Goal: Task Accomplishment & Management: Manage account settings

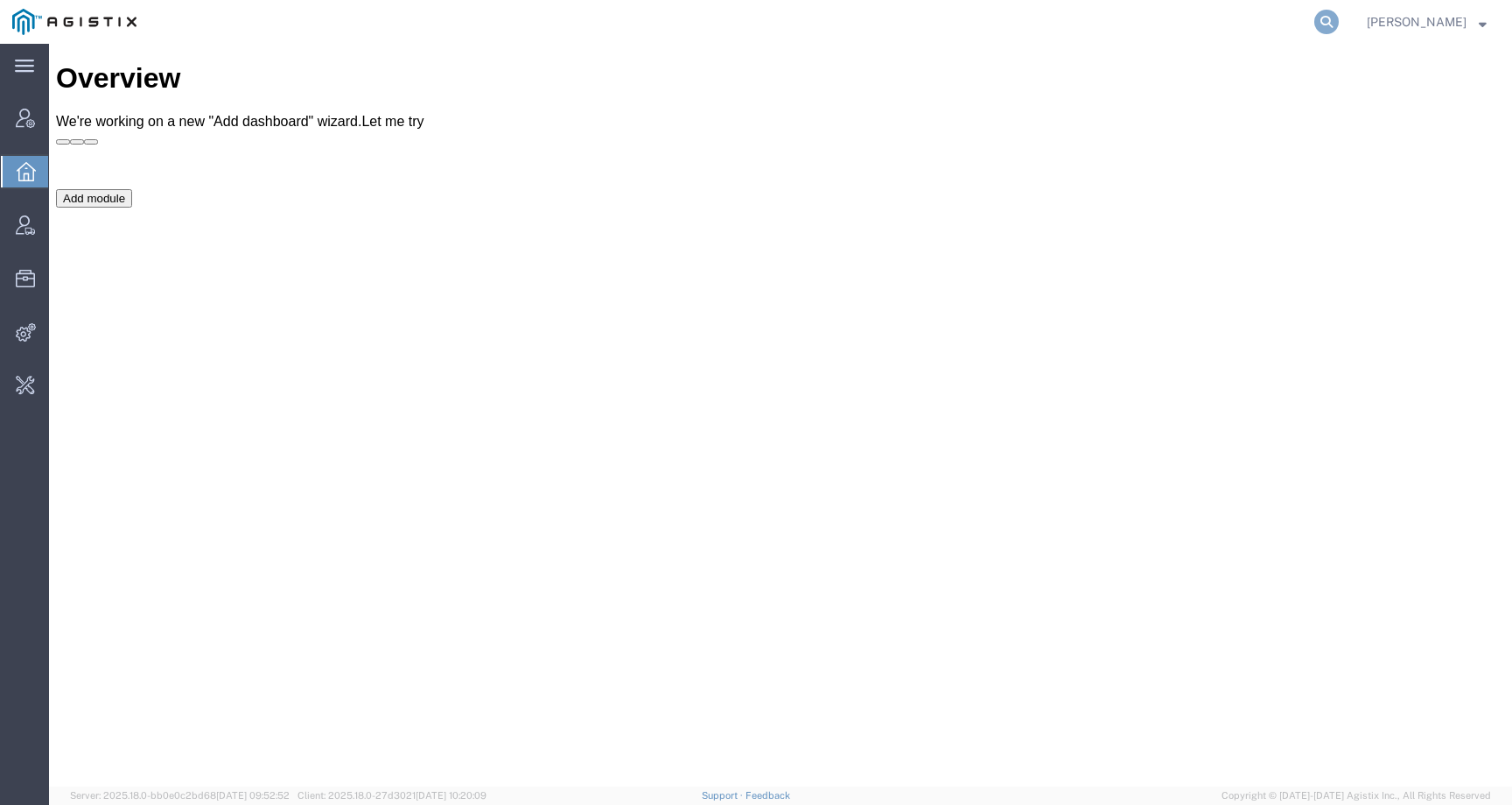
click at [1339, 22] on icon at bounding box center [1326, 21] width 24 height 24
click at [1267, 22] on input "search" at bounding box center [1048, 21] width 532 height 42
paste input "US ELECTRICAL SERVICES INC"
type input "US ELECTRICAL SERVICES INC"
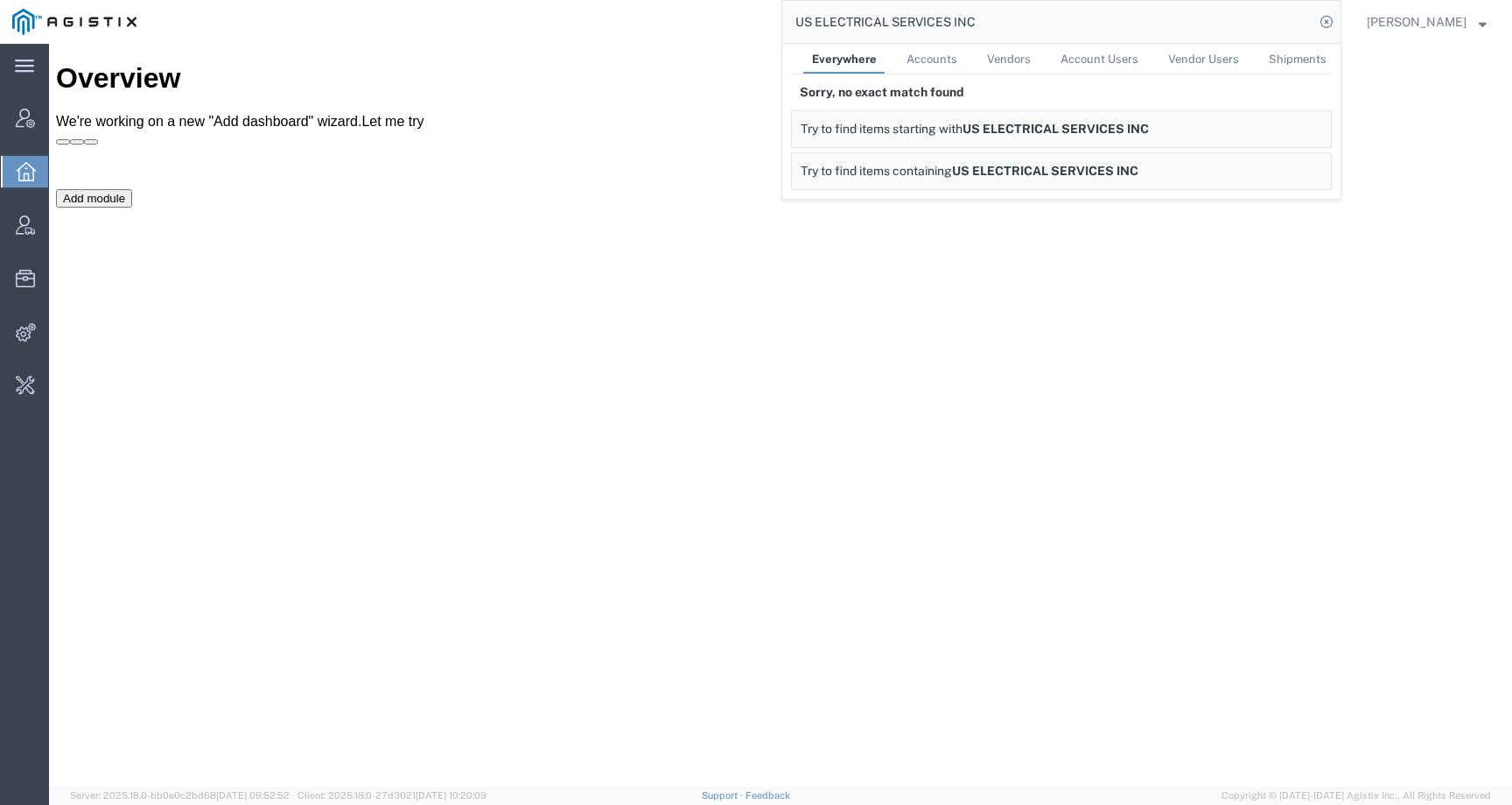
click at [618, 190] on div "Add module" at bounding box center [780, 320] width 1449 height 262
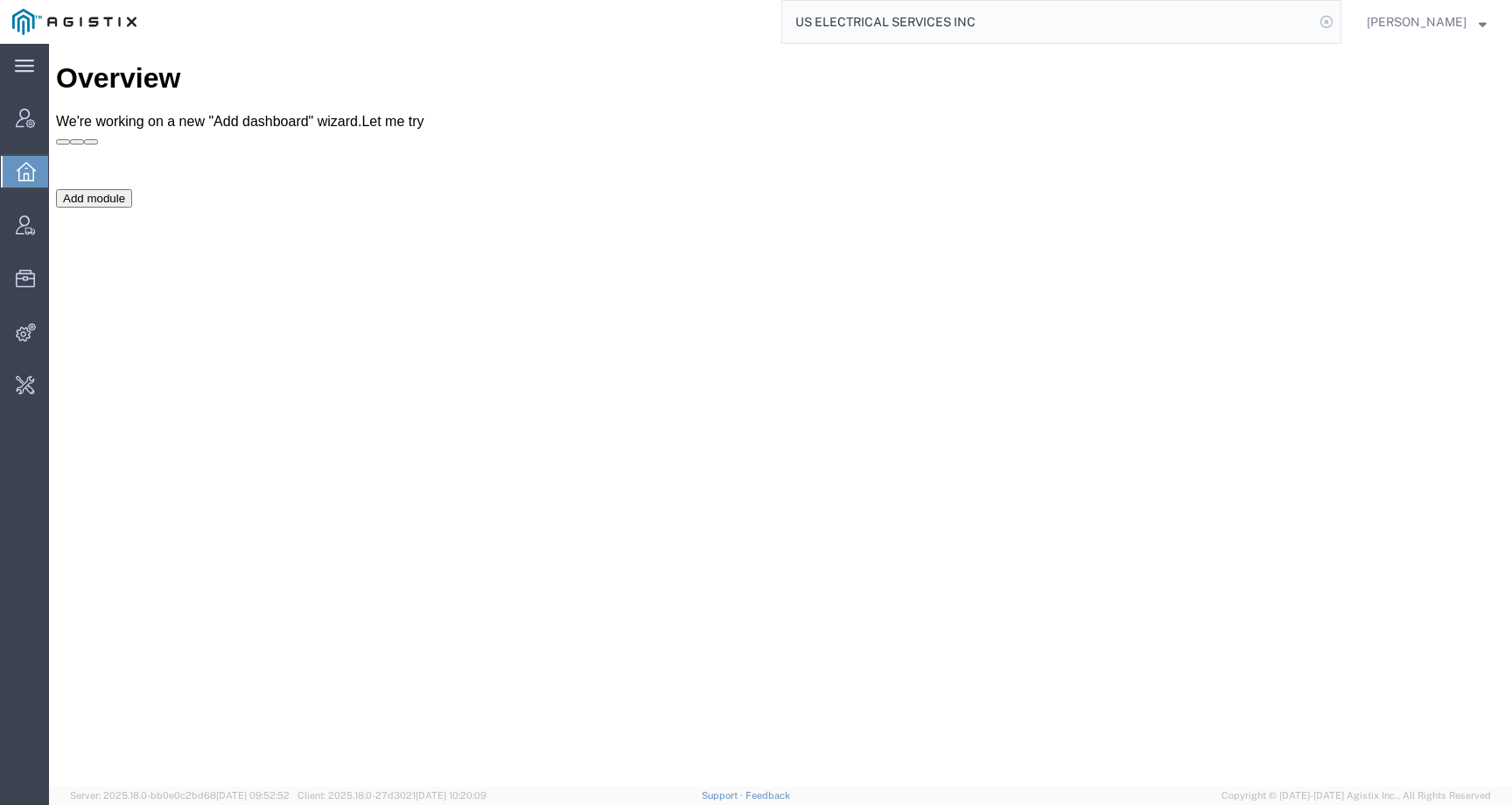
click at [1337, 21] on icon at bounding box center [1326, 21] width 24 height 24
click at [1339, 14] on icon at bounding box center [1326, 21] width 24 height 24
type input "p"
click at [996, 5] on input "search" at bounding box center [1048, 21] width 532 height 42
click at [980, 13] on input "search" at bounding box center [1048, 21] width 532 height 42
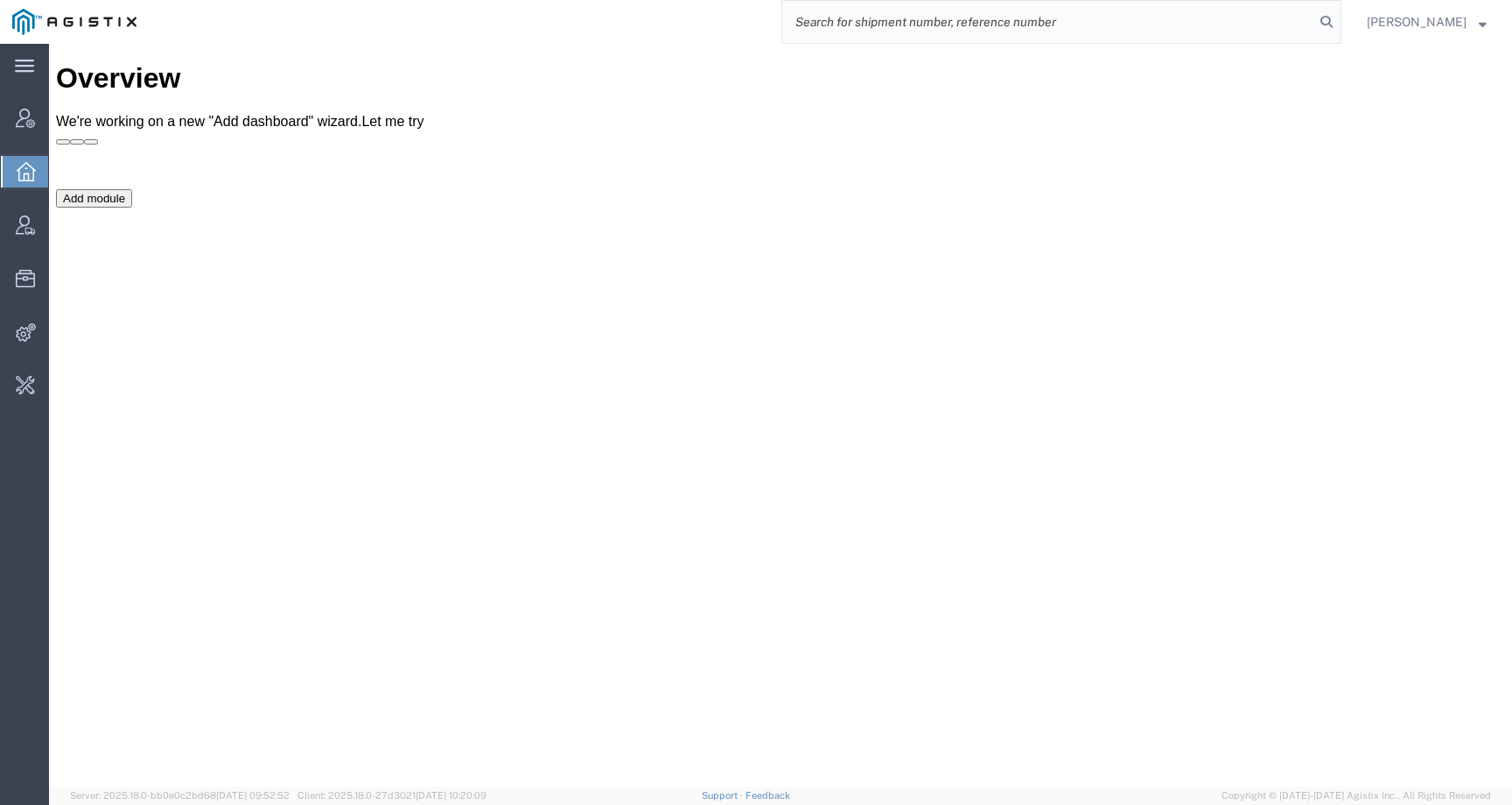
paste input "PG&E"
type input "PG&E"
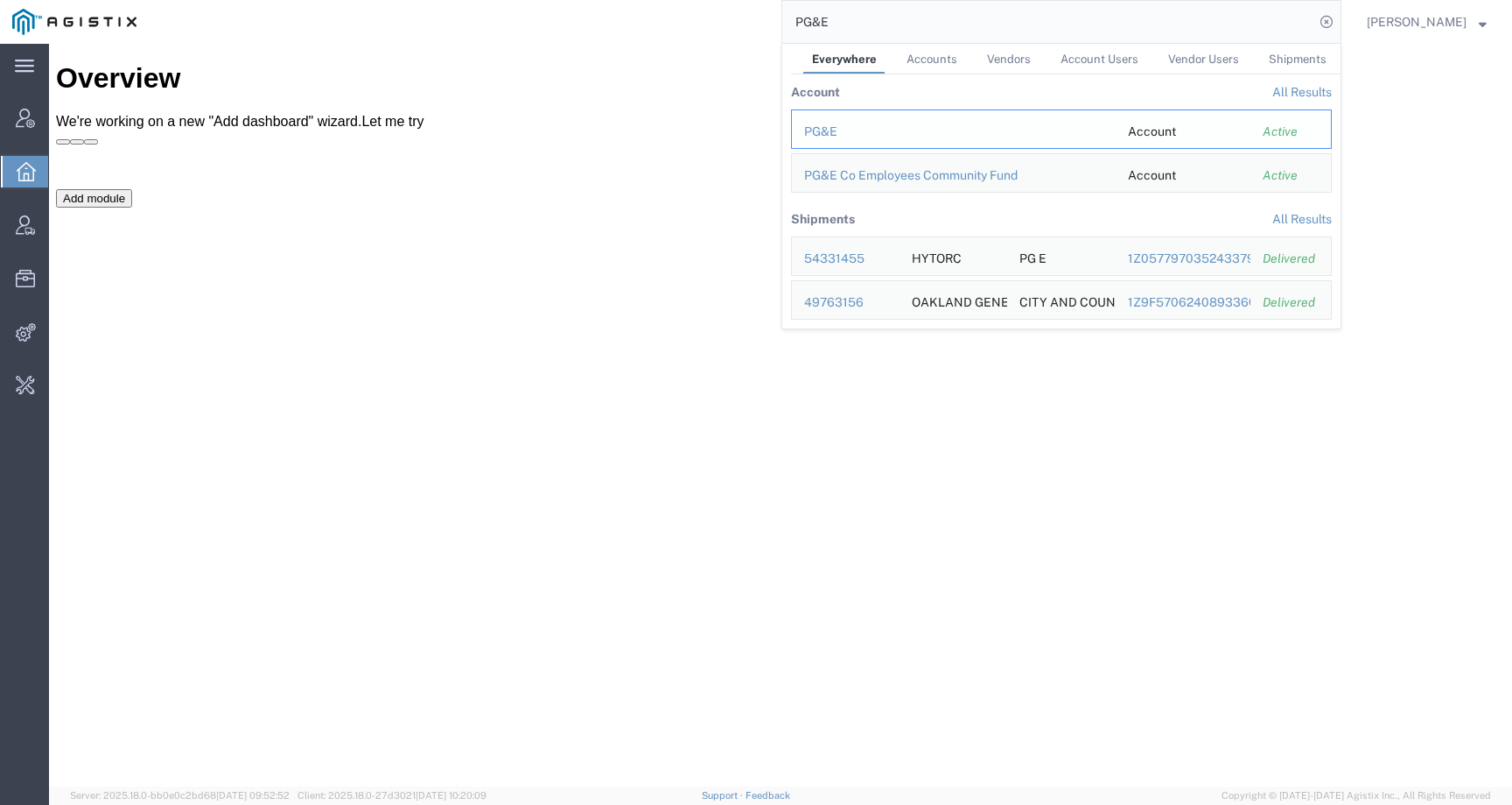
click at [839, 129] on div "PG&E" at bounding box center [954, 132] width 300 height 19
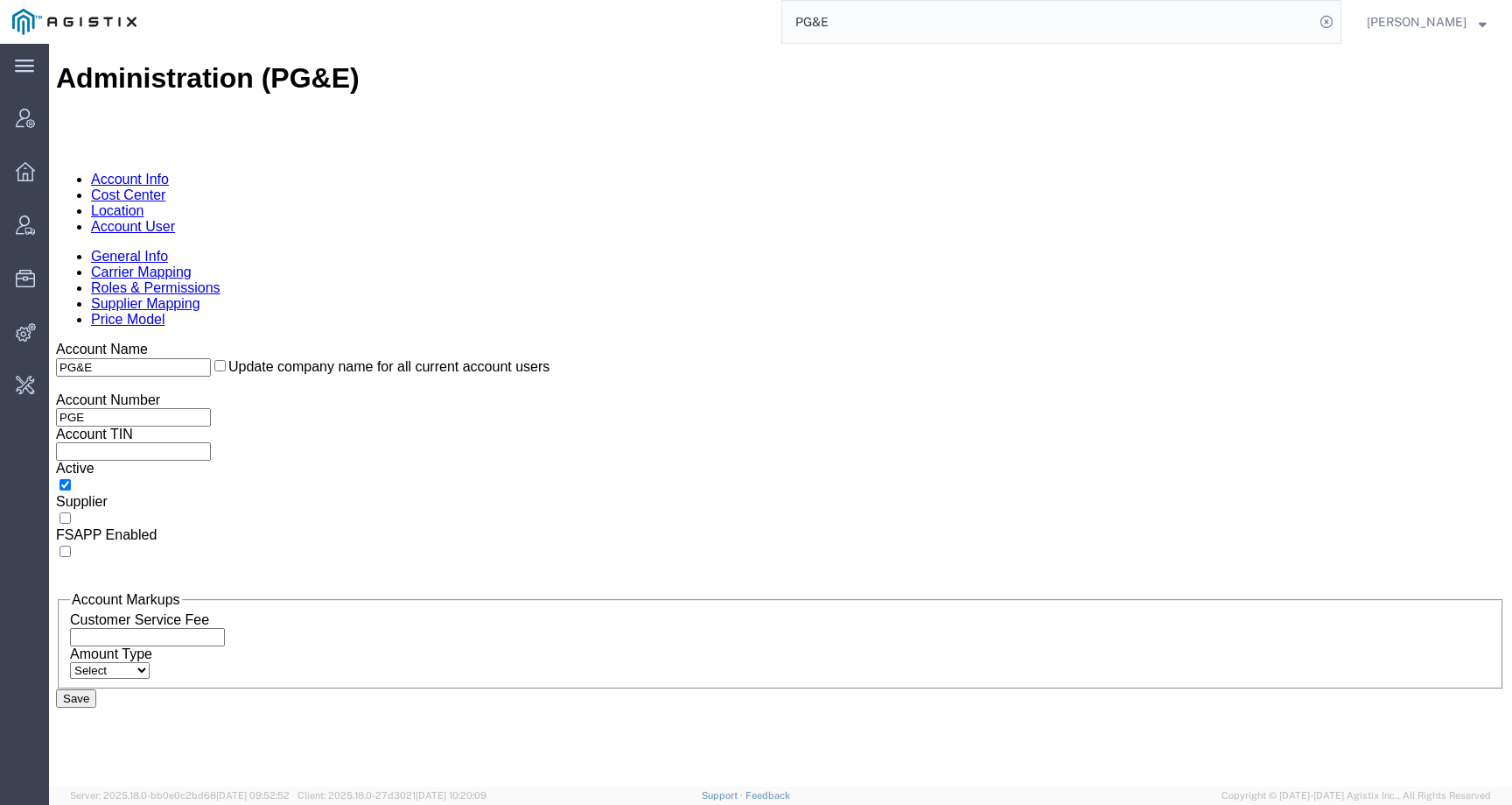
click at [201, 296] on link "Supplier Mapping" at bounding box center [146, 304] width 109 height 15
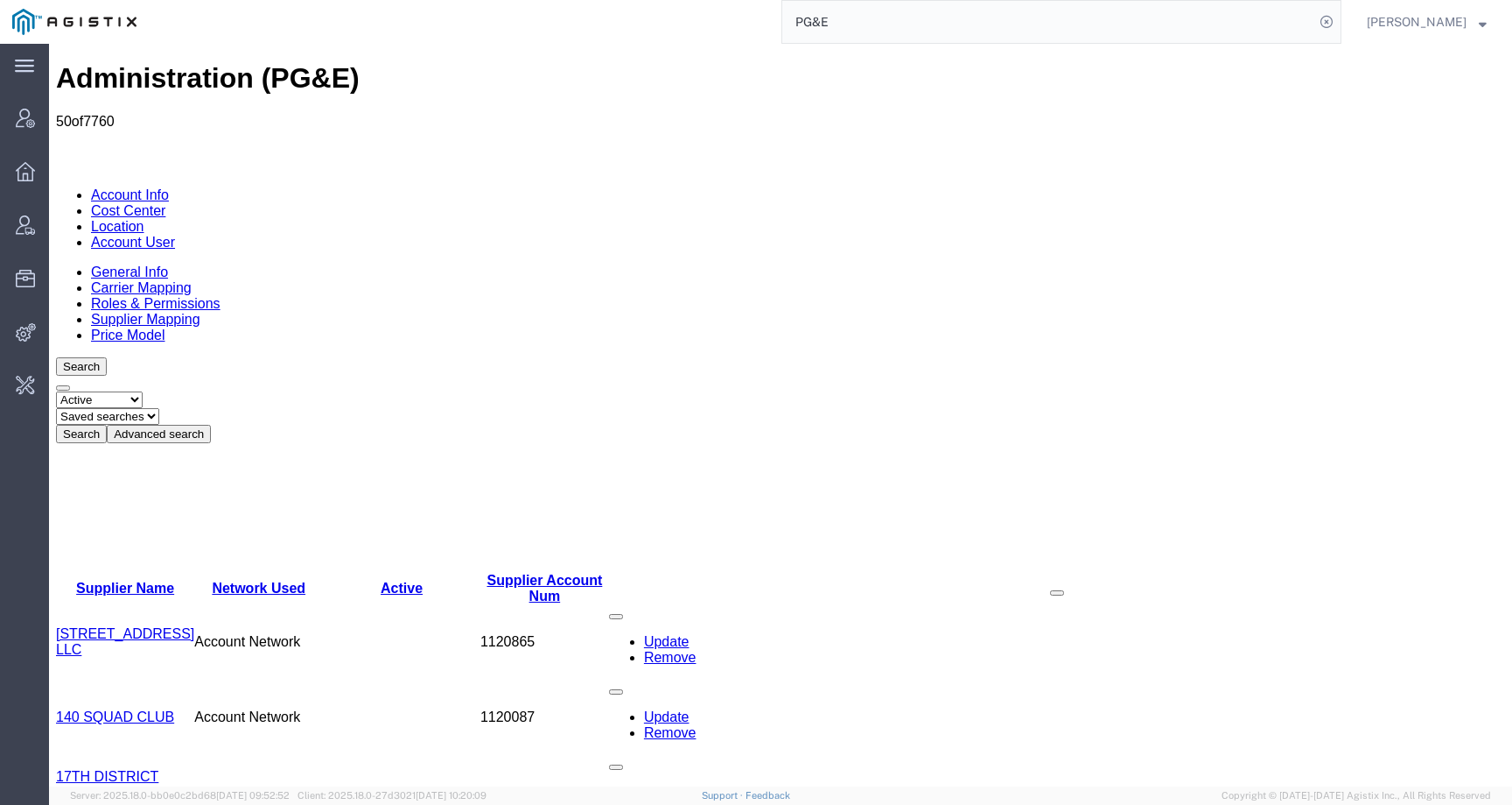
click at [211, 425] on button "Advanced search" at bounding box center [159, 434] width 105 height 19
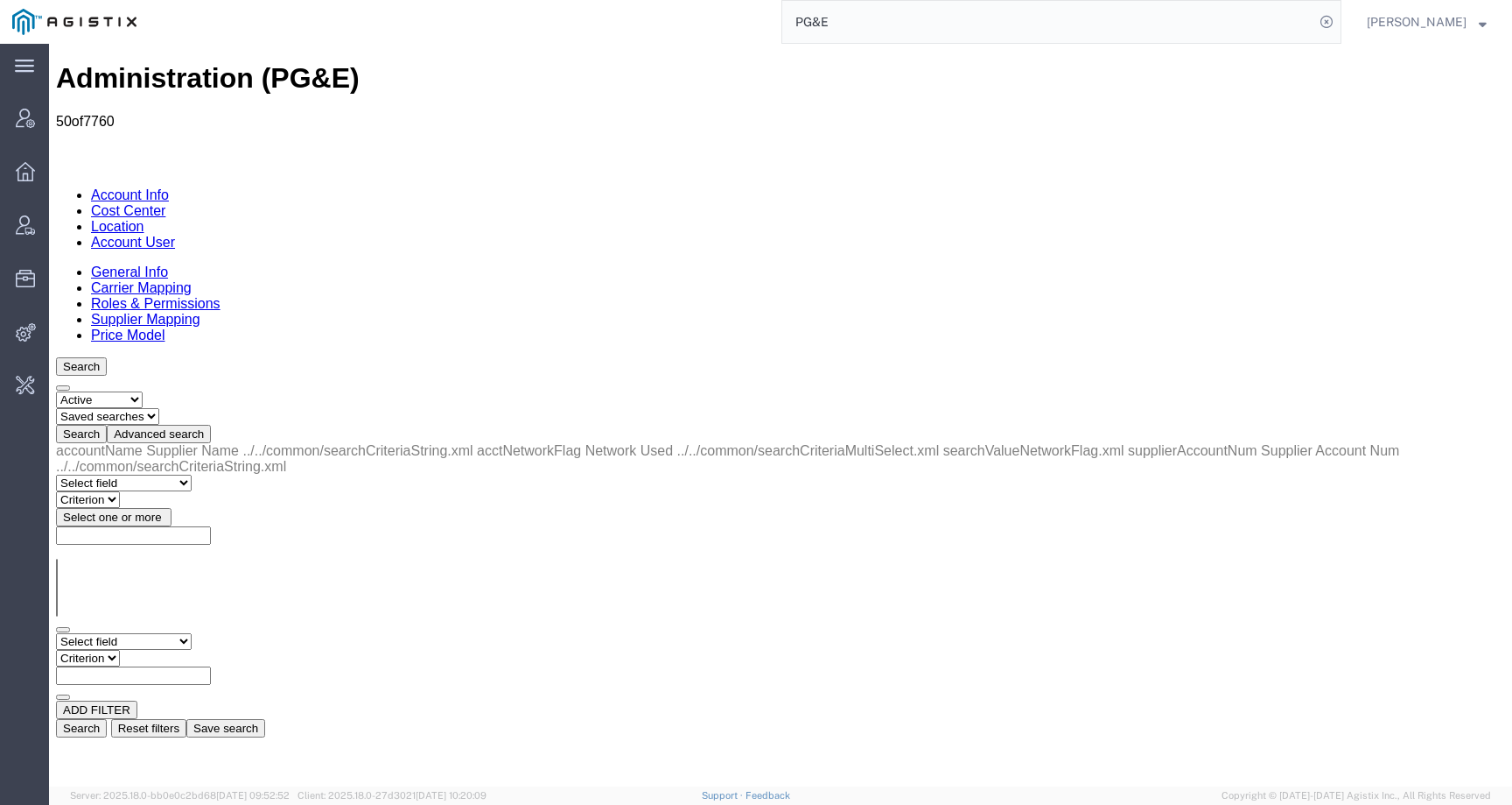
click at [147, 633] on select "Select field Network Used Supplier Account Num Supplier Name" at bounding box center [123, 642] width 135 height 17
click at [157, 633] on select "Select field Network Used Supplier Account Num Supplier Name" at bounding box center [123, 642] width 135 height 17
select select "supplierAccountNum"
click at [56, 633] on select "Select field Network Used Supplier Account Num Supplier Name" at bounding box center [123, 642] width 135 height 17
click at [161, 650] on select "Criterion contains does not contain is is blank is not blank starts with" at bounding box center [108, 658] width 105 height 17
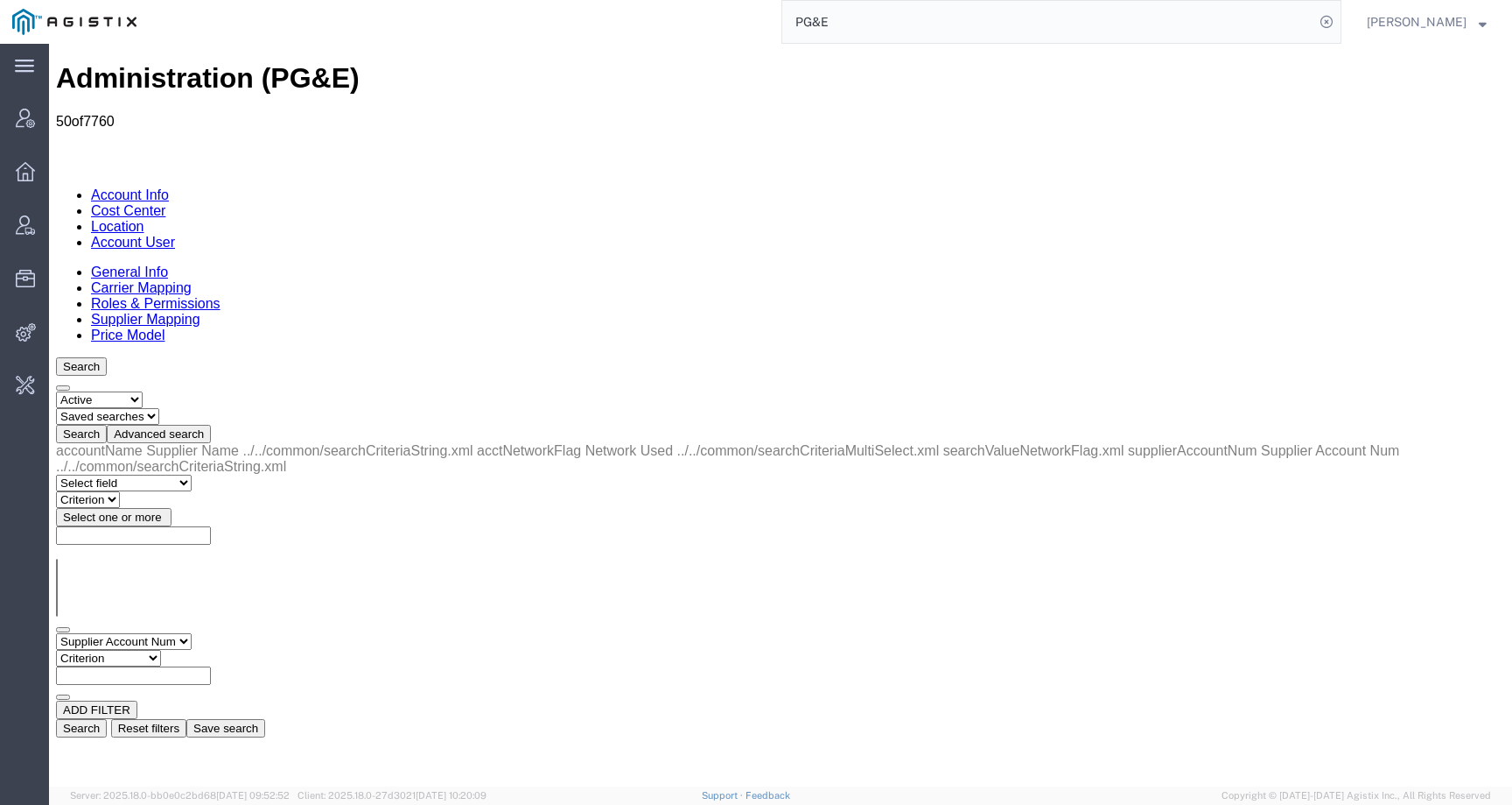
select select "contains"
click at [161, 650] on select "Criterion contains does not contain is is blank is not blank starts with" at bounding box center [108, 658] width 105 height 17
click at [211, 667] on input "text" at bounding box center [133, 676] width 155 height 19
paste input "1159971"
type input "1159971"
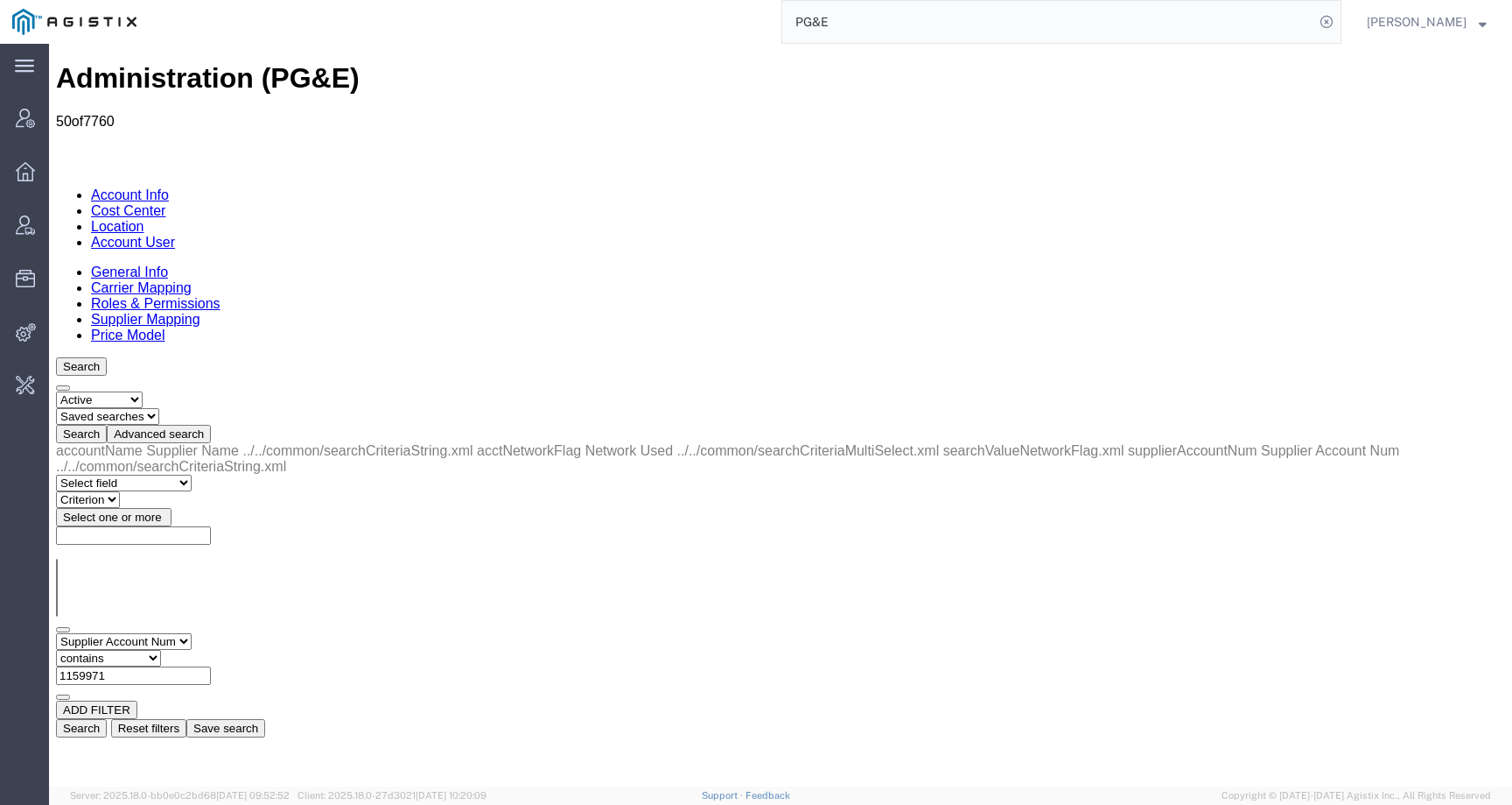
click at [106, 719] on button "Search" at bounding box center [81, 728] width 50 height 19
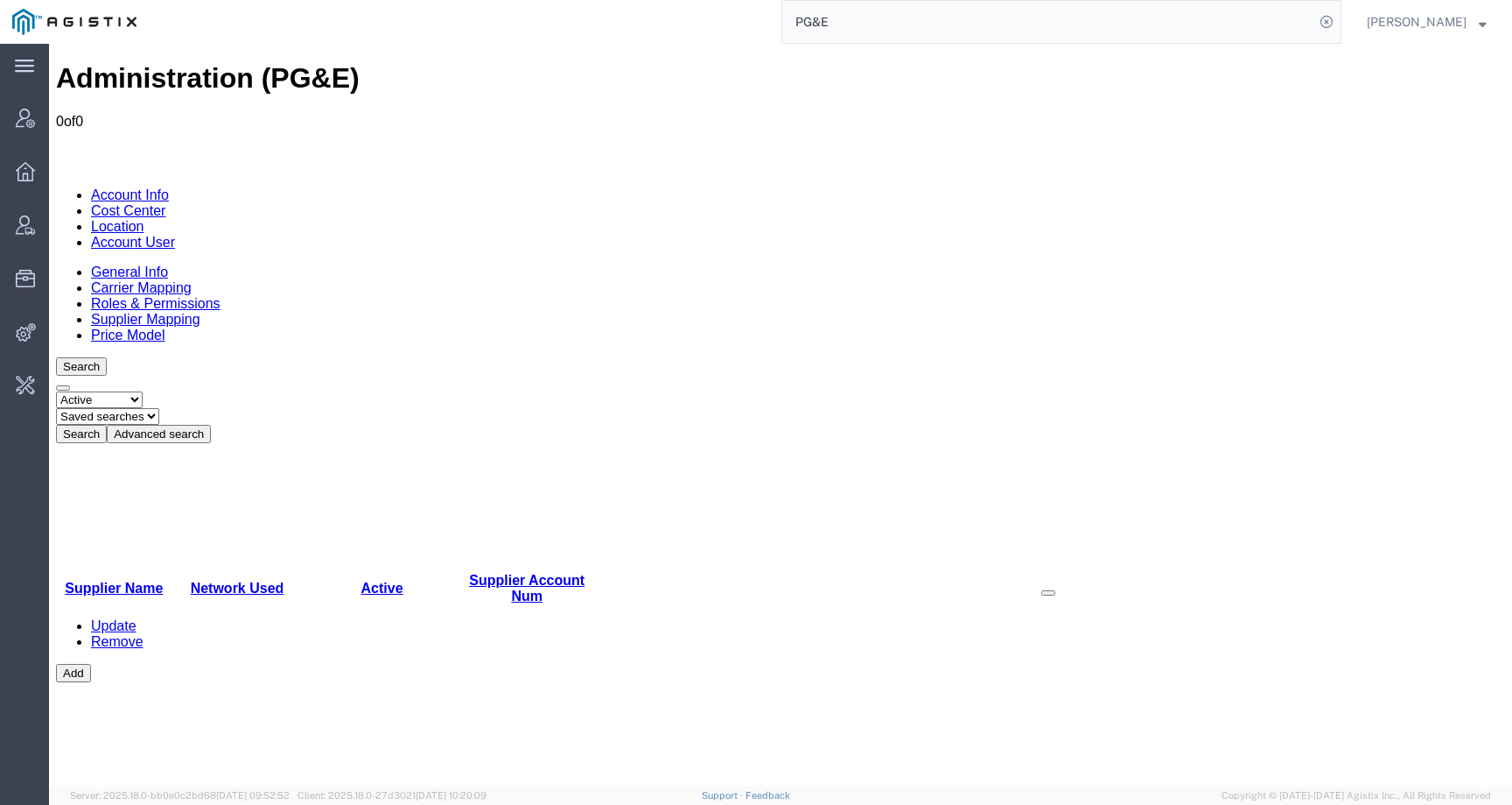
click at [124, 391] on select "Select status Active All Inactive" at bounding box center [99, 400] width 87 height 17
select select "ALL"
click at [56, 391] on select "Select status Active All Inactive" at bounding box center [99, 400] width 87 height 17
click at [295, 391] on div "Select status Active All Inactive Saved searches Search Advanced search" at bounding box center [780, 417] width 1449 height 51
click at [106, 425] on button "Search" at bounding box center [81, 434] width 50 height 19
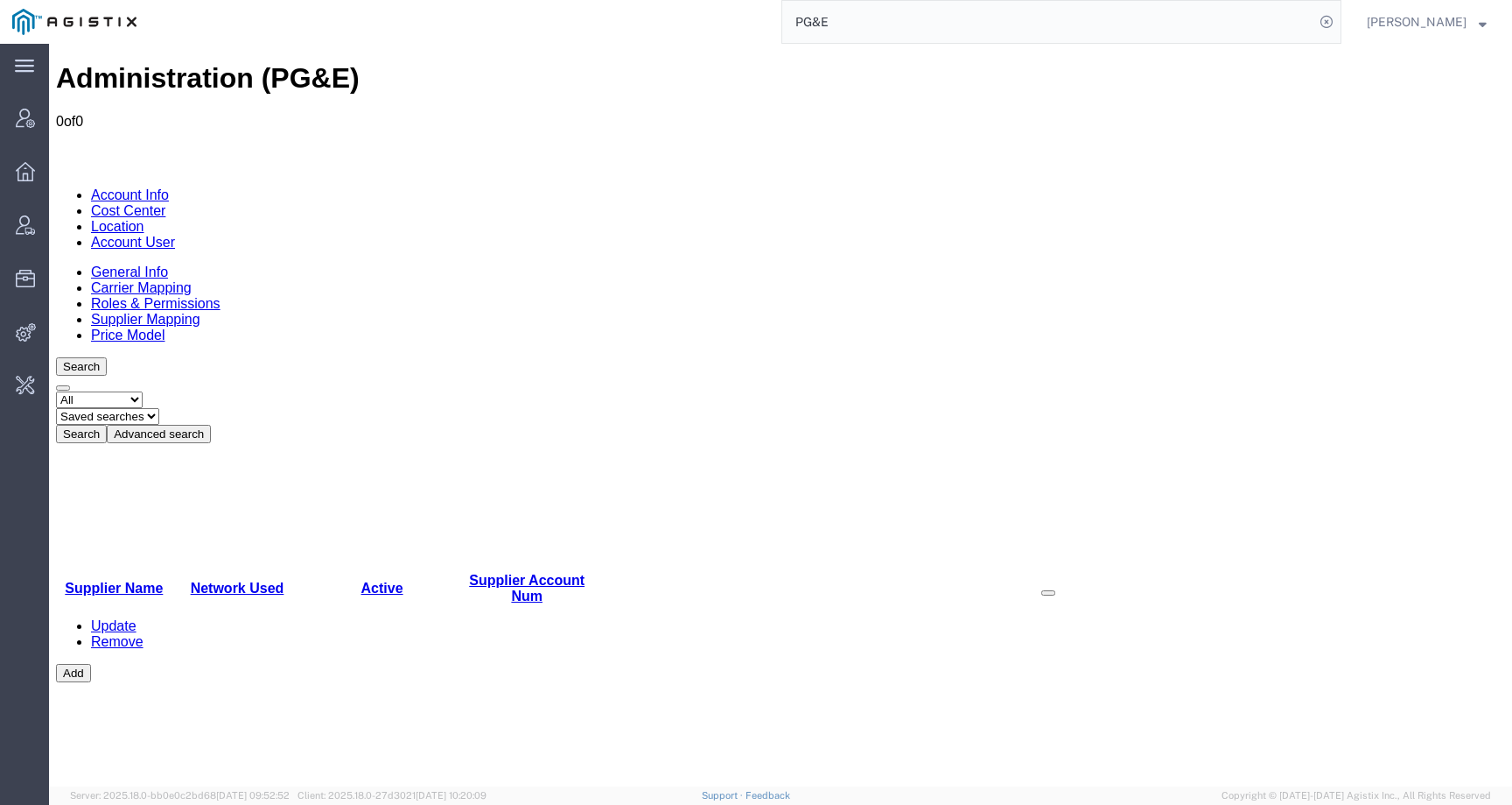
click at [107, 391] on select "Select status Active All Inactive" at bounding box center [99, 400] width 87 height 17
click at [165, 204] on link "Cost Center" at bounding box center [129, 211] width 75 height 15
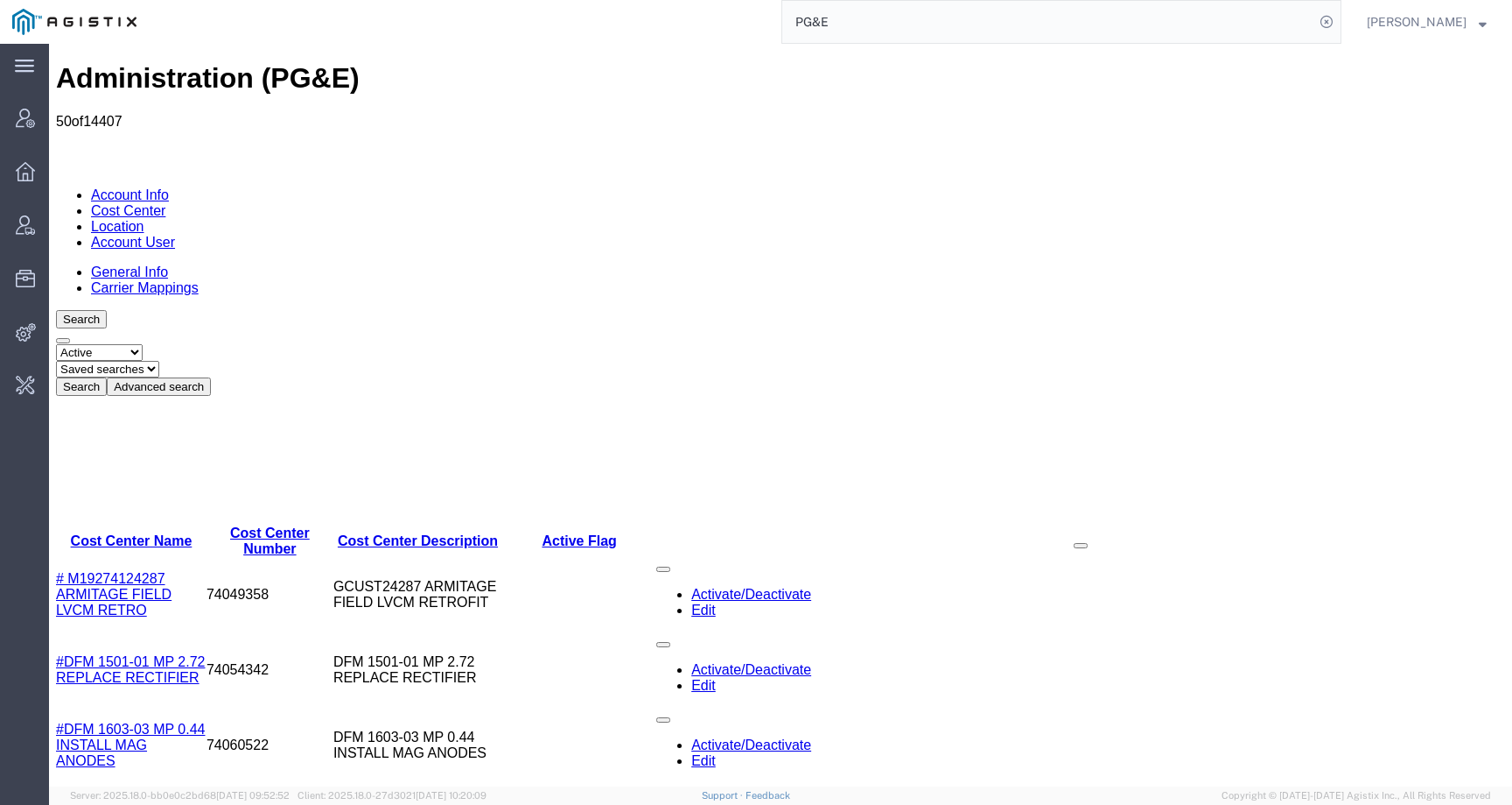
click at [165, 204] on link "Cost Center" at bounding box center [129, 211] width 75 height 15
click at [211, 377] on button "Advanced search" at bounding box center [159, 387] width 105 height 19
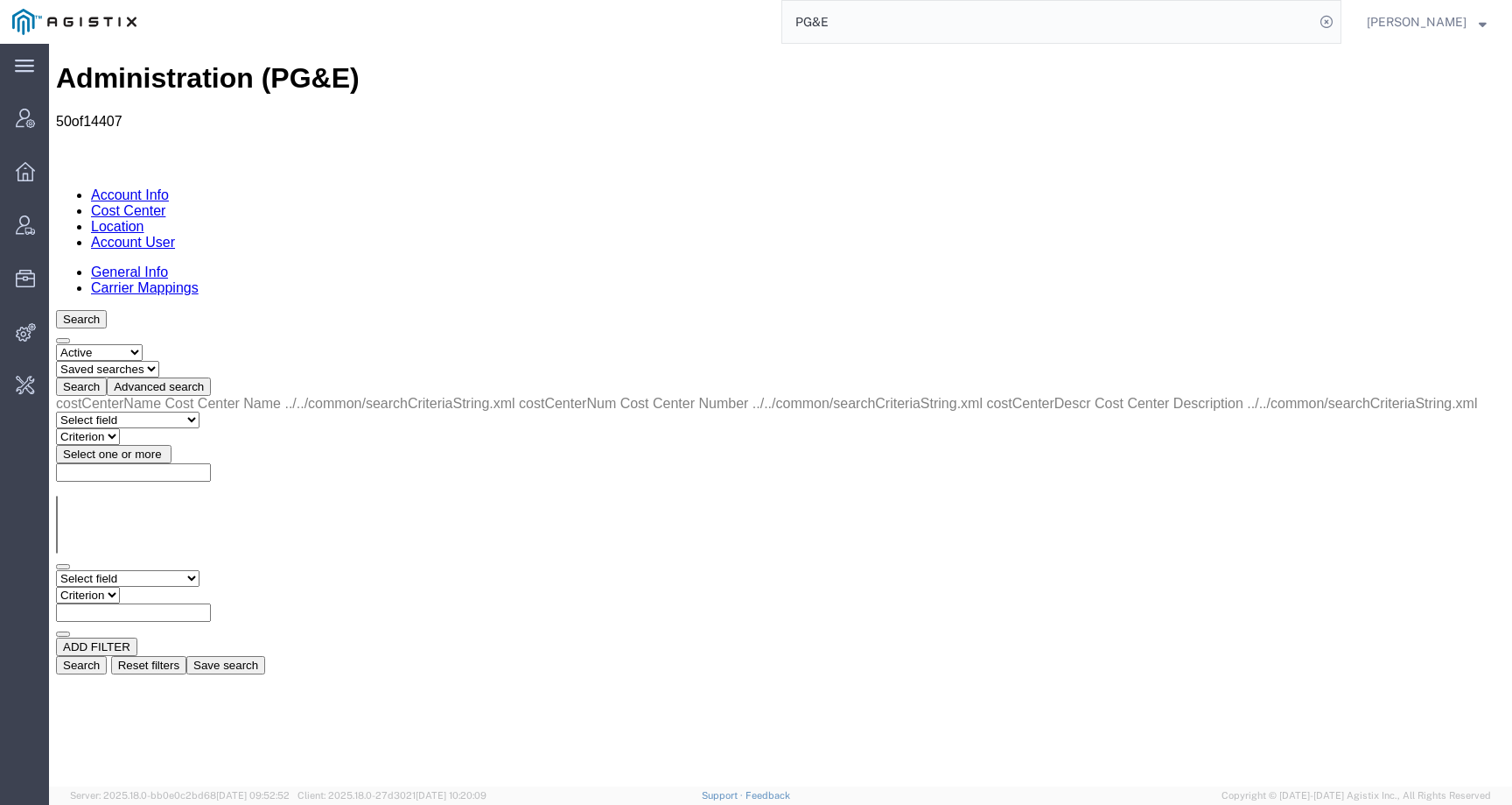
click at [116, 570] on select "Select field Cost Center Description Cost Center Name Cost Center Number" at bounding box center [128, 578] width 144 height 17
select select "costCenterName"
click at [56, 570] on select "Select field Cost Center Description Cost Center Name Cost Center Number" at bounding box center [128, 578] width 144 height 17
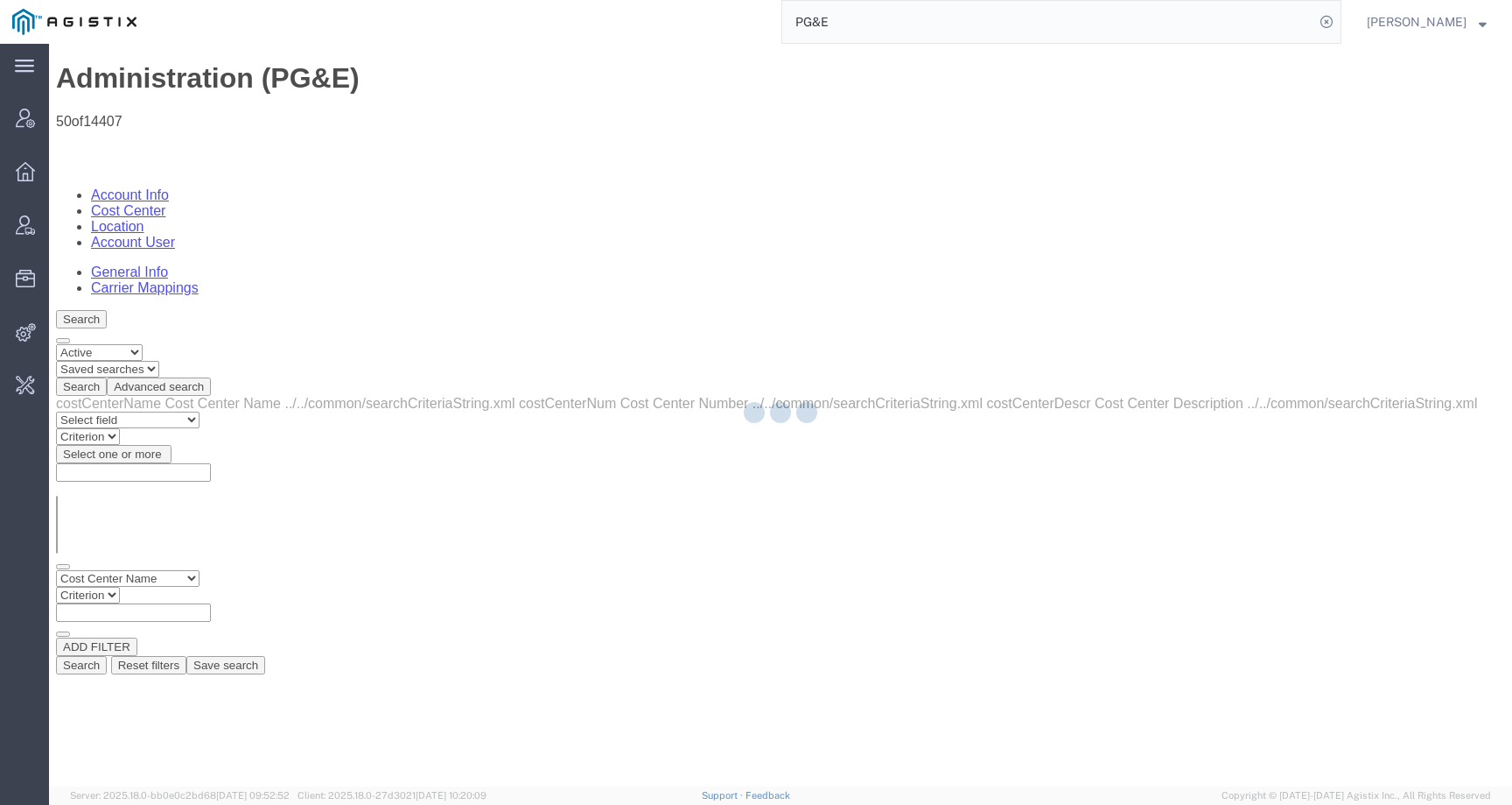
click at [262, 271] on div at bounding box center [781, 415] width 1463 height 742
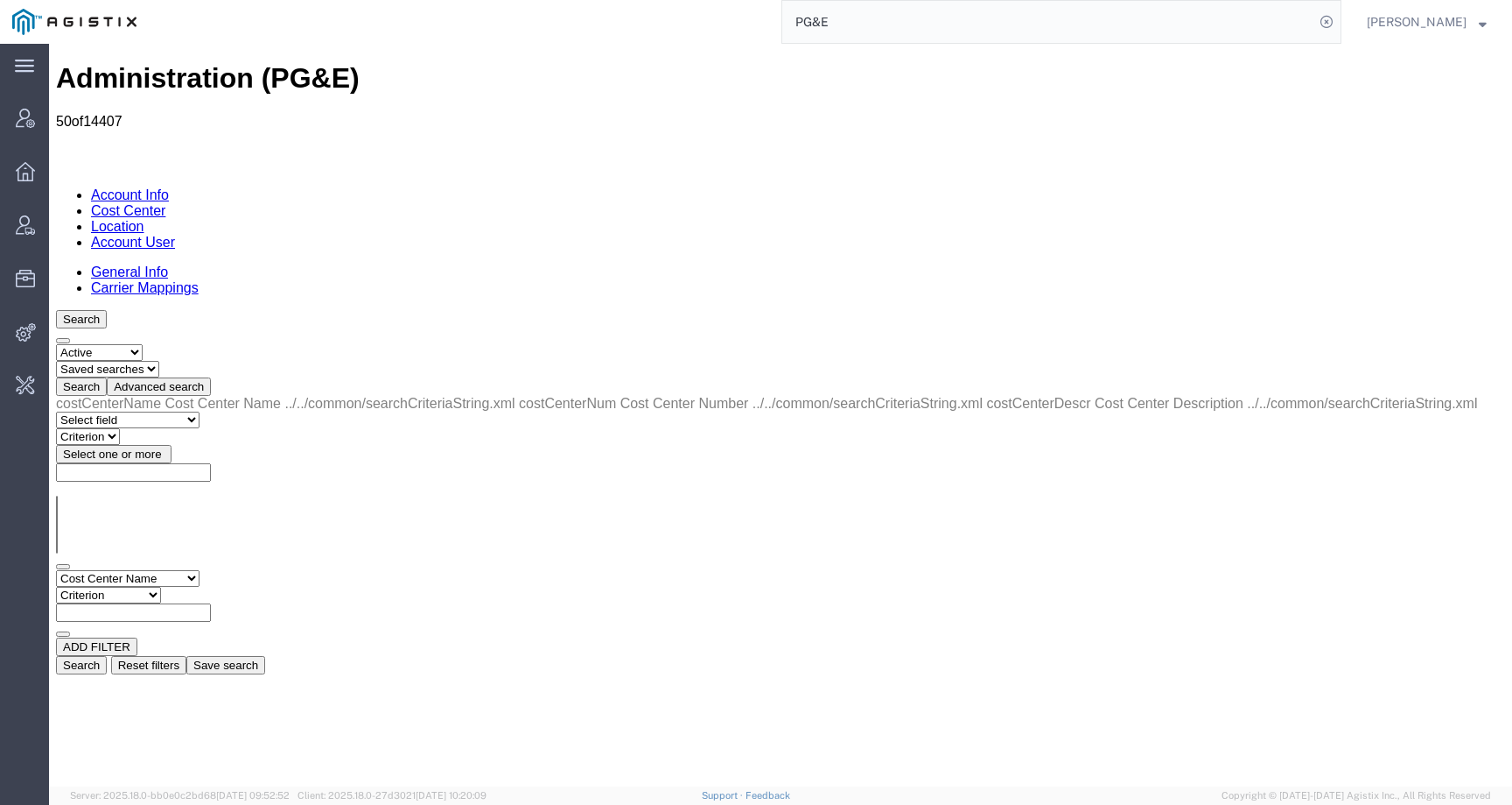
select select "contains"
click at [161, 586] on select "Criterion contains does not contain is is blank is not blank starts with" at bounding box center [108, 595] width 105 height 17
paste input "US ELECTRICAL SERVICES INC"
type input "US ELECTRICAL SERVICES INC"
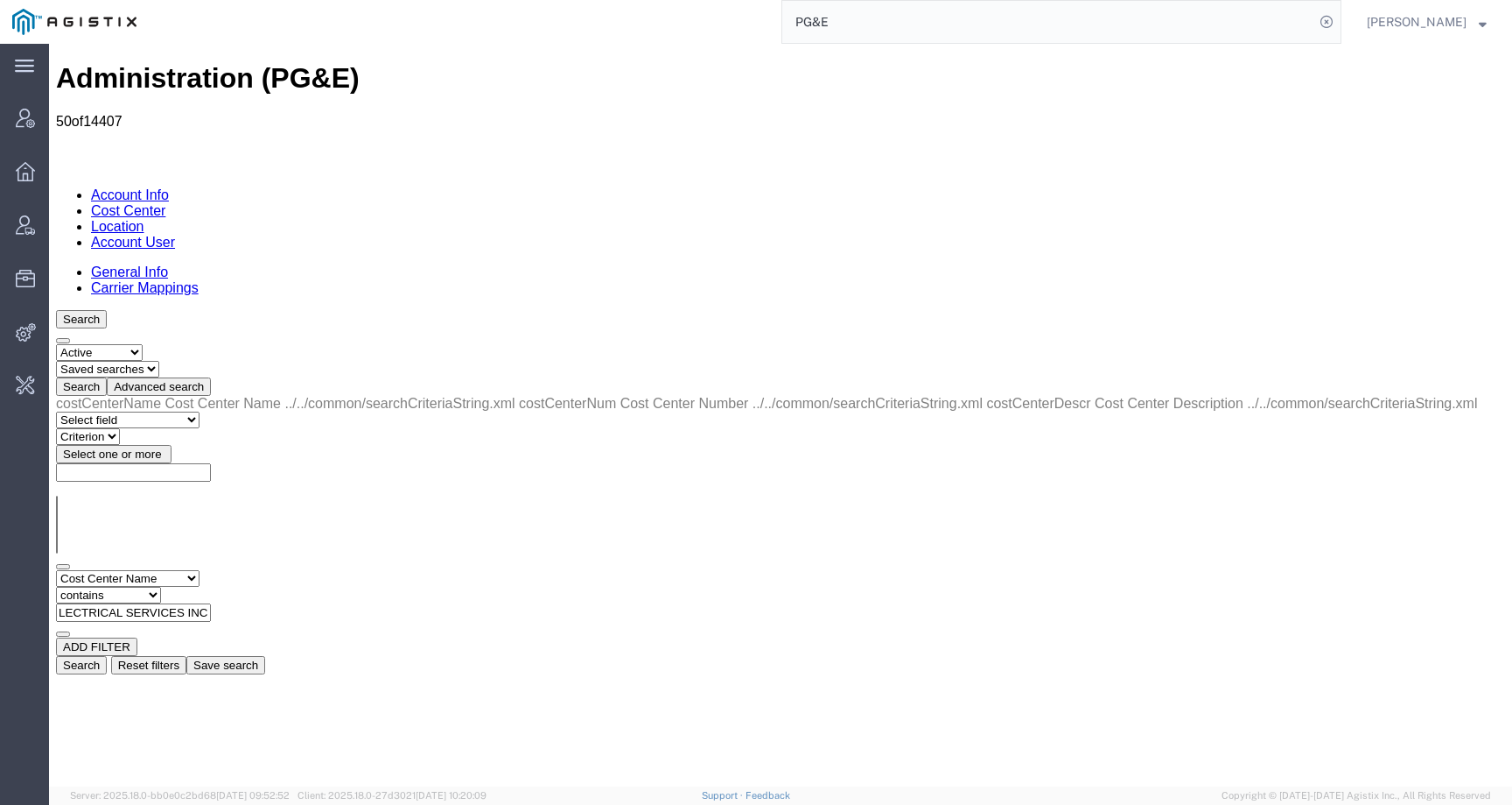
click at [106, 656] on button "Search" at bounding box center [81, 665] width 50 height 19
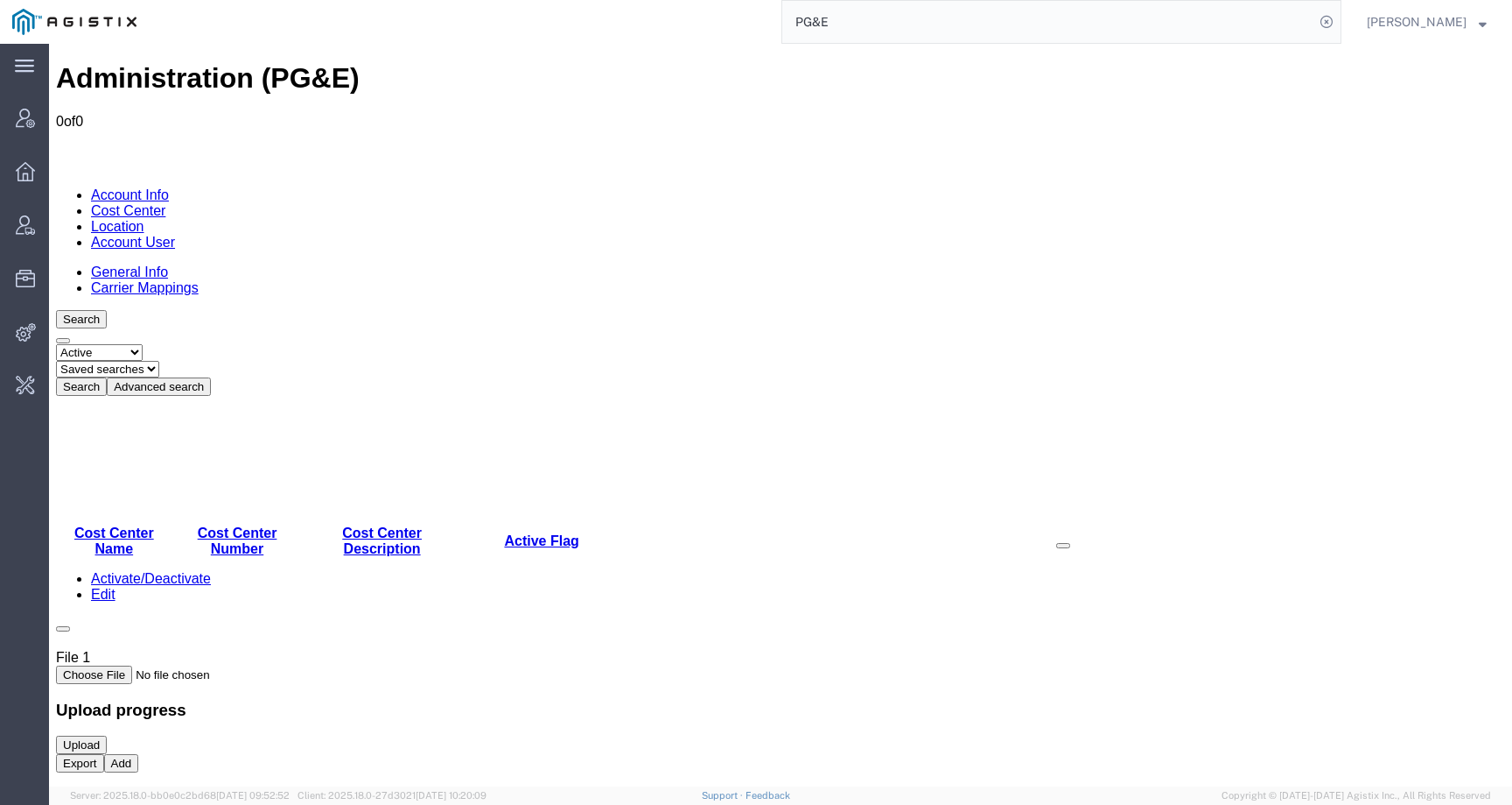
click at [145, 219] on link "Location" at bounding box center [118, 226] width 53 height 15
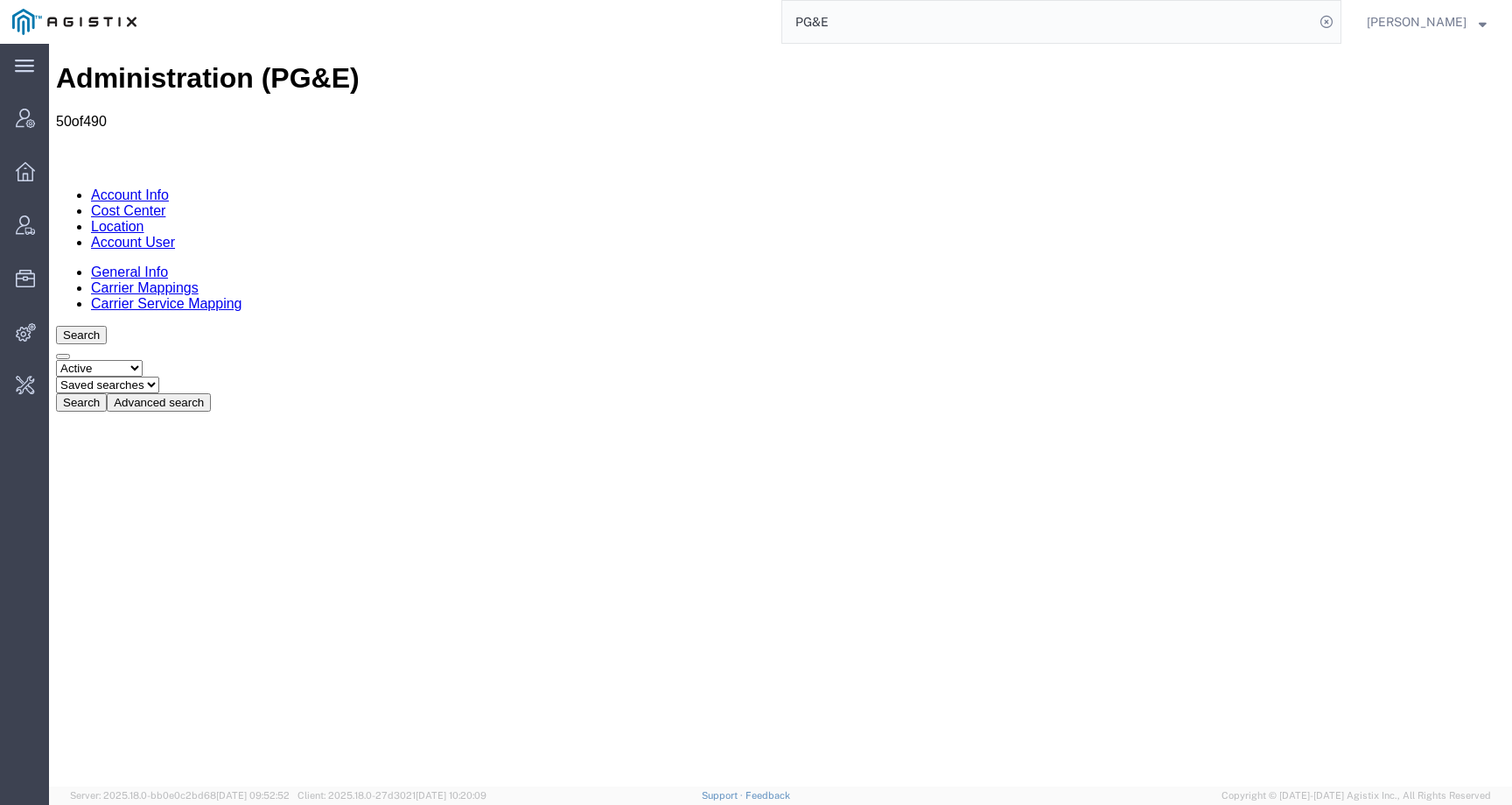
click at [211, 393] on button "Advanced search" at bounding box center [159, 402] width 105 height 19
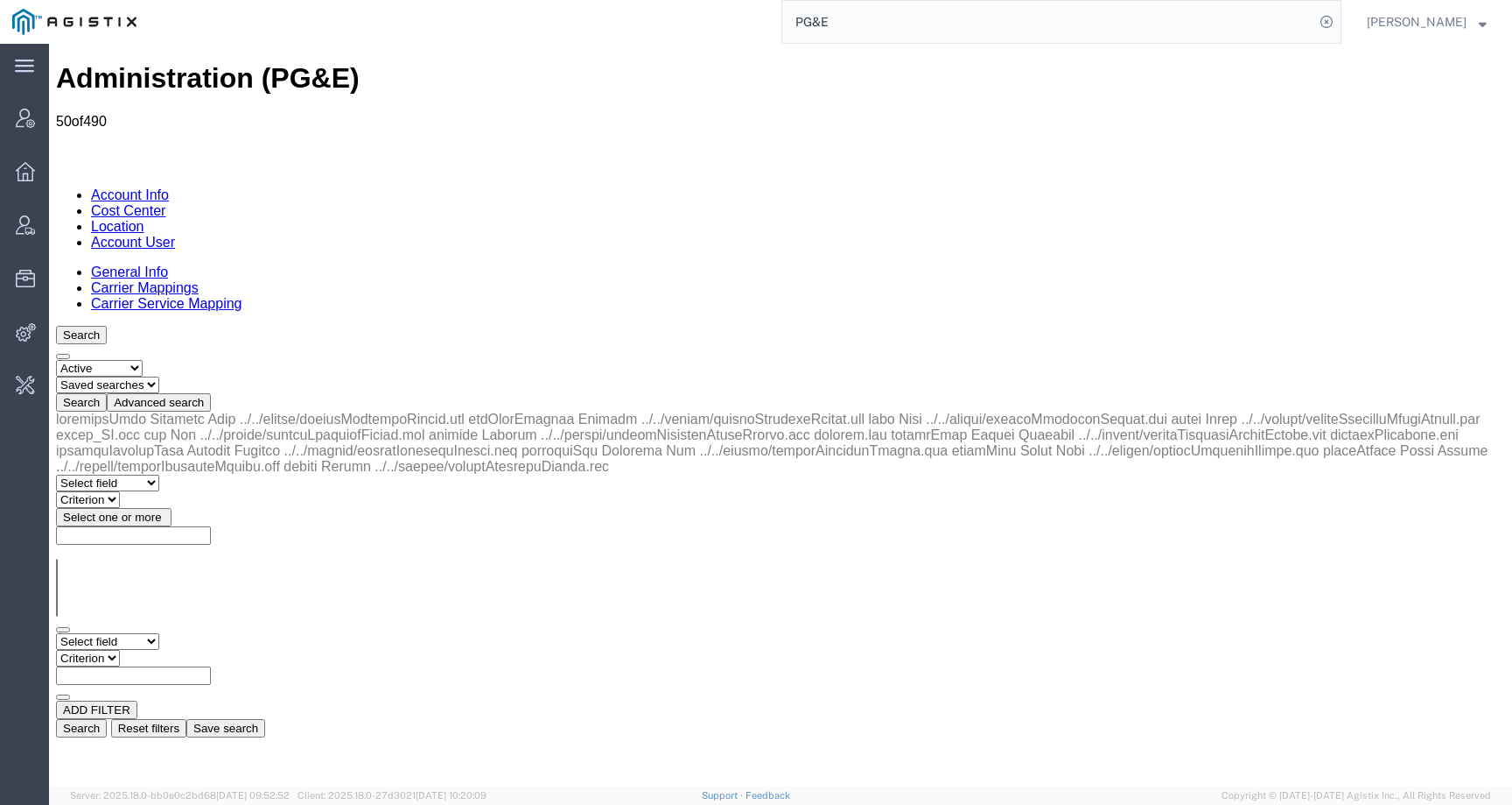
click at [138, 633] on select "Select field Address City Country County Location Name Location Num Master Loca…" at bounding box center [107, 642] width 104 height 17
select select "locationName"
click at [56, 633] on select "Select field Address City Country County Location Name Location Num Master Loca…" at bounding box center [107, 642] width 104 height 17
click at [161, 650] on select "Criterion contains does not contain is is blank is not blank starts with" at bounding box center [108, 658] width 105 height 17
select select "contains"
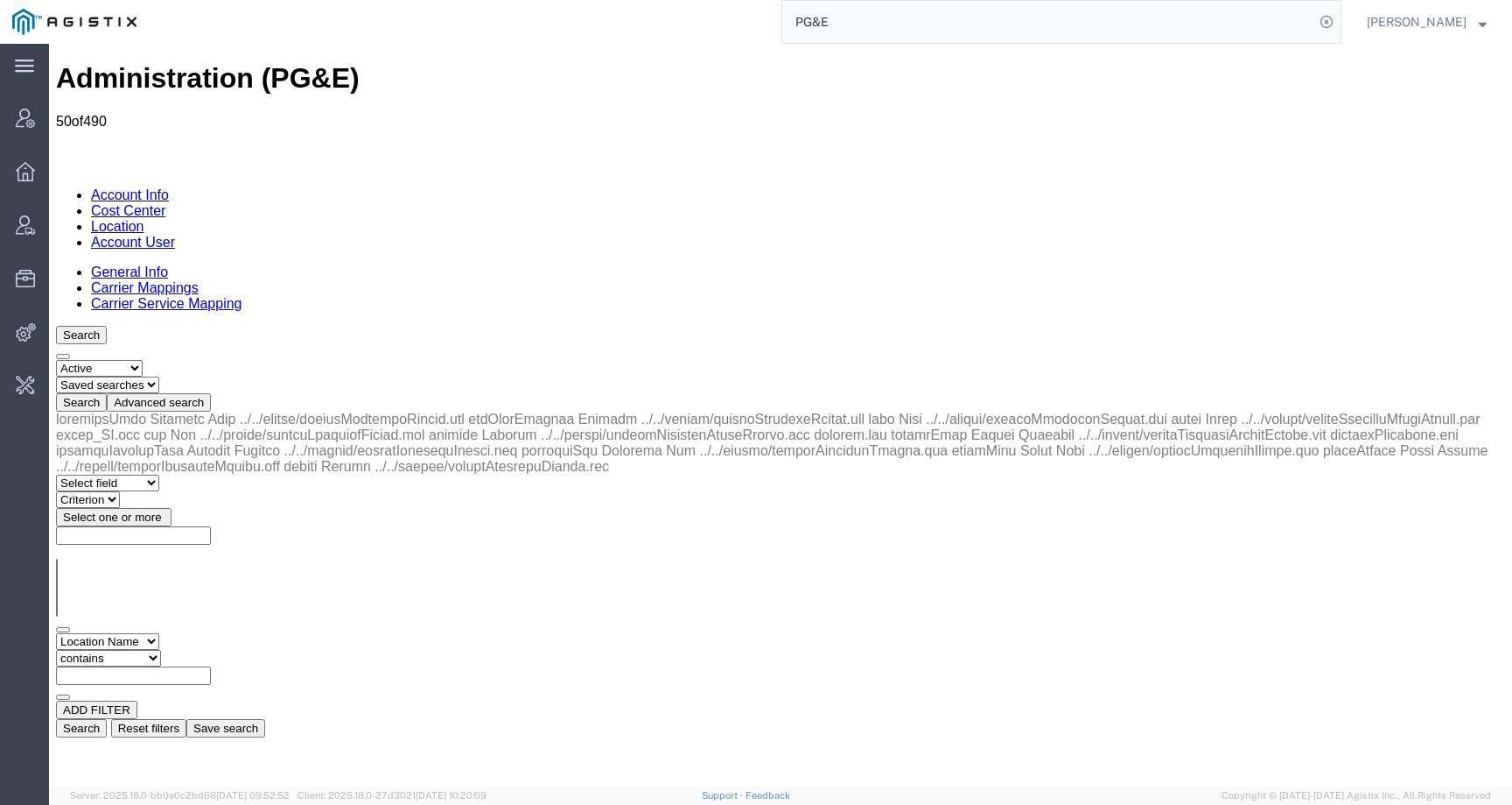
click at [161, 650] on select "Criterion contains does not contain is is blank is not blank starts with" at bounding box center [108, 658] width 105 height 17
click at [211, 667] on input "text" at bounding box center [133, 676] width 155 height 19
paste input "US ELECTRICAL SERVICES INC"
type input "US ELECTRICAL SERVICES INC"
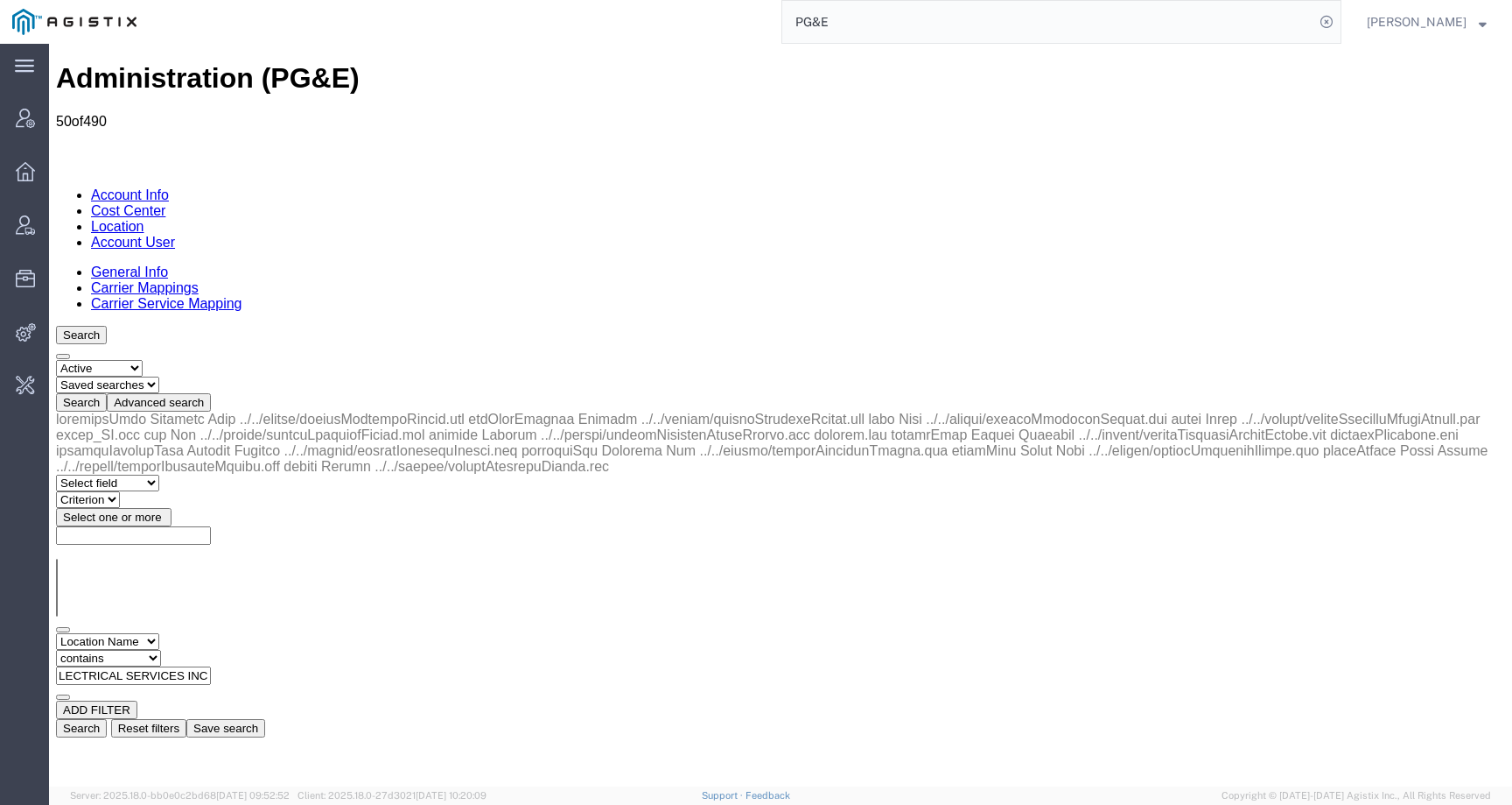
click at [106, 719] on button "Search" at bounding box center [81, 728] width 50 height 19
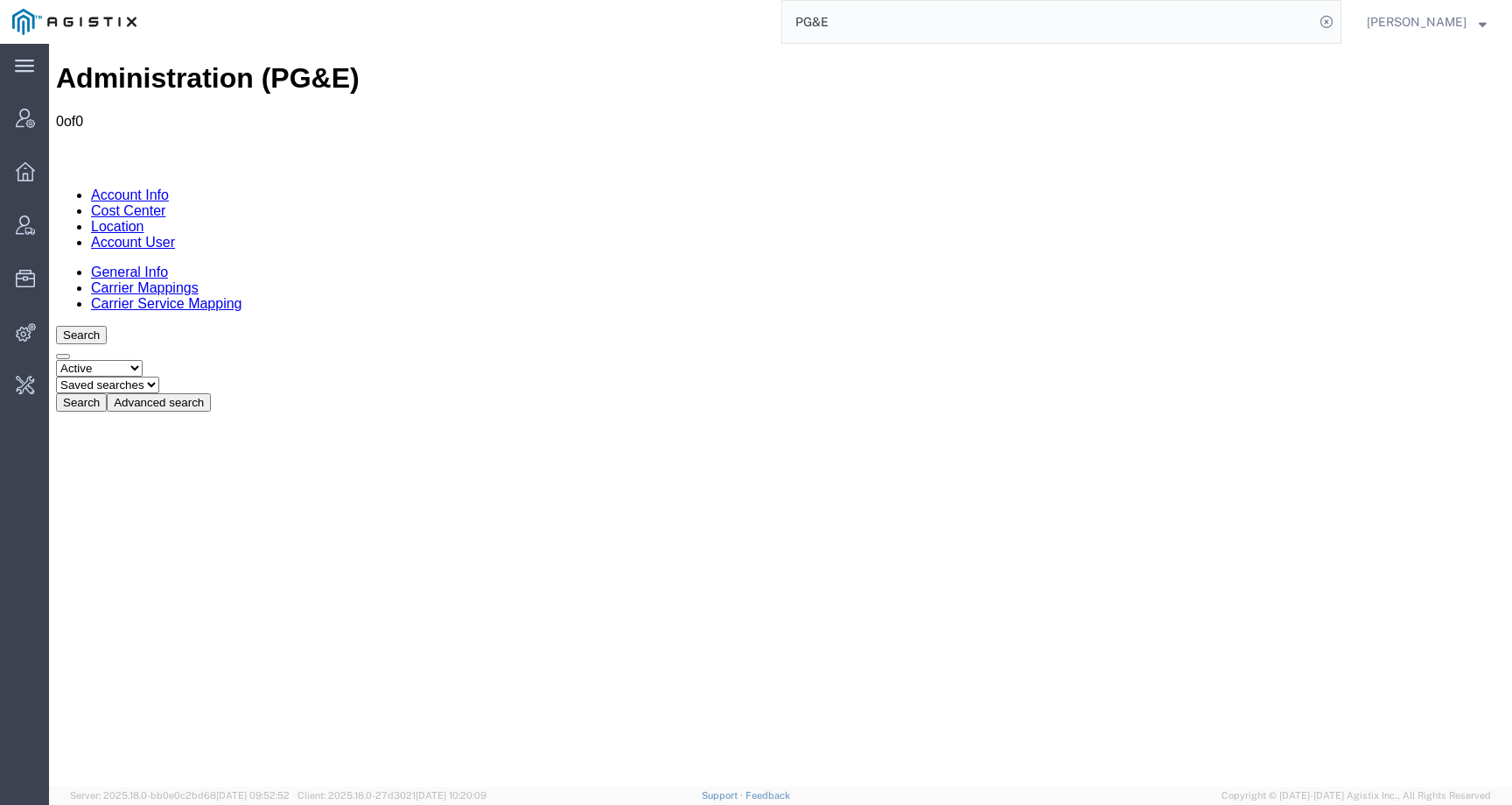
click at [100, 360] on select "Select status Active All Inactive" at bounding box center [99, 368] width 87 height 17
select select "ALL"
click at [56, 360] on select "Select status Active All Inactive" at bounding box center [99, 368] width 87 height 17
click at [106, 393] on button "Search" at bounding box center [81, 402] width 50 height 19
click at [211, 393] on button "Advanced search" at bounding box center [159, 402] width 105 height 19
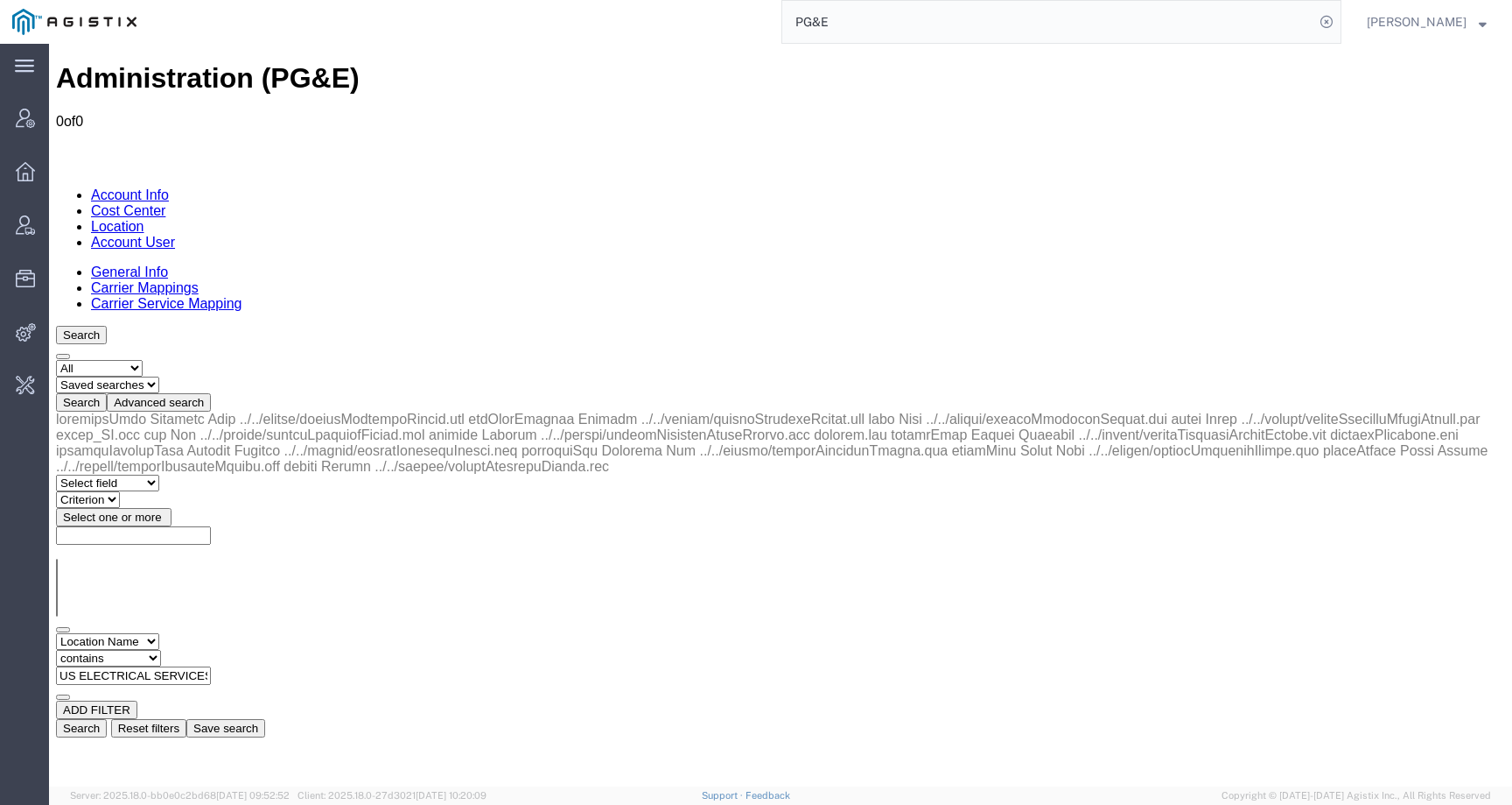
scroll to position [0, 55]
drag, startPoint x: 354, startPoint y: 272, endPoint x: 671, endPoint y: 272, distance: 317.0
click at [671, 633] on div "Select field Address City Country County Location Name Location Num Master Loca…" at bounding box center [780, 667] width 1449 height 67
paste input "[PERSON_NAME] WHOLESALE ELECTRIC"
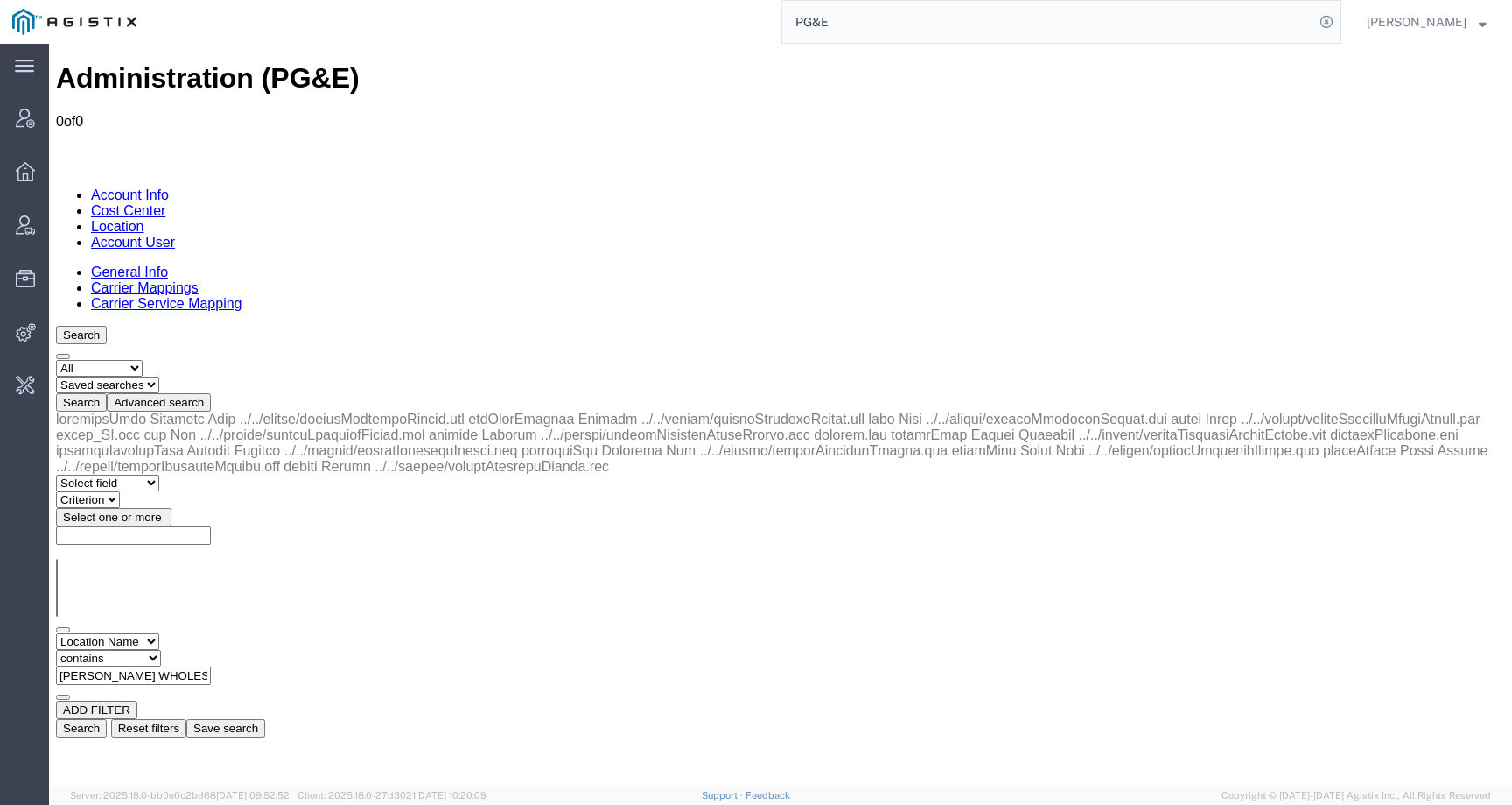
scroll to position [0, 72]
type input "[PERSON_NAME] WHOLESALE ELECTRIC"
click at [106, 719] on button "Search" at bounding box center [81, 728] width 50 height 19
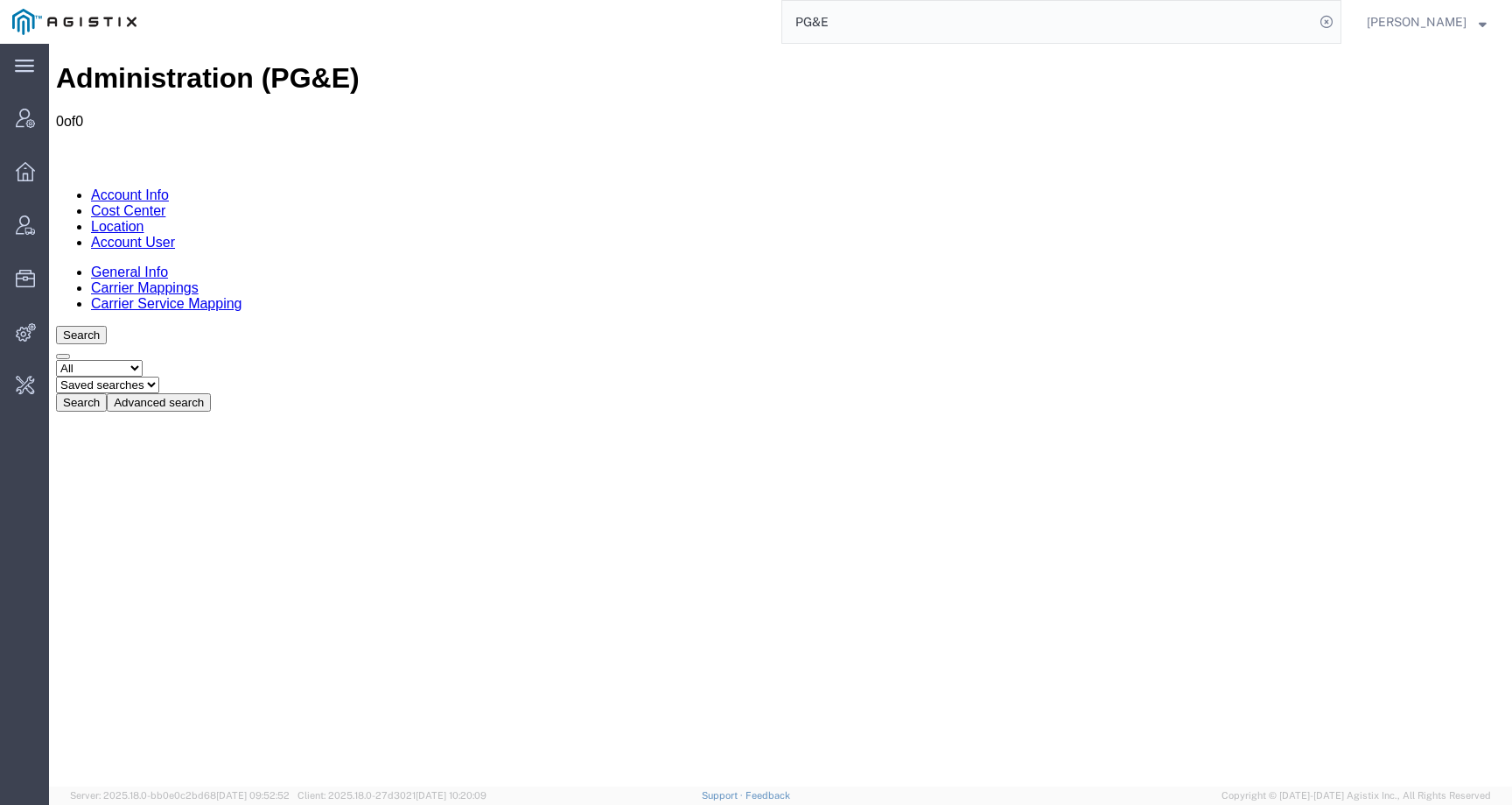
scroll to position [0, 0]
click at [211, 393] on button "Advanced search" at bounding box center [159, 402] width 105 height 19
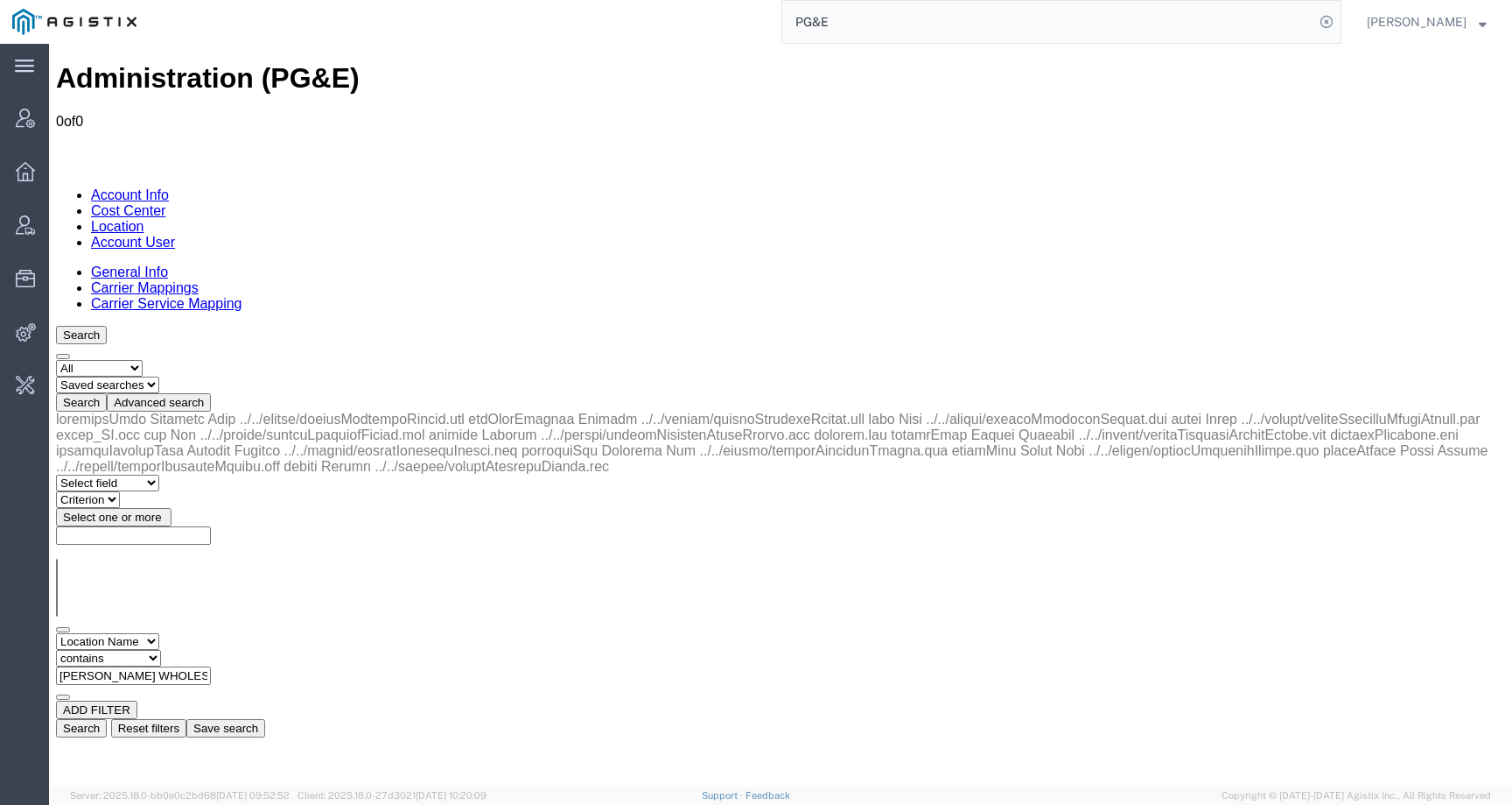
click at [131, 633] on select "Select field Address City Country County Location Name Location Num Master Loca…" at bounding box center [107, 642] width 104 height 17
select select "oneLineAddress"
click at [56, 633] on select "Select field Address City Country County Location Name Location Num Master Loca…" at bounding box center [107, 642] width 104 height 17
click at [211, 667] on input "text" at bounding box center [133, 676] width 155 height 19
paste input "200 N BERRY ST BREA, CA 92821"
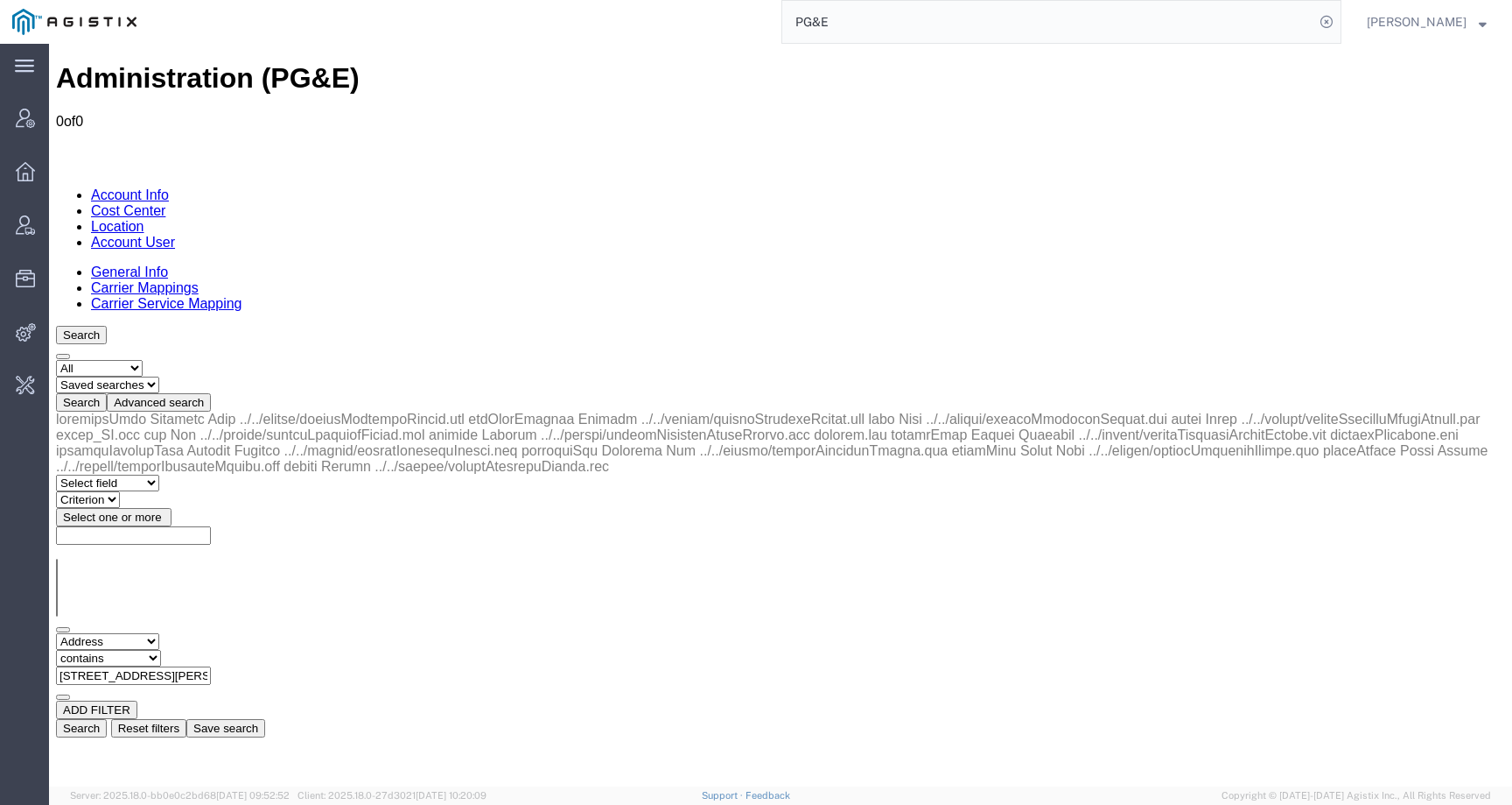
scroll to position [0, 67]
type input "200 N BERRY ST BREA, CA 92821"
click at [106, 719] on button "Search" at bounding box center [81, 728] width 50 height 19
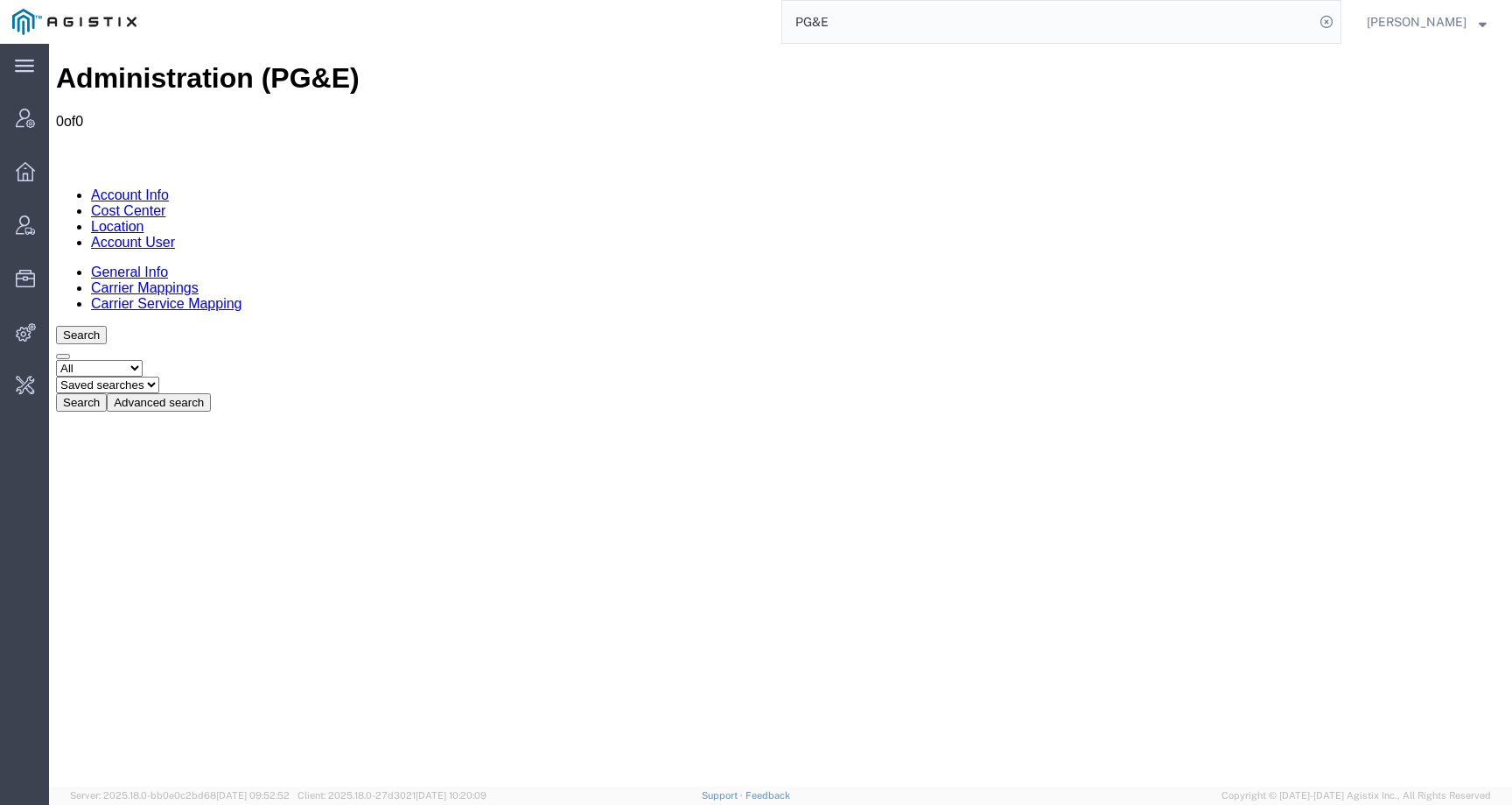
click at [199, 280] on link "Carrier Mappings" at bounding box center [145, 288] width 107 height 15
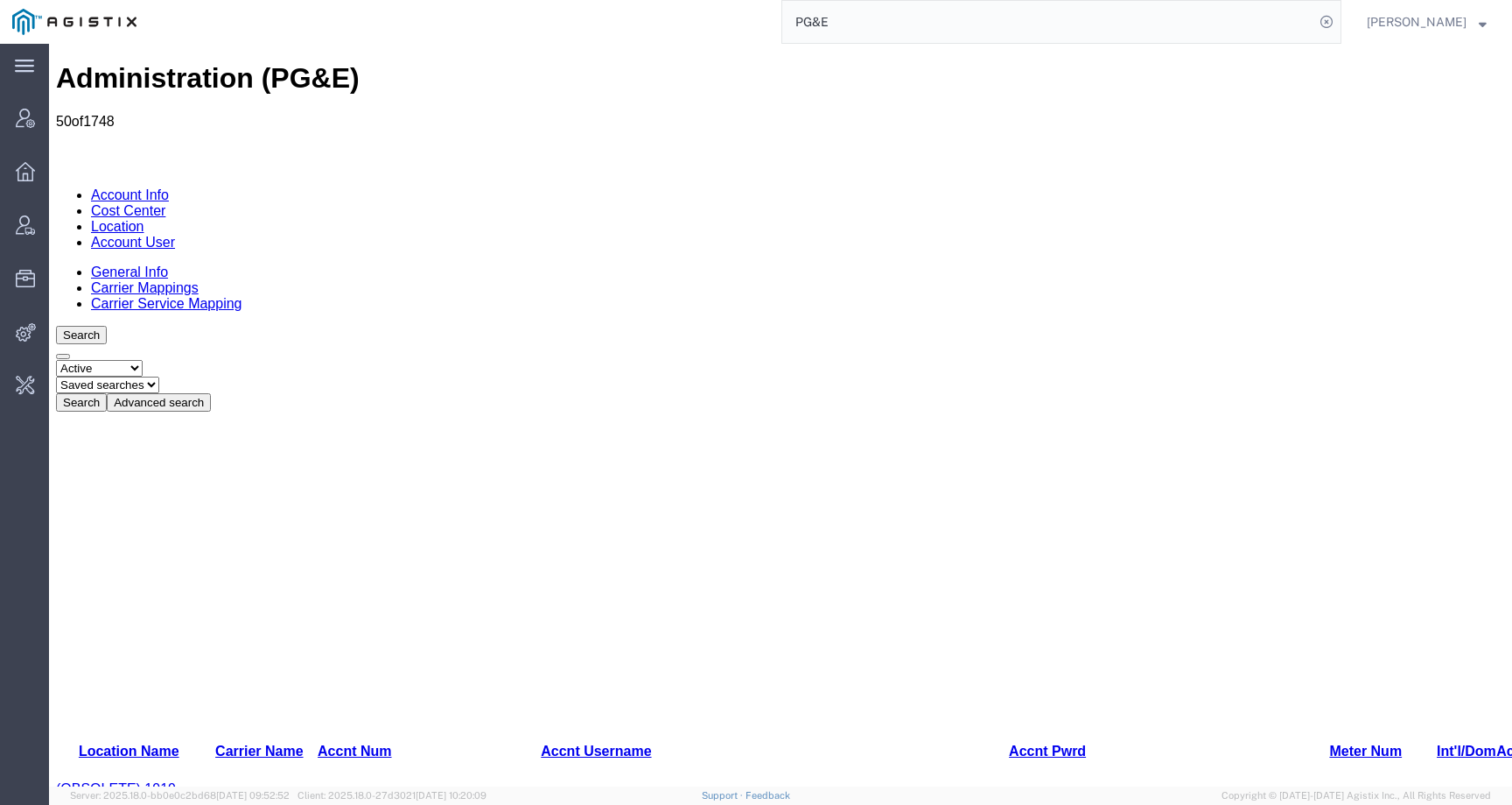
click at [116, 264] on link "General Info" at bounding box center [130, 272] width 77 height 15
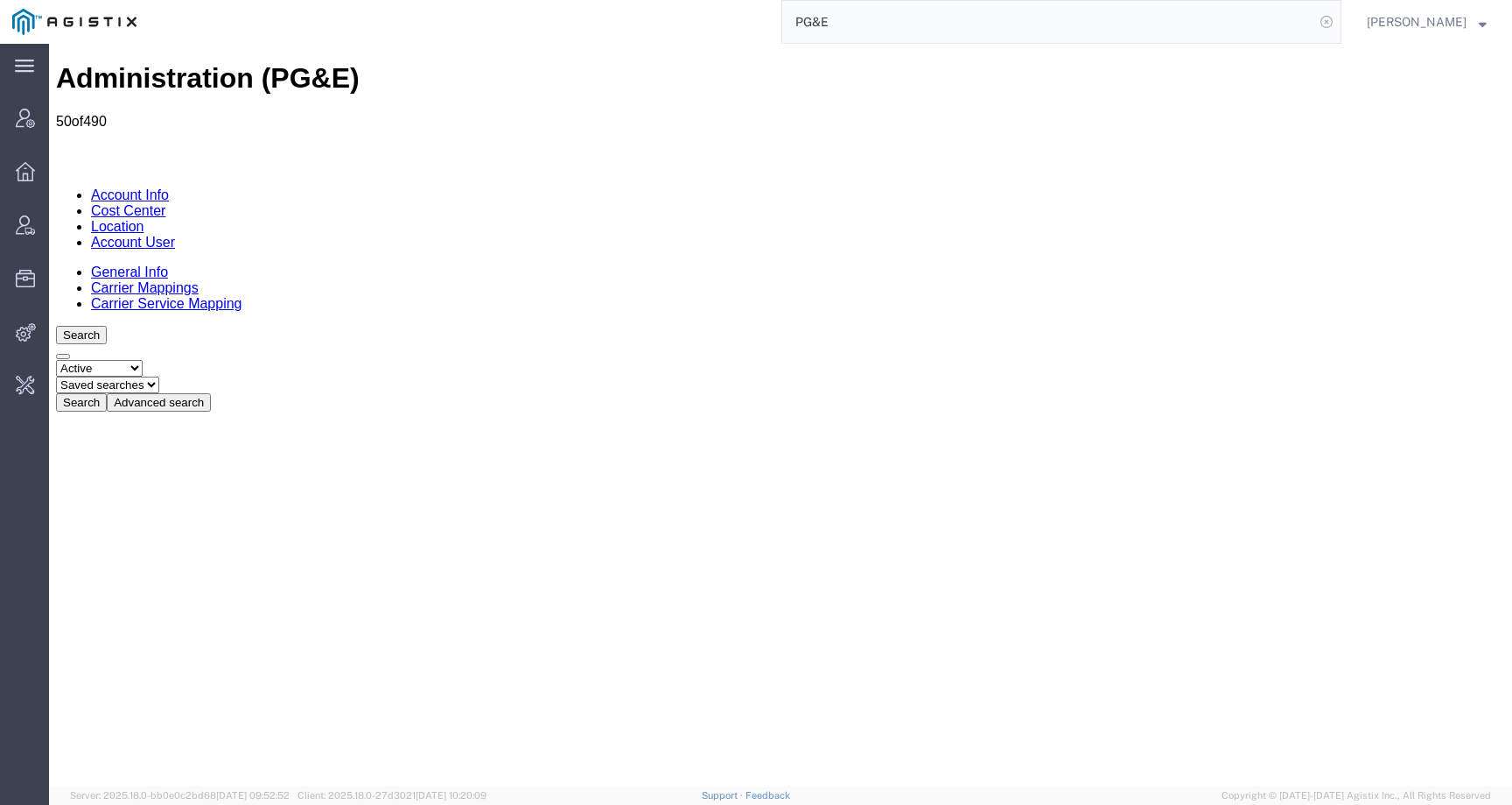
click at [1339, 19] on icon at bounding box center [1326, 21] width 24 height 24
click at [199, 280] on link "Carrier Mappings" at bounding box center [145, 288] width 107 height 15
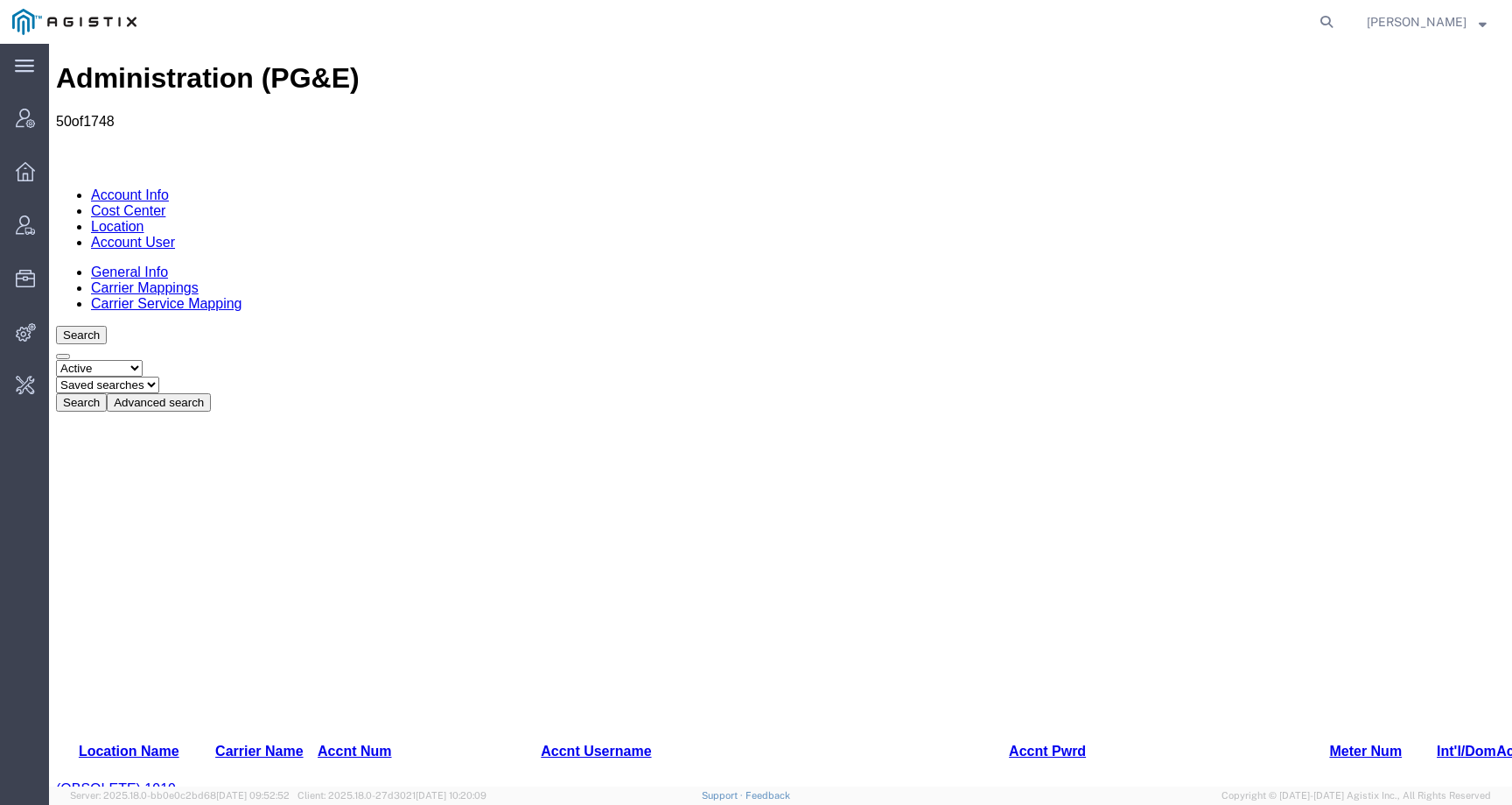
click at [427, 326] on div "Search Select status Active All Inactive Saved searches Search Advanced search …" at bounding box center [780, 369] width 1449 height 86
click at [243, 296] on link "Carrier Service Mapping" at bounding box center [167, 304] width 151 height 15
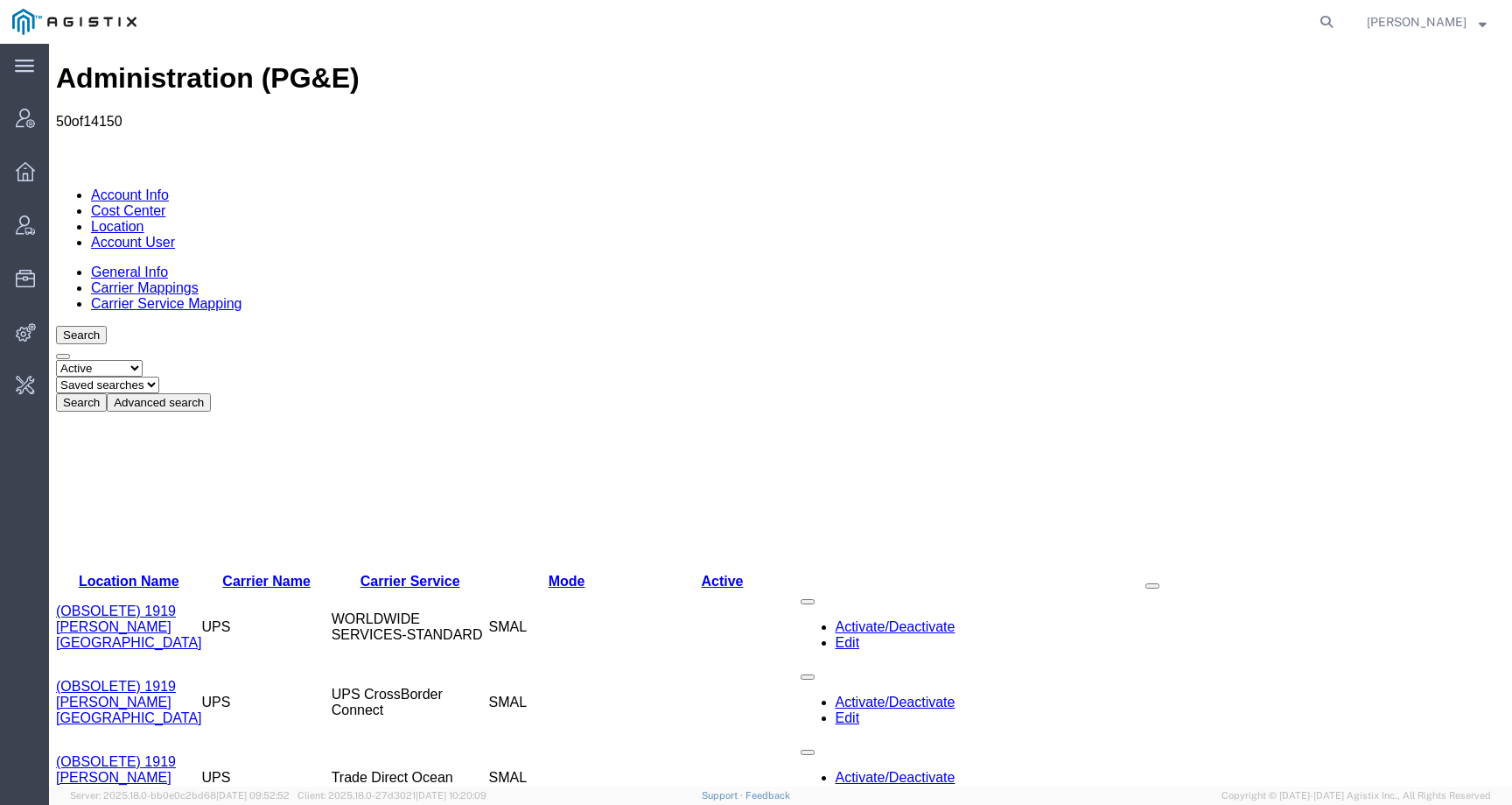
click at [211, 393] on button "Advanced search" at bounding box center [159, 402] width 105 height 19
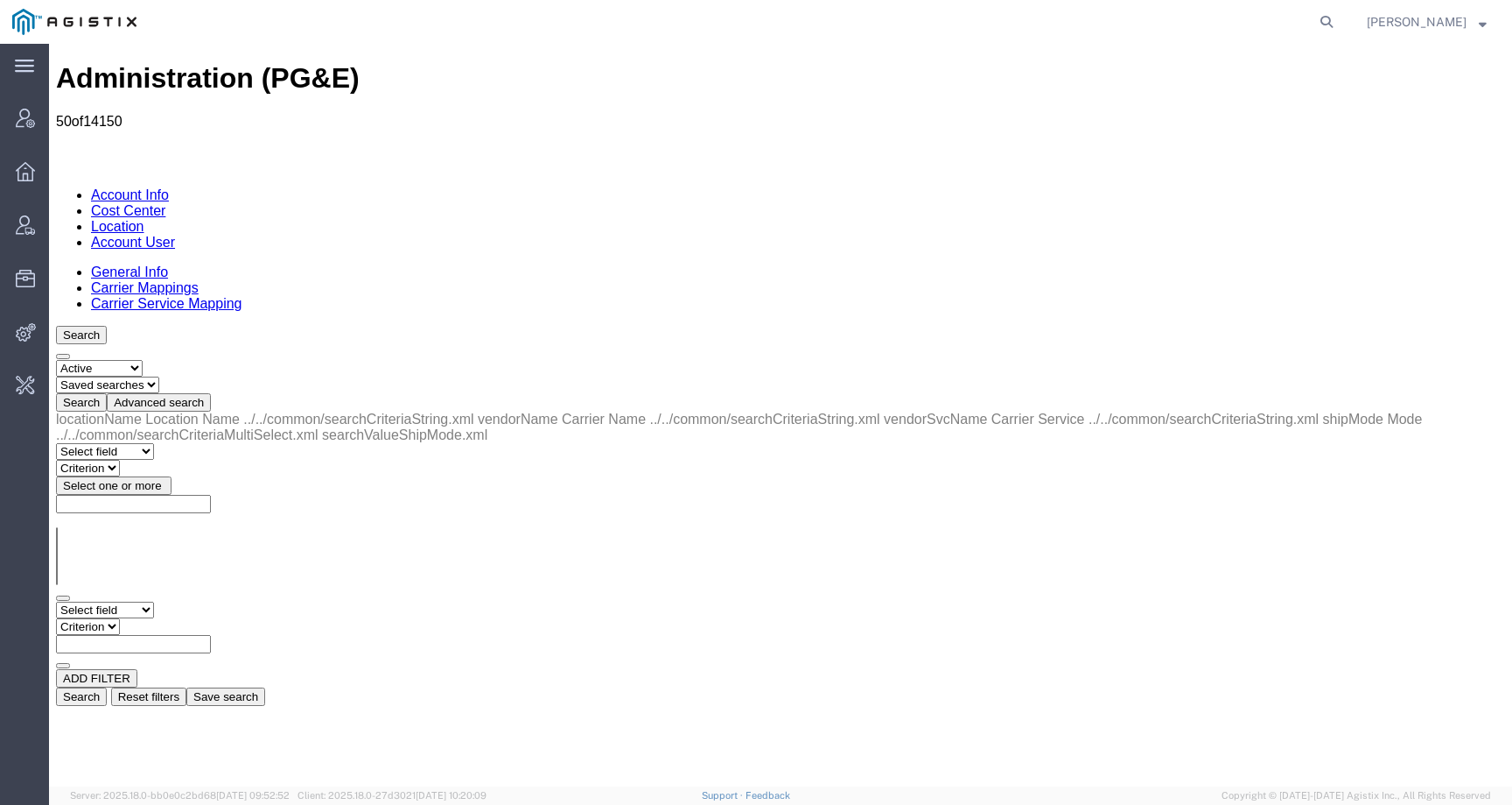
click at [129, 601] on select "Select field Carrier Name Carrier Service Location Name Mode" at bounding box center [105, 610] width 98 height 17
select select "vendorName"
click at [56, 601] on select "Select field Carrier Name Carrier Service Location Name Mode" at bounding box center [105, 610] width 98 height 17
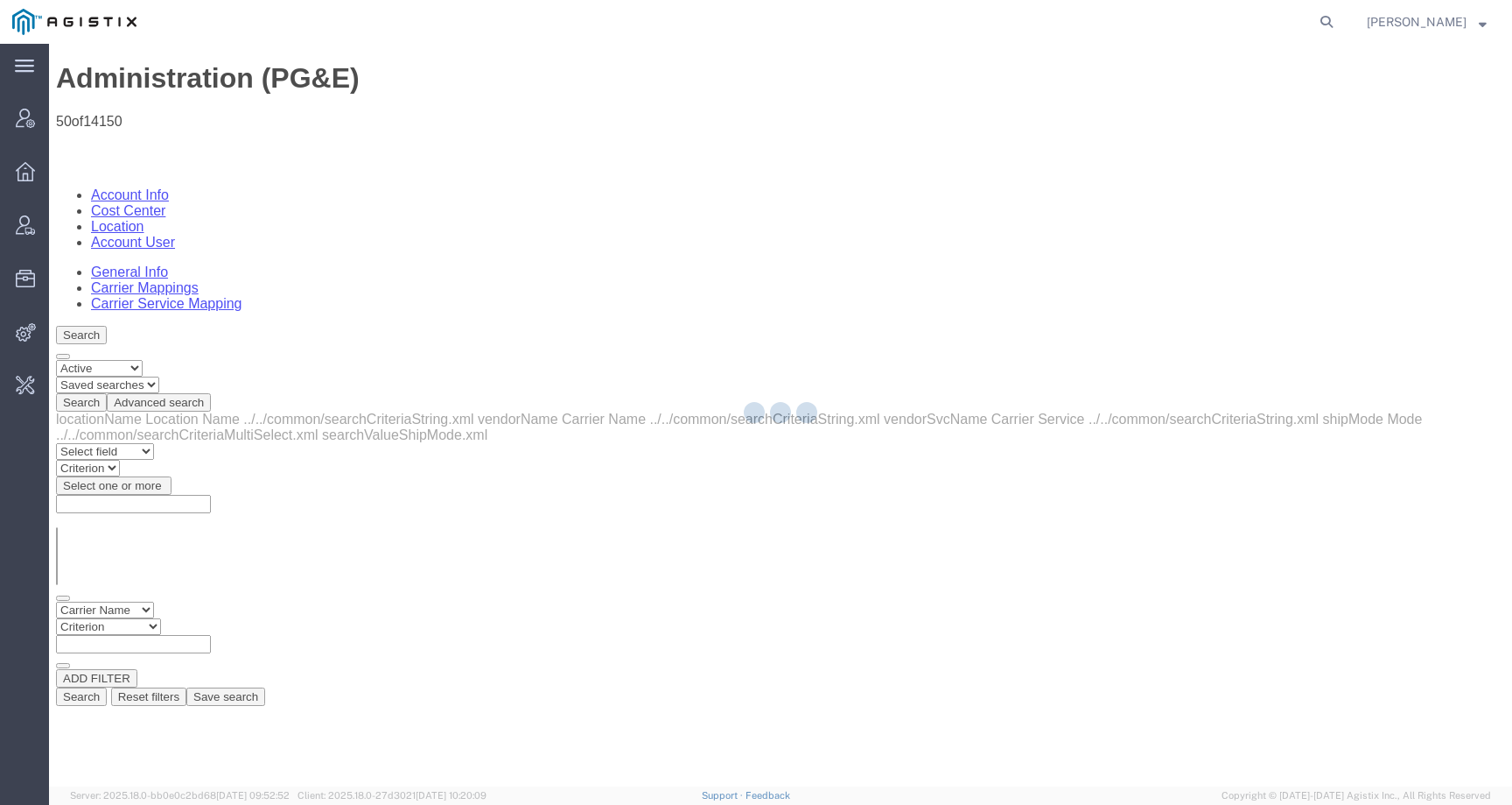
click at [161, 618] on select "Criterion contains does not contain is is blank is not blank starts with" at bounding box center [108, 627] width 105 height 17
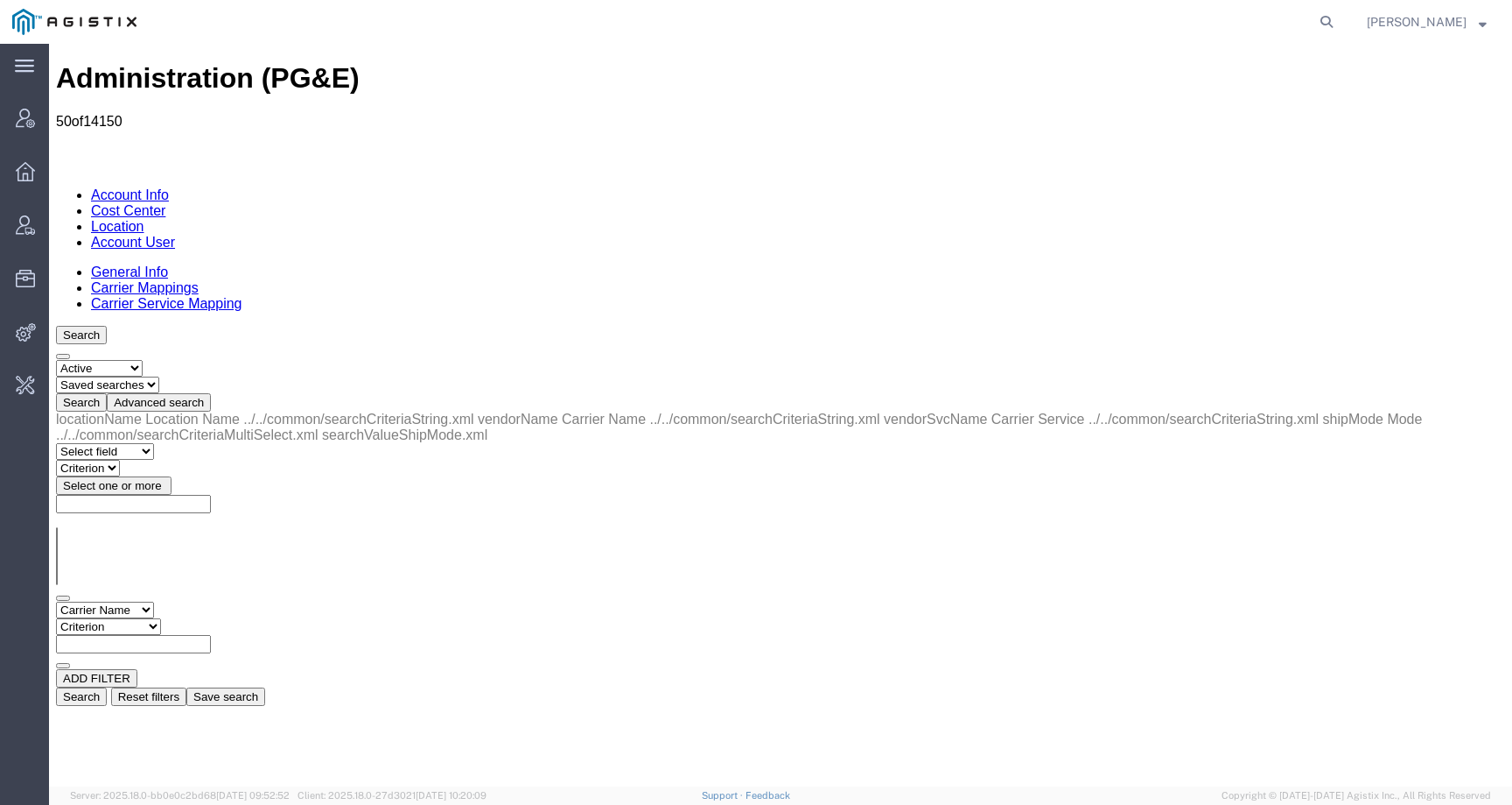
select select "contains"
click at [161, 618] on select "Criterion contains does not contain is is blank is not blank starts with" at bounding box center [108, 627] width 105 height 17
click at [211, 635] on input "text" at bounding box center [133, 644] width 155 height 19
paste input "US ELECTRICAL SERVICES INC"
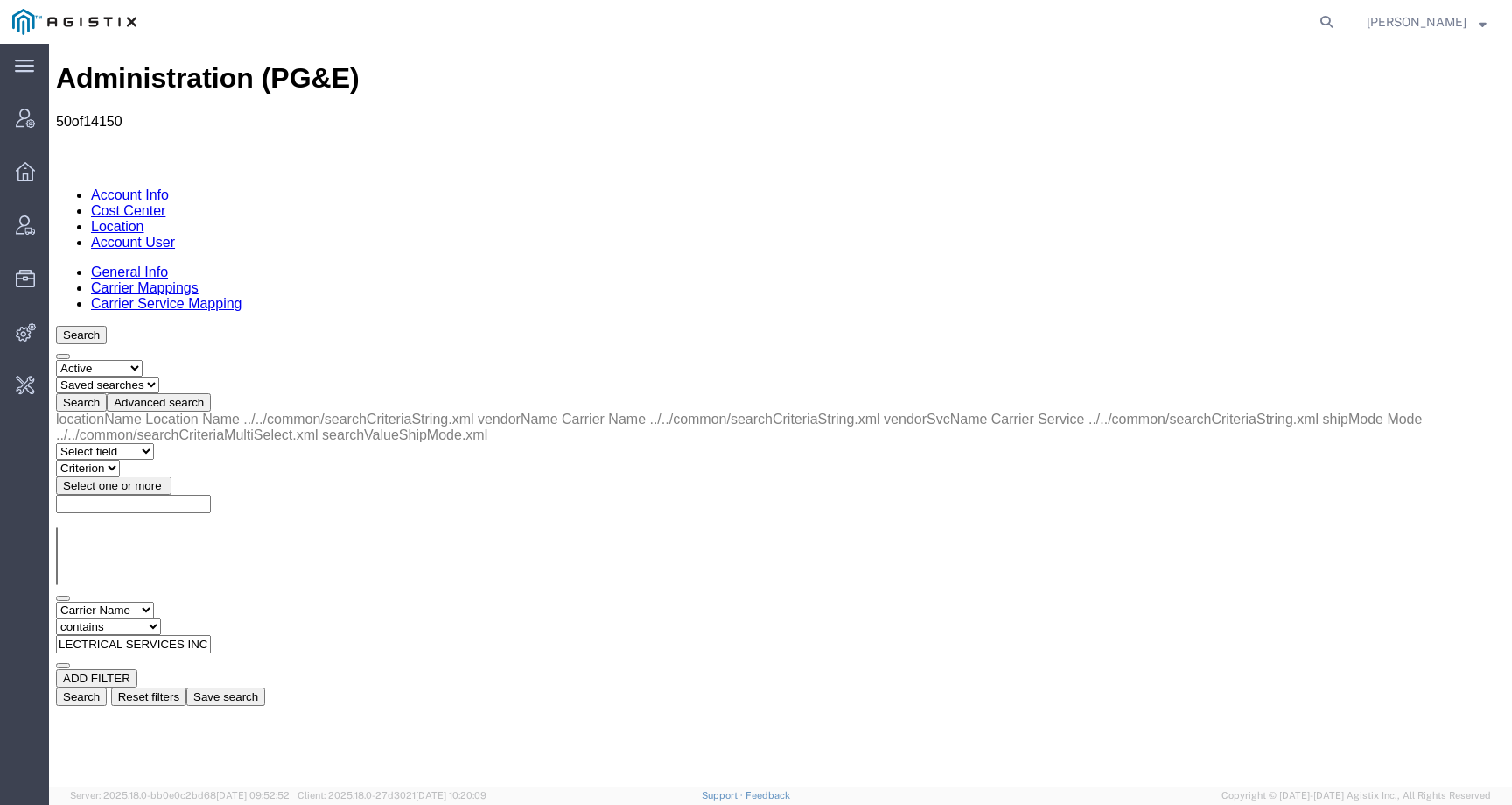
type input "US ELECTRICAL SERVICES INC"
click at [1189, 601] on div "Select field Carrier Name Carrier Service Location Name Mode Criterion contains…" at bounding box center [780, 635] width 1449 height 67
click at [1202, 326] on div "Search Select status Active All Inactive Saved searches Search Advanced search …" at bounding box center [780, 515] width 1449 height 380
click at [106, 687] on button "Search" at bounding box center [81, 697] width 50 height 19
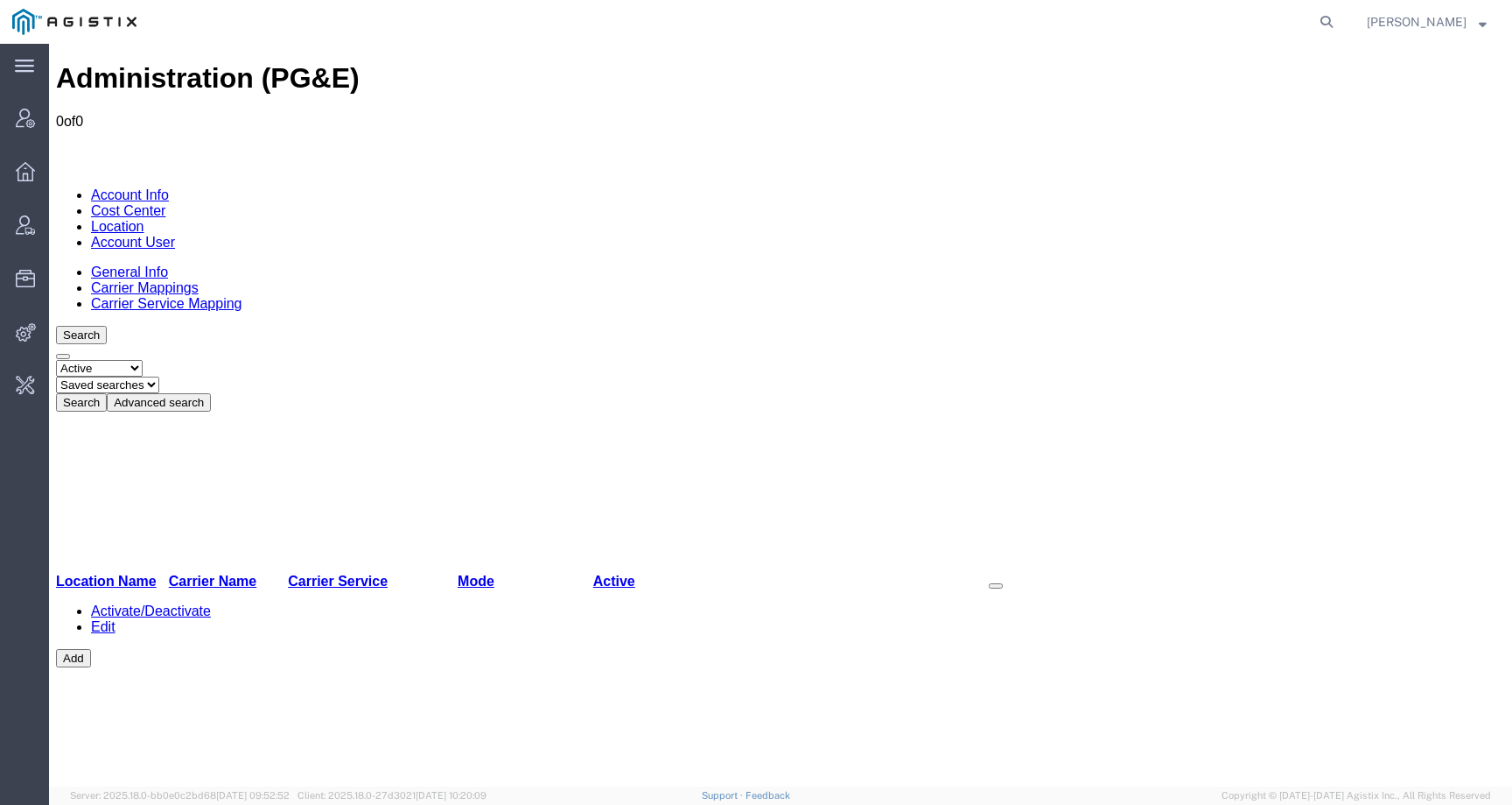
click at [102, 360] on select "Select status Active All Inactive" at bounding box center [99, 368] width 87 height 17
select select "ALL"
click at [56, 360] on select "Select status Active All Inactive" at bounding box center [99, 368] width 87 height 17
click at [106, 393] on button "Search" at bounding box center [81, 402] width 50 height 19
click at [145, 219] on link "Location" at bounding box center [118, 226] width 53 height 15
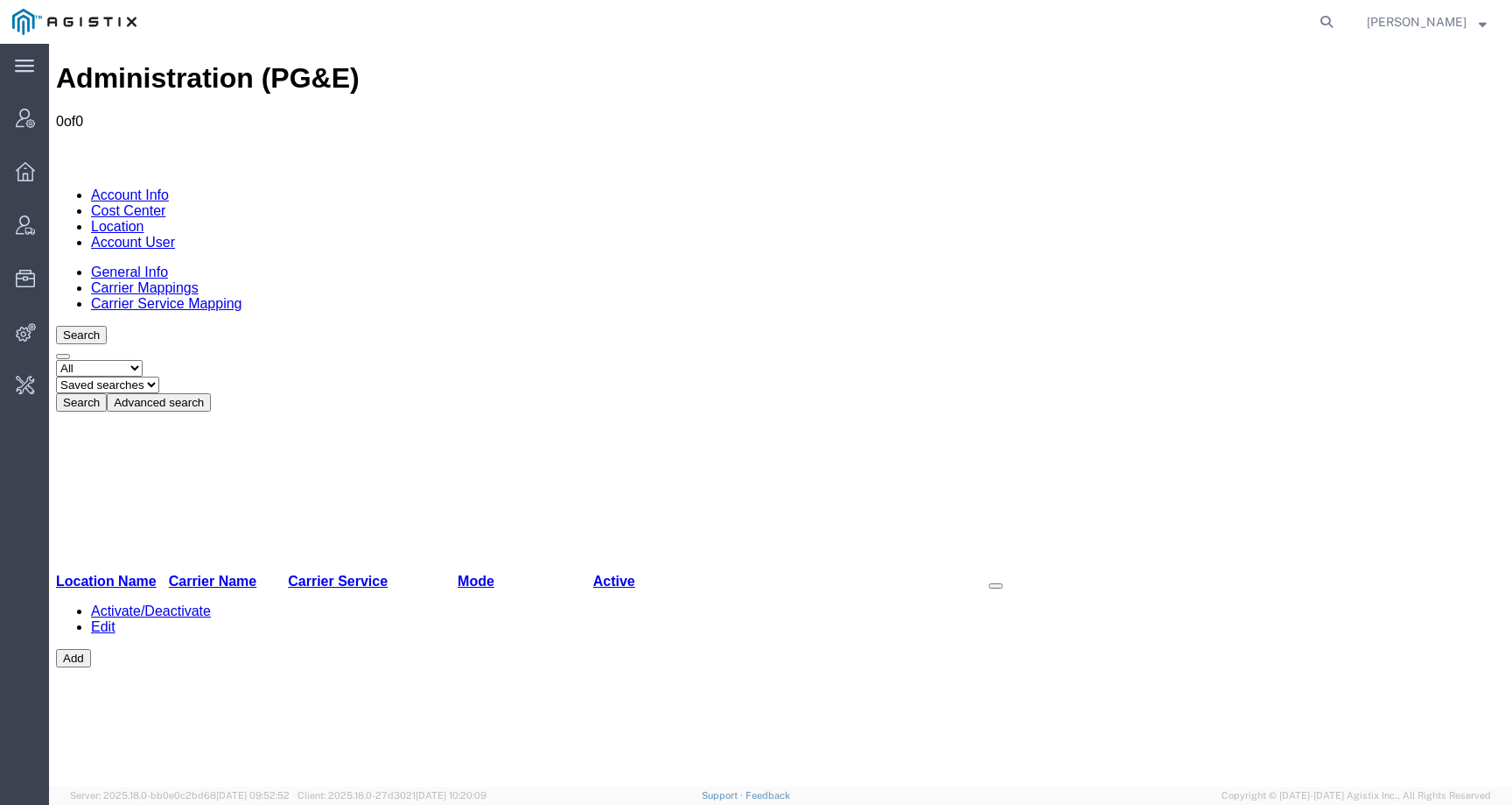
click at [106, 264] on link "General Info" at bounding box center [130, 272] width 77 height 15
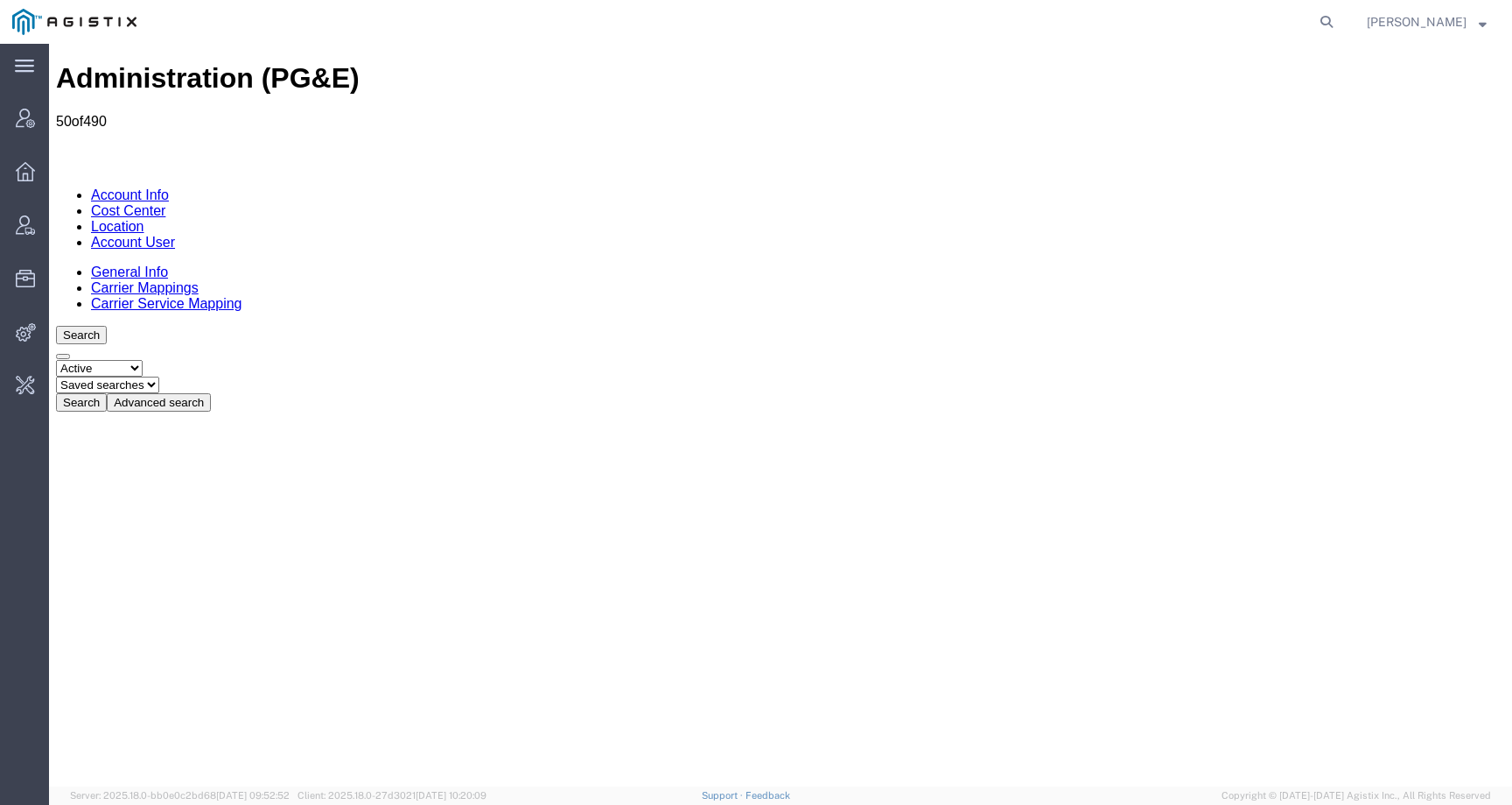
click at [106, 393] on button "Search" at bounding box center [81, 402] width 50 height 19
click at [211, 393] on button "Advanced search" at bounding box center [159, 402] width 105 height 19
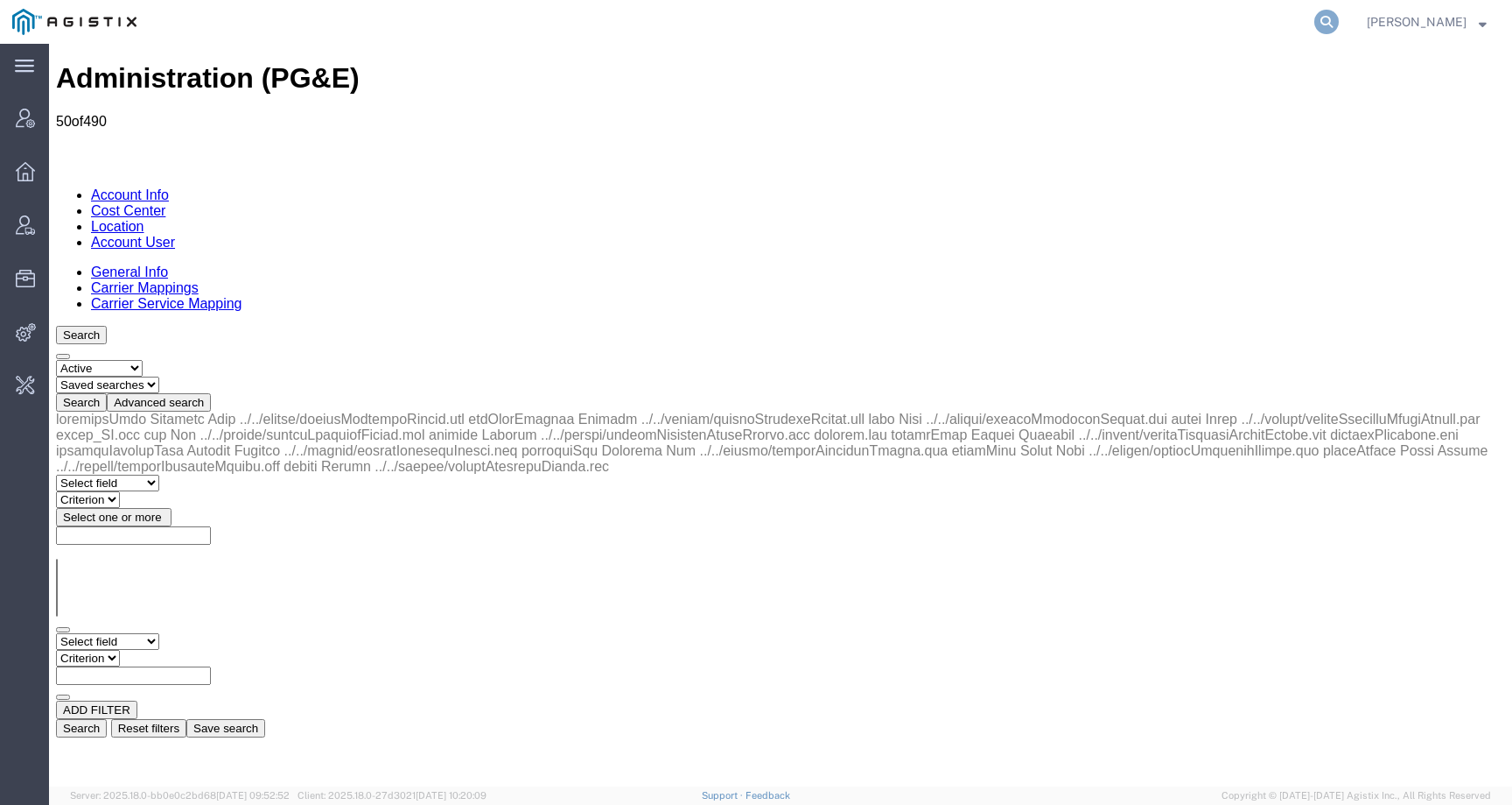
click at [1339, 16] on icon at bounding box center [1326, 21] width 24 height 24
click at [1238, 19] on input "search" at bounding box center [1048, 21] width 532 height 42
paste input "[PERSON_NAME] WHOLESALE ELECTRIC"
type input "[PERSON_NAME] WHOLESALE ELECTRIC"
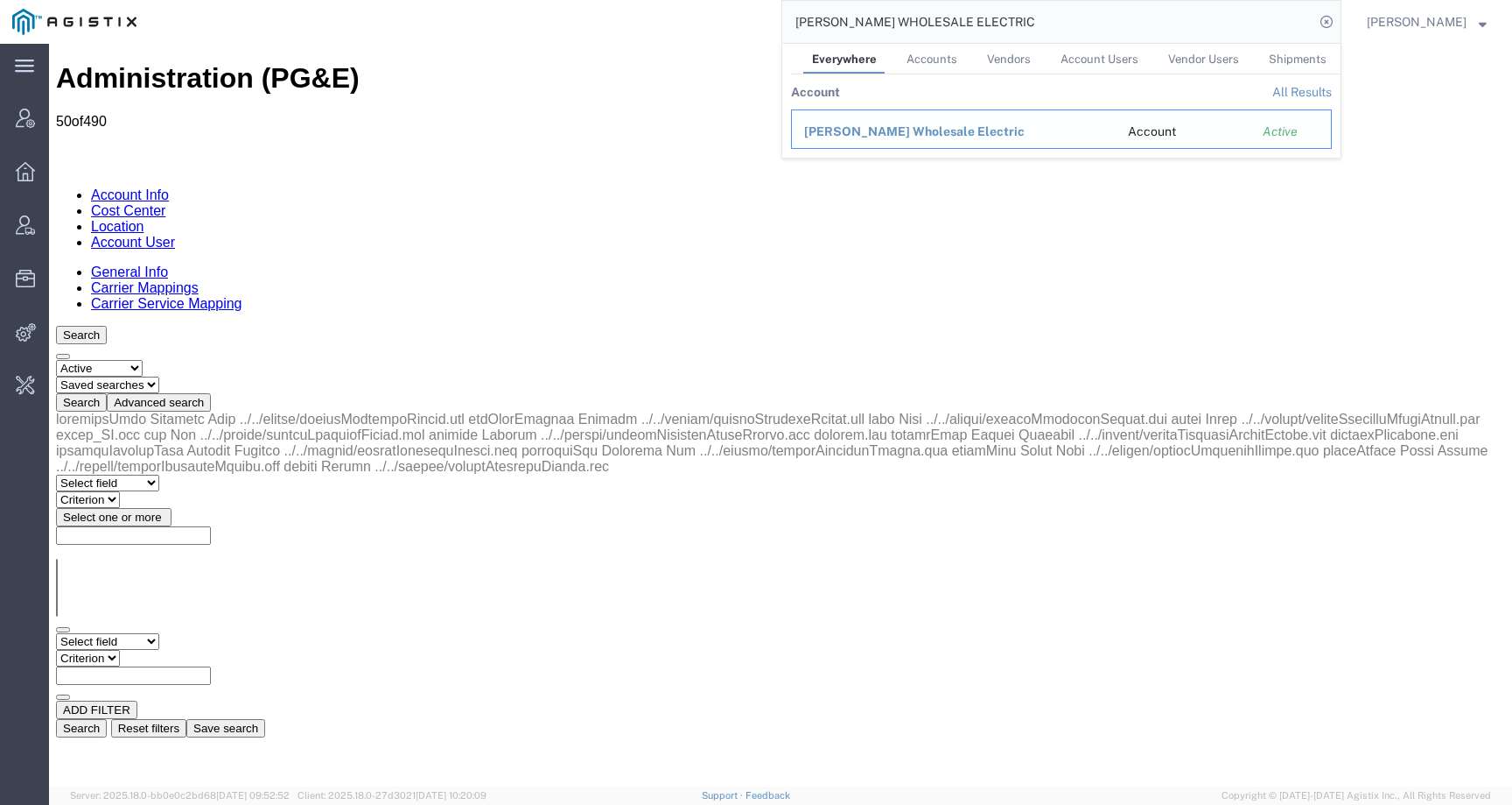
click at [917, 134] on span "[PERSON_NAME] Wholesale Electric" at bounding box center [915, 131] width 220 height 14
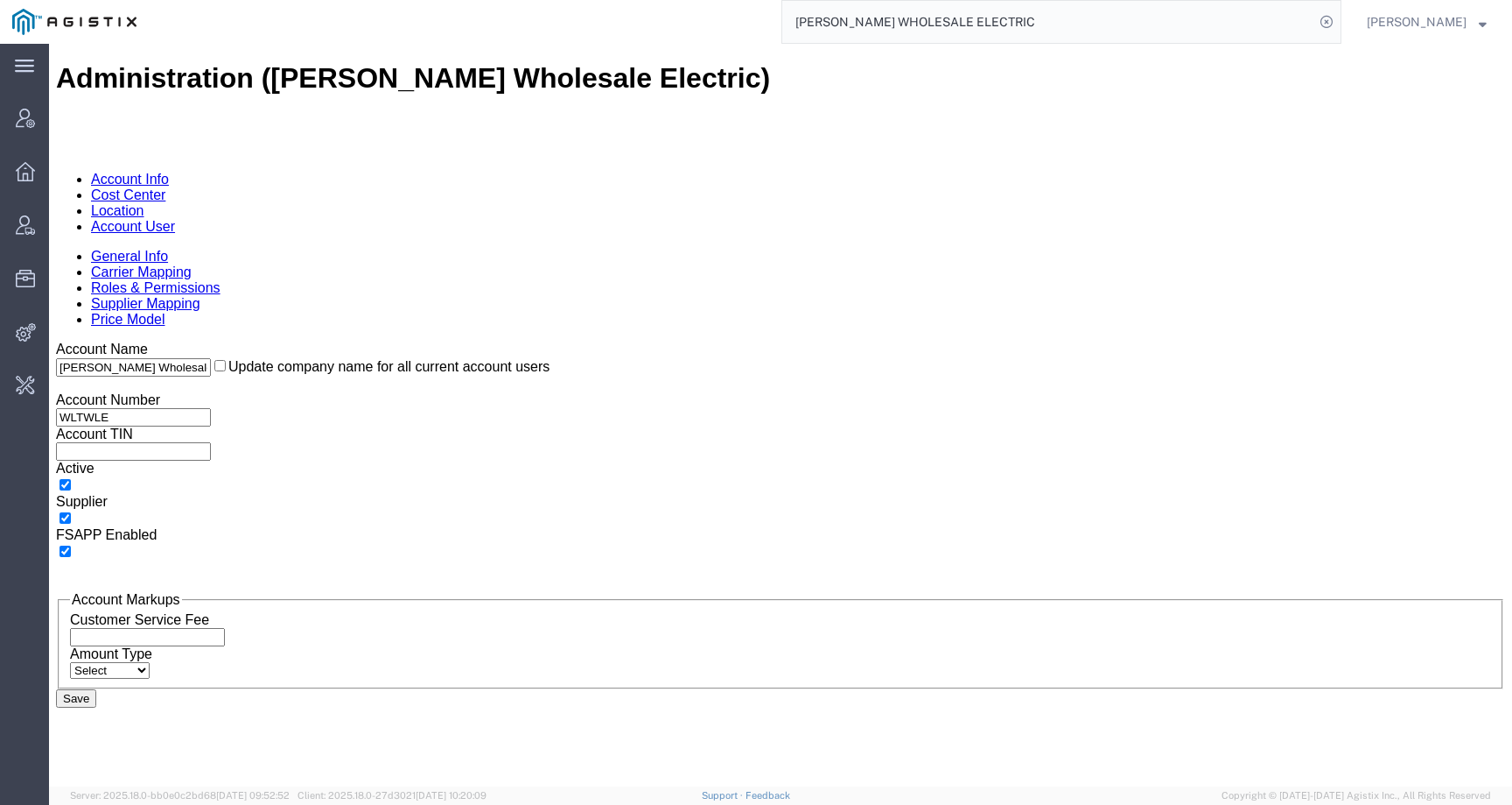
click at [201, 296] on link "Supplier Mapping" at bounding box center [146, 304] width 109 height 15
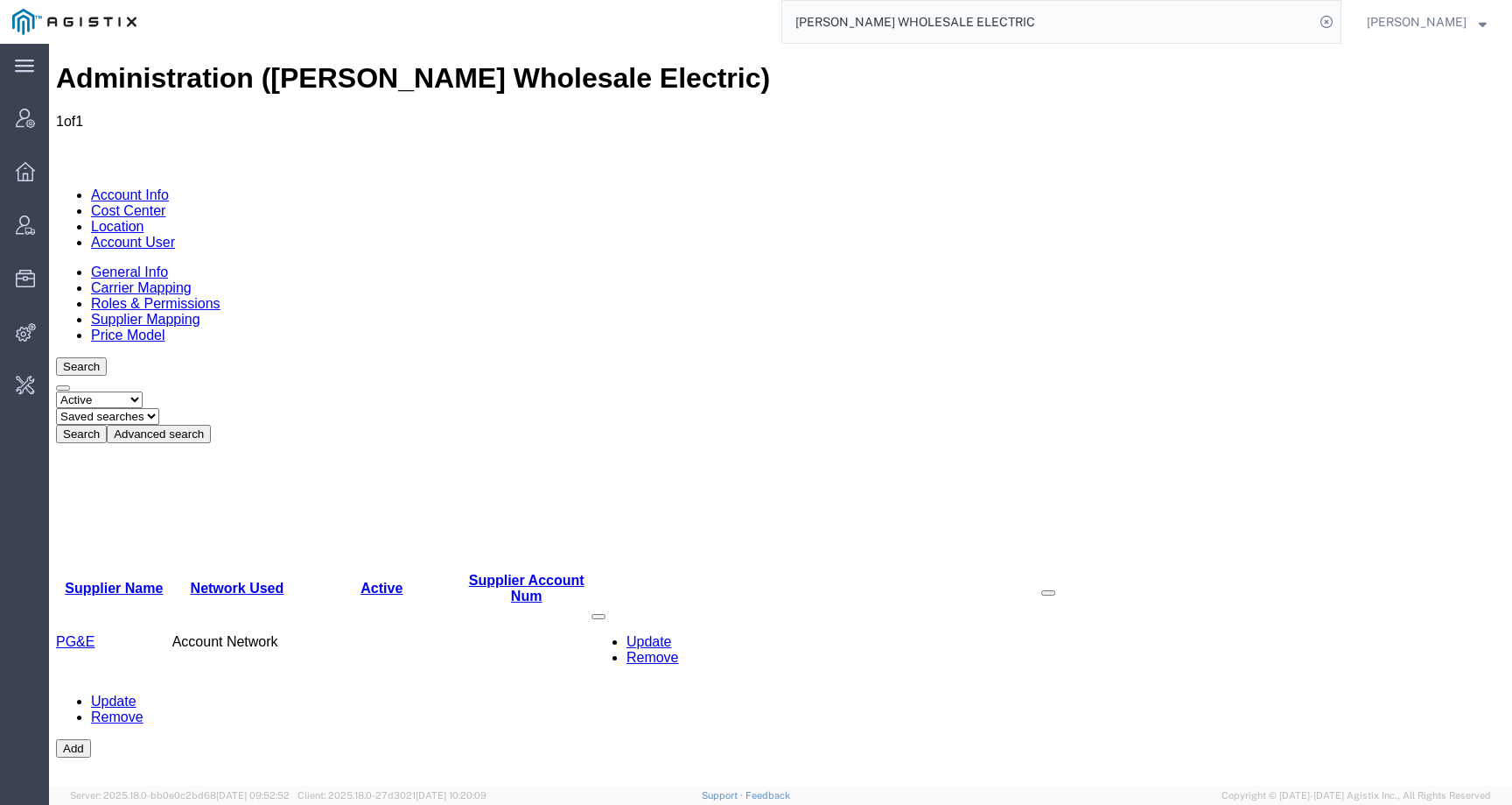
click at [220, 296] on link "Roles & Permissions" at bounding box center [156, 304] width 130 height 15
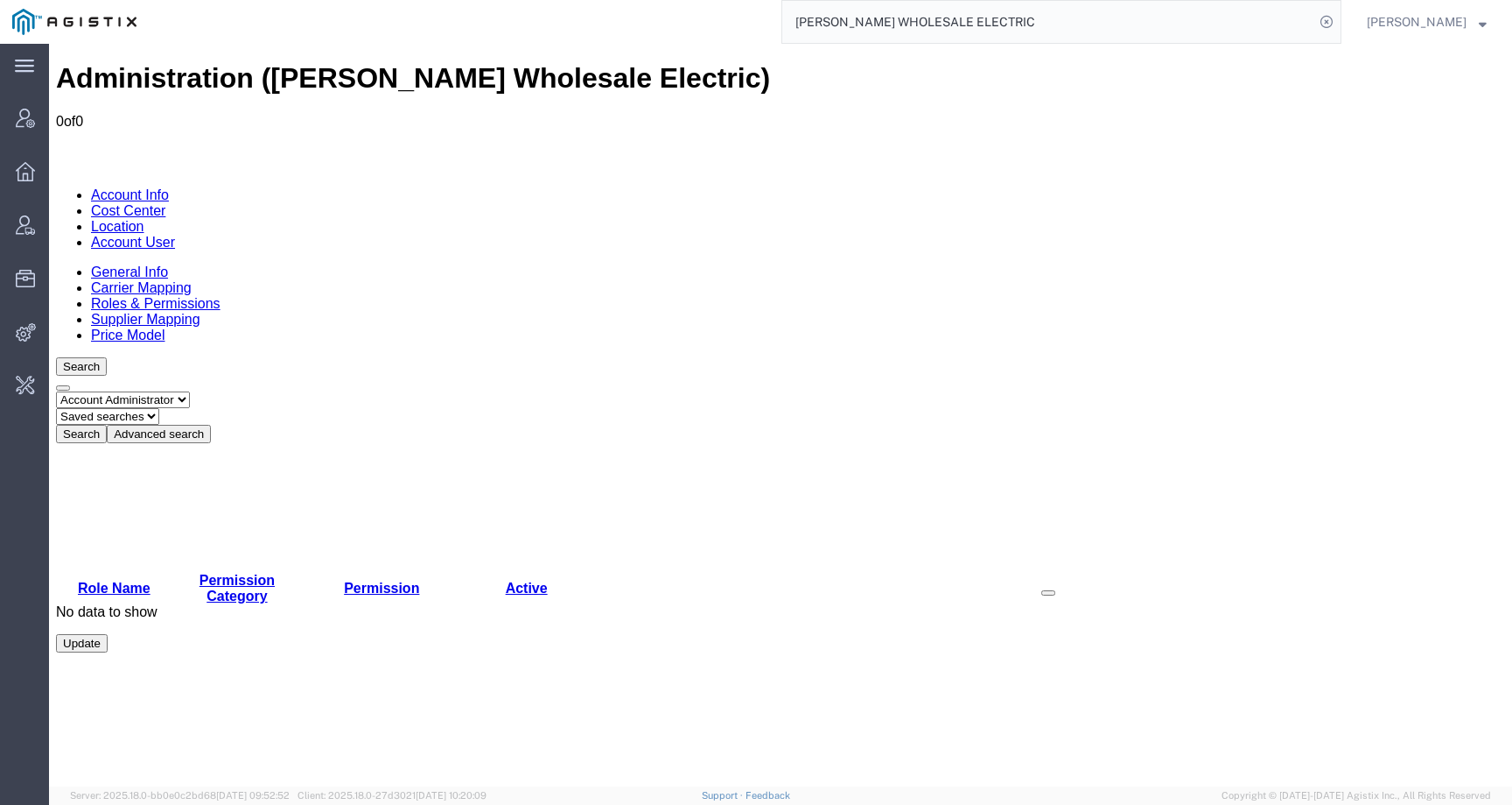
click at [145, 219] on link "Location" at bounding box center [118, 226] width 53 height 15
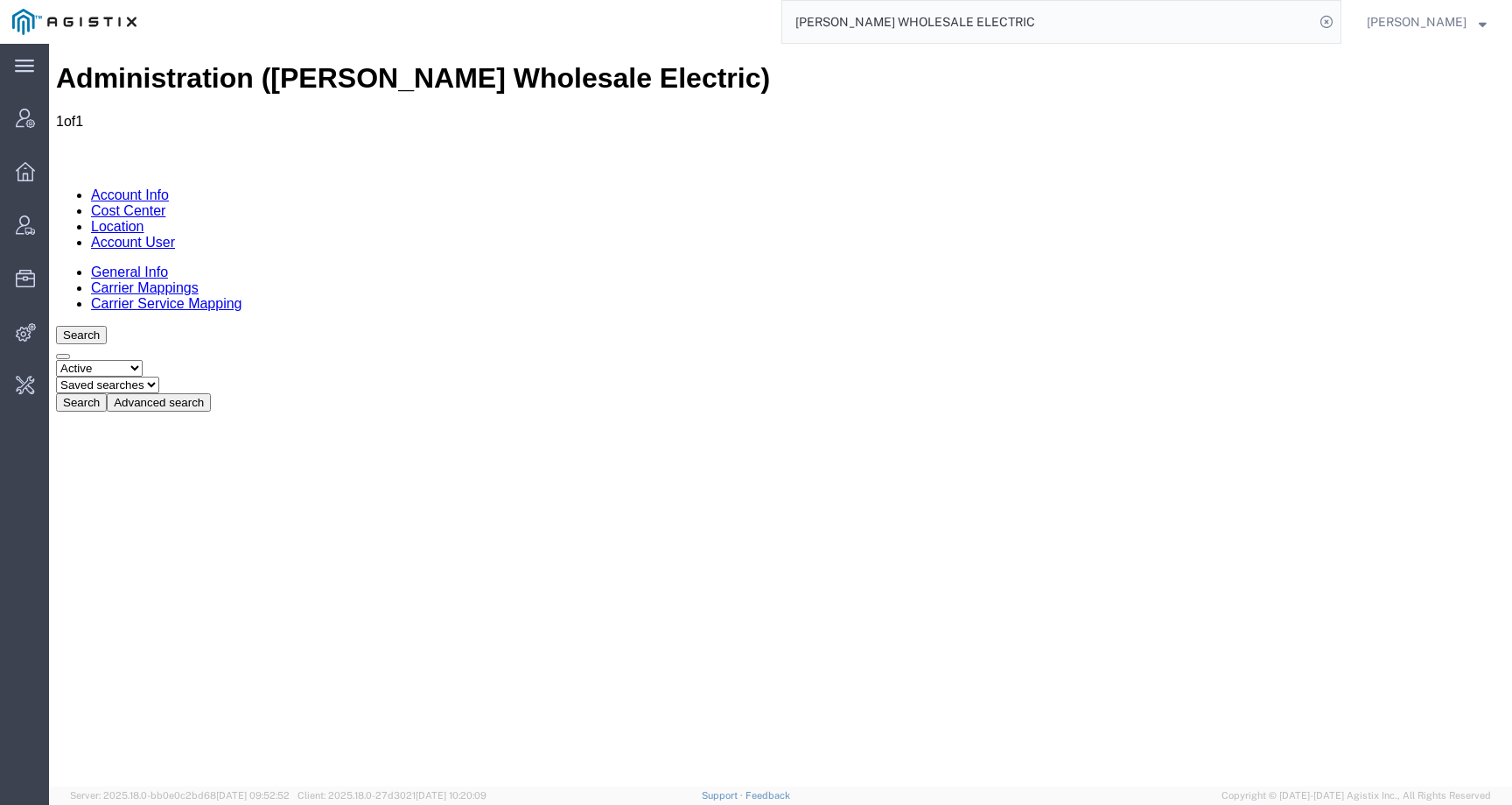
click at [126, 188] on link "Account Info" at bounding box center [130, 195] width 77 height 15
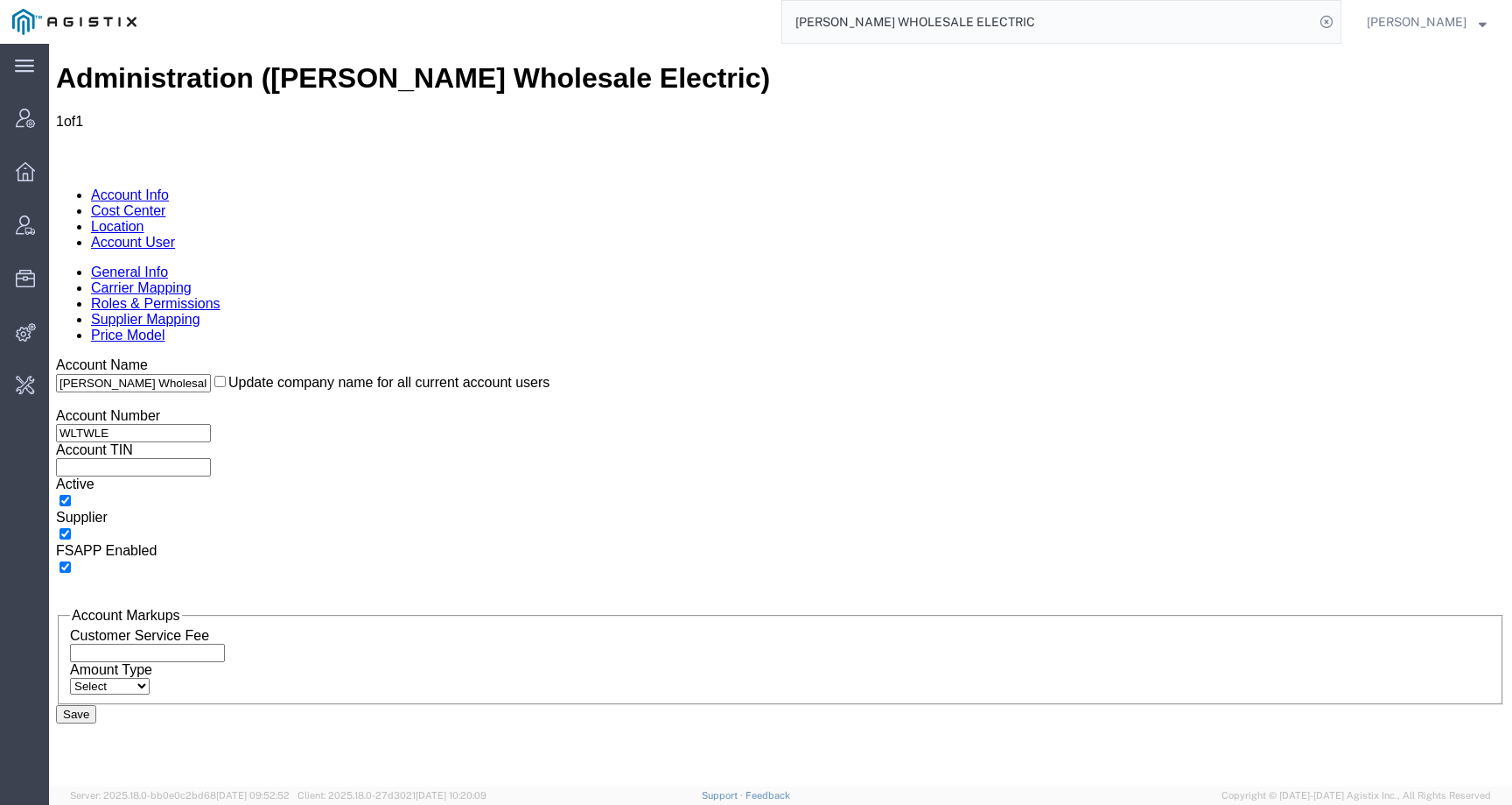
click at [201, 312] on link "Supplier Mapping" at bounding box center [146, 319] width 109 height 15
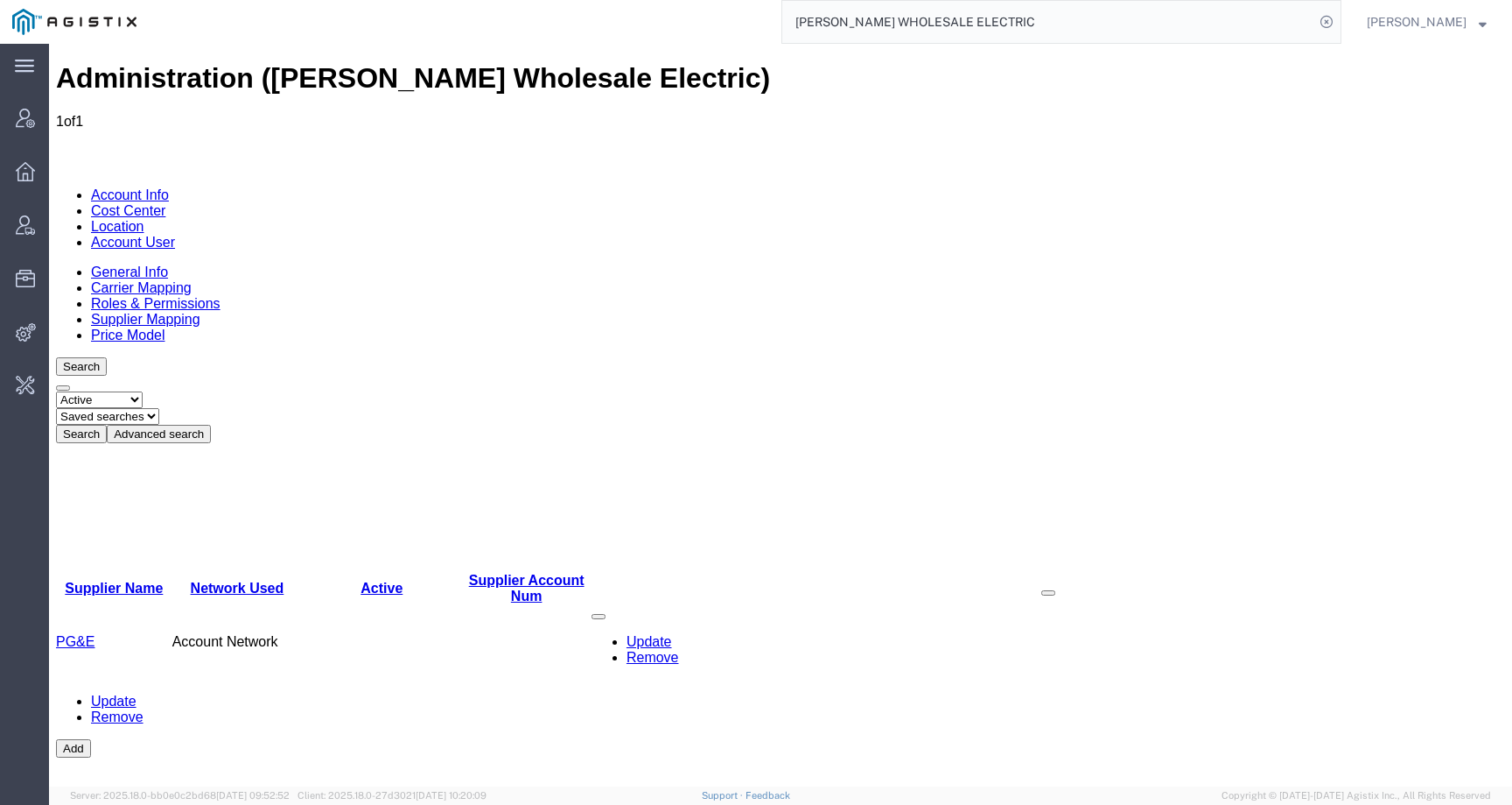
click at [129, 264] on link "General Info" at bounding box center [130, 272] width 77 height 15
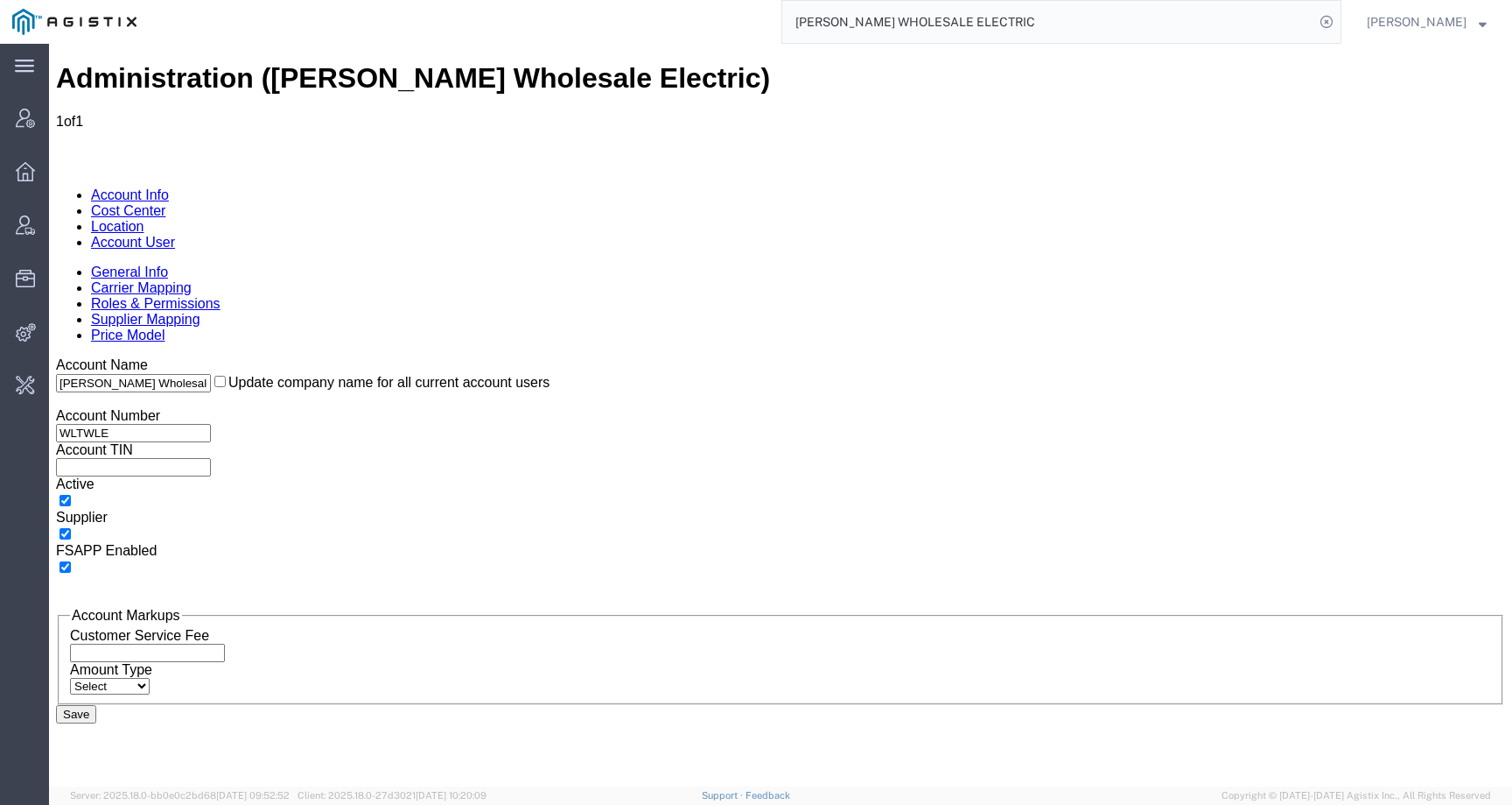
click at [145, 219] on link "Location" at bounding box center [118, 226] width 53 height 15
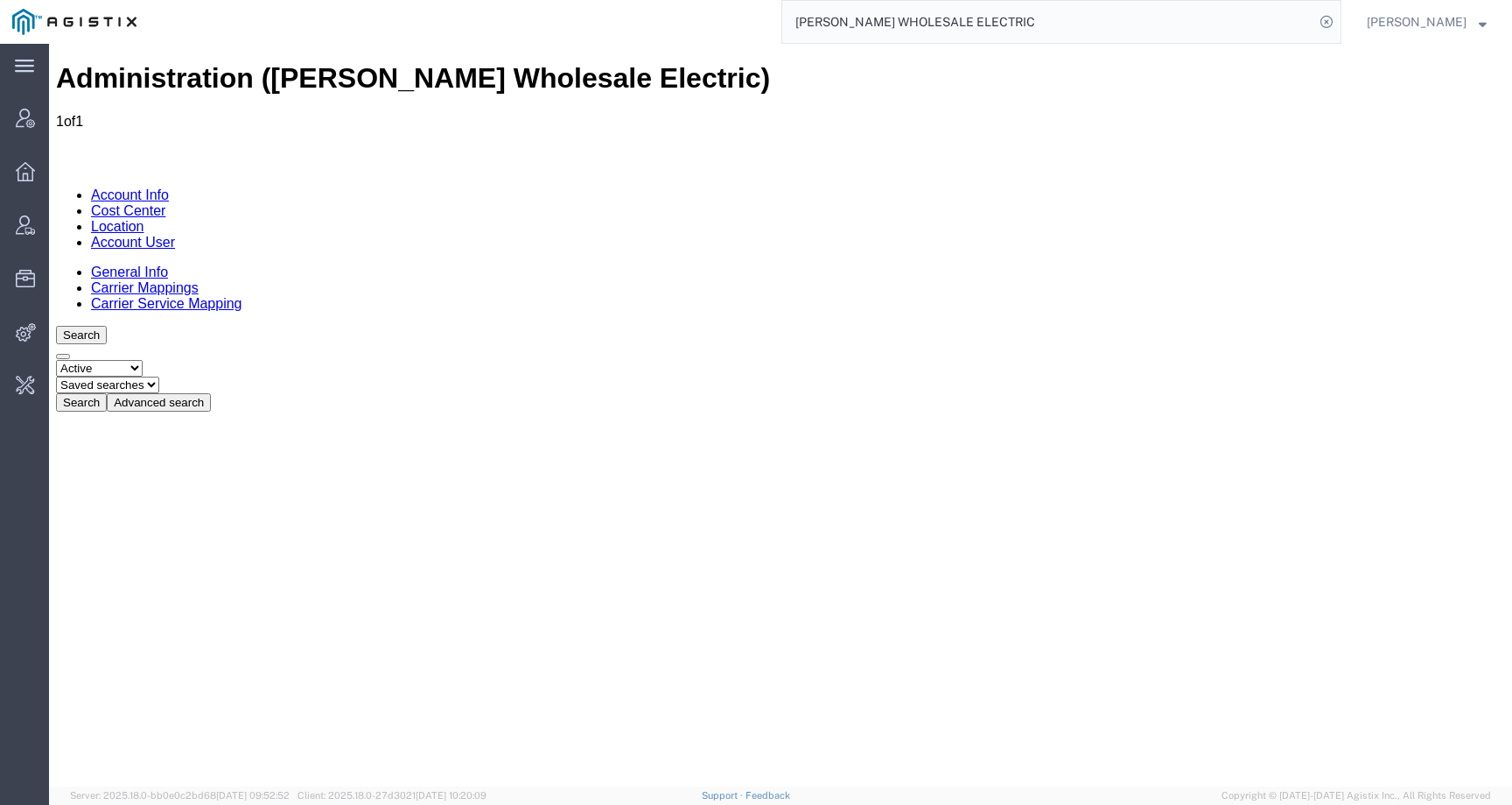
click at [199, 280] on link "Carrier Mappings" at bounding box center [145, 288] width 107 height 15
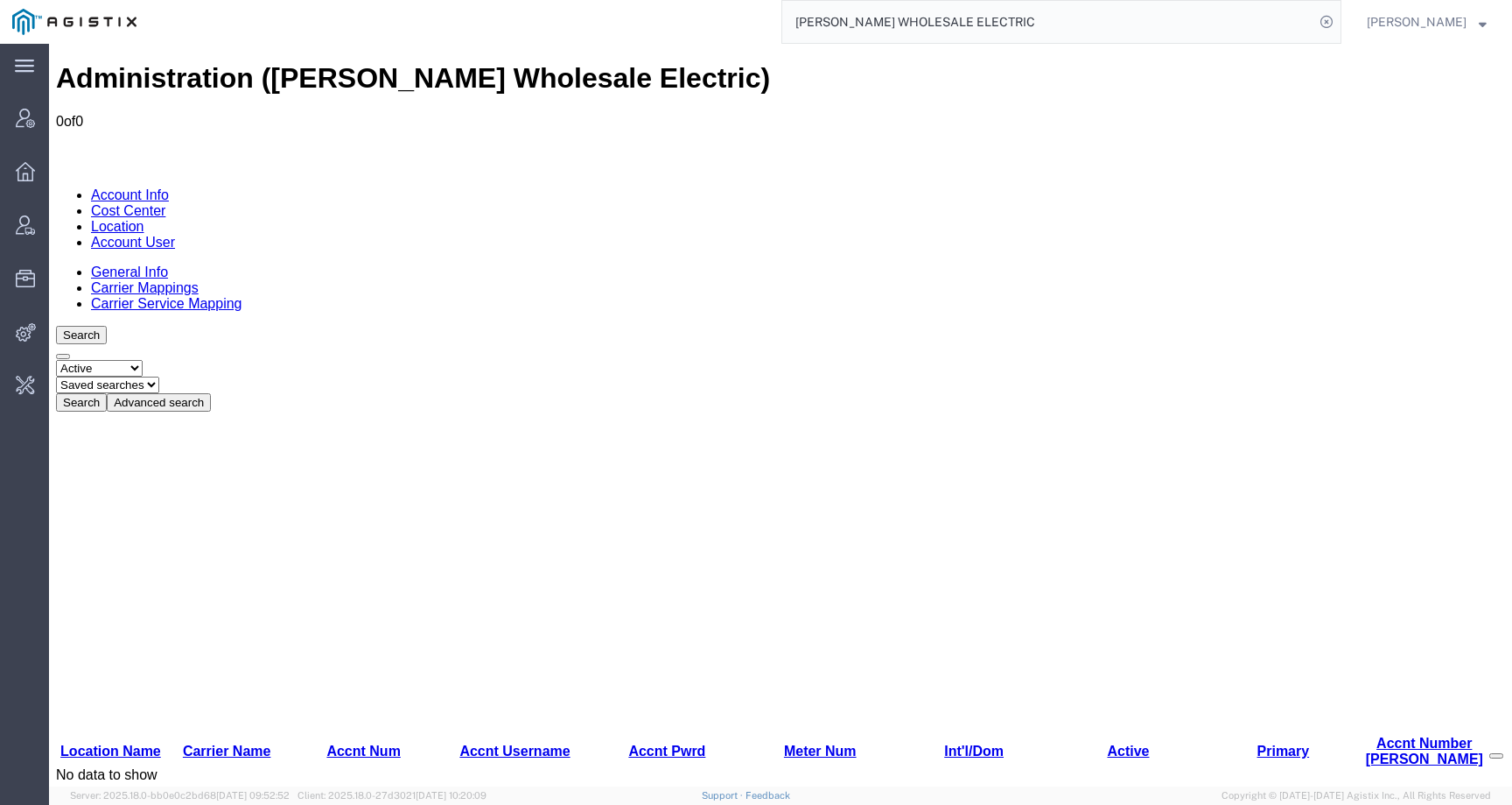
click at [175, 234] on link "Account User" at bounding box center [133, 242] width 84 height 15
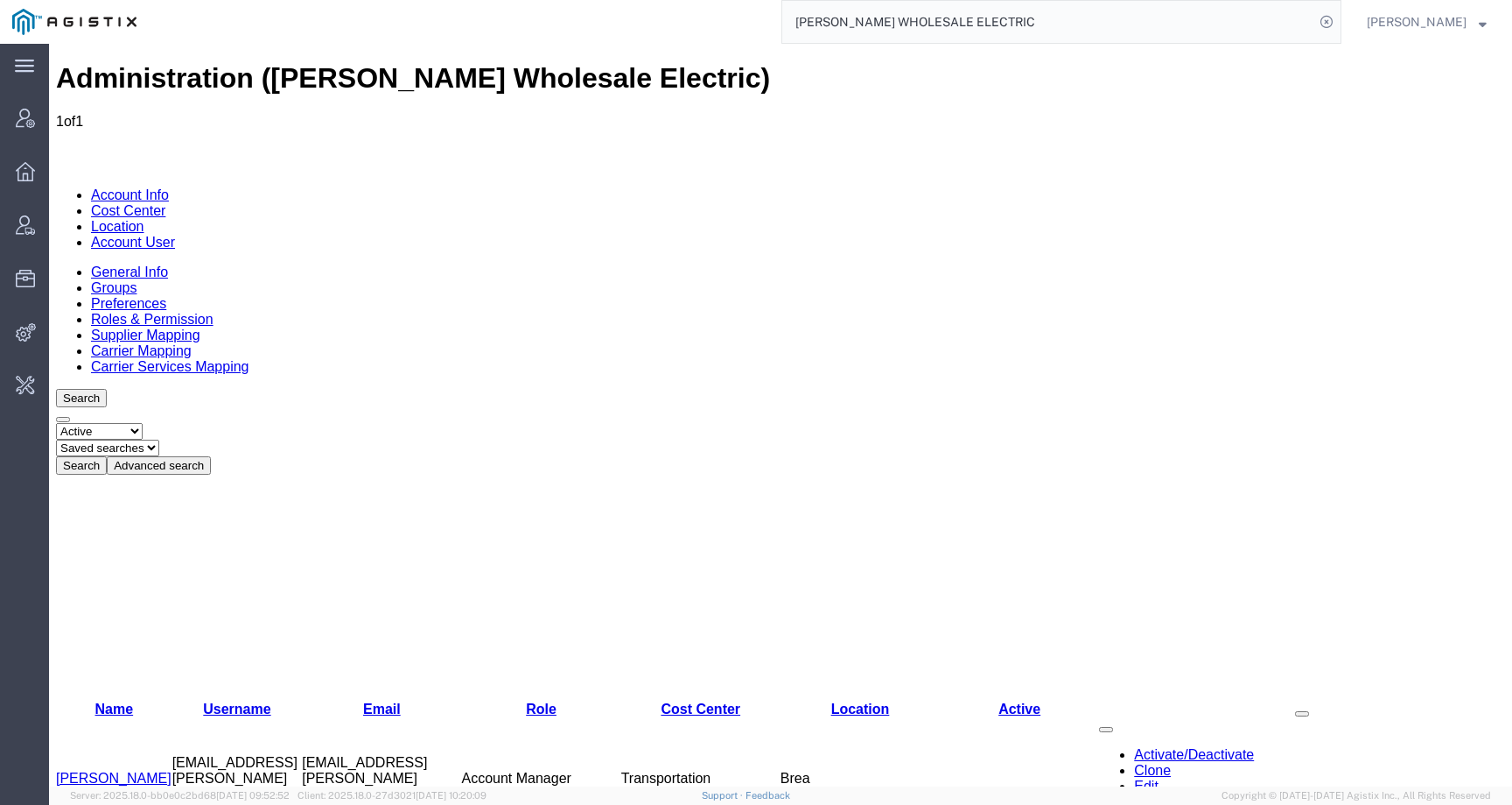
click at [154, 188] on link "Account Info" at bounding box center [130, 195] width 77 height 15
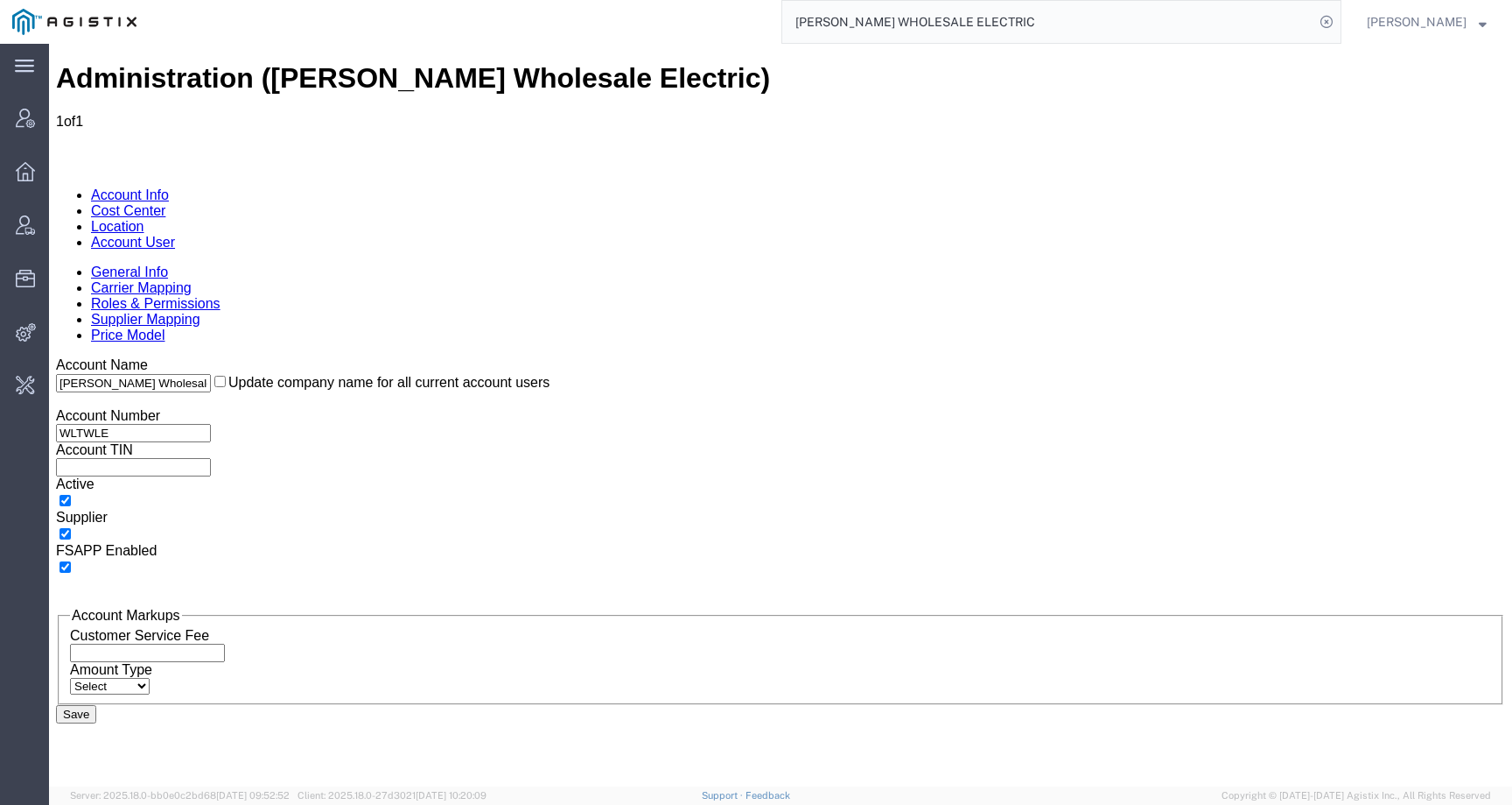
click at [175, 234] on link "Account User" at bounding box center [133, 242] width 84 height 15
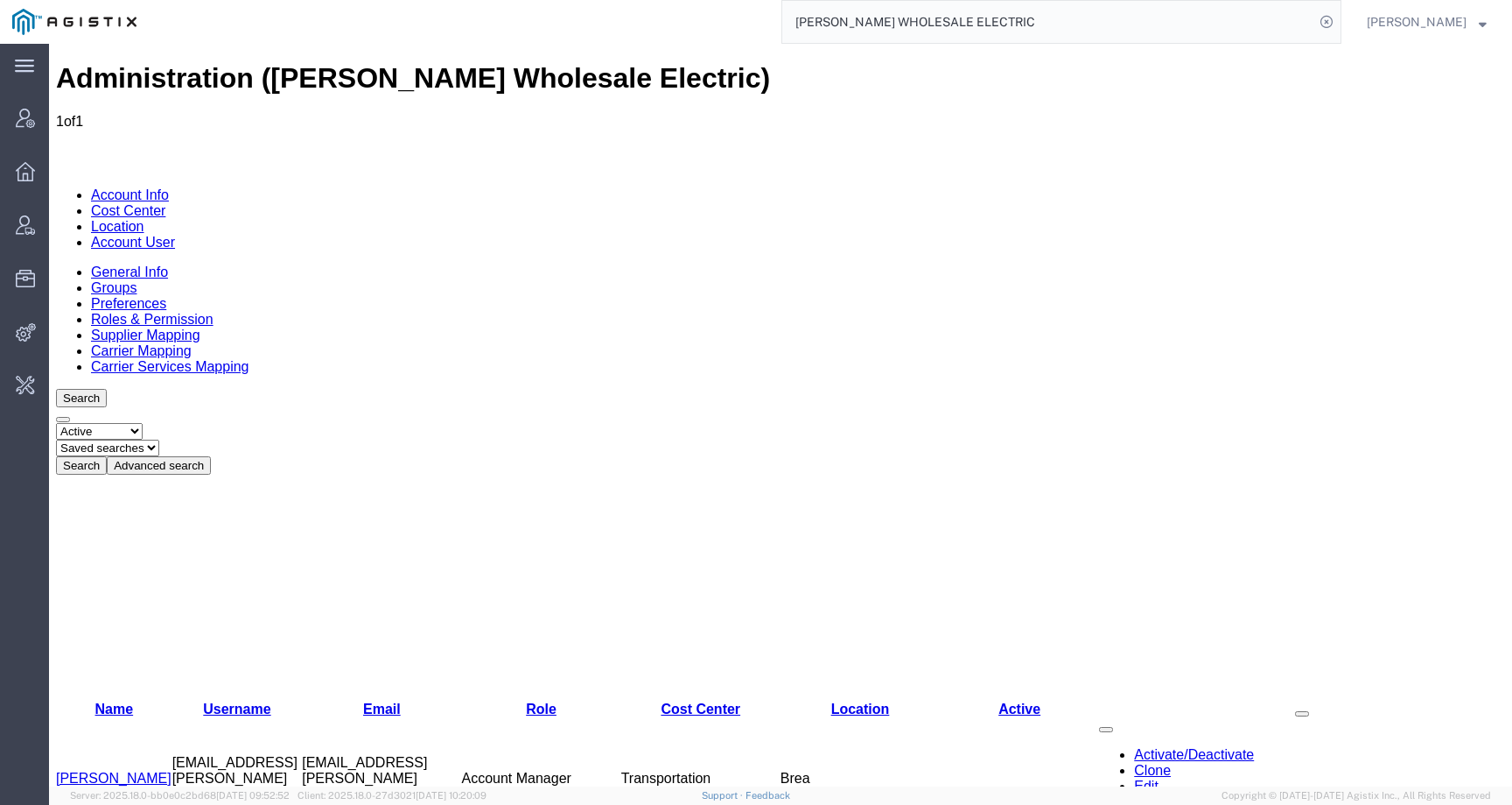
click at [201, 328] on link "Supplier Mapping" at bounding box center [146, 335] width 109 height 15
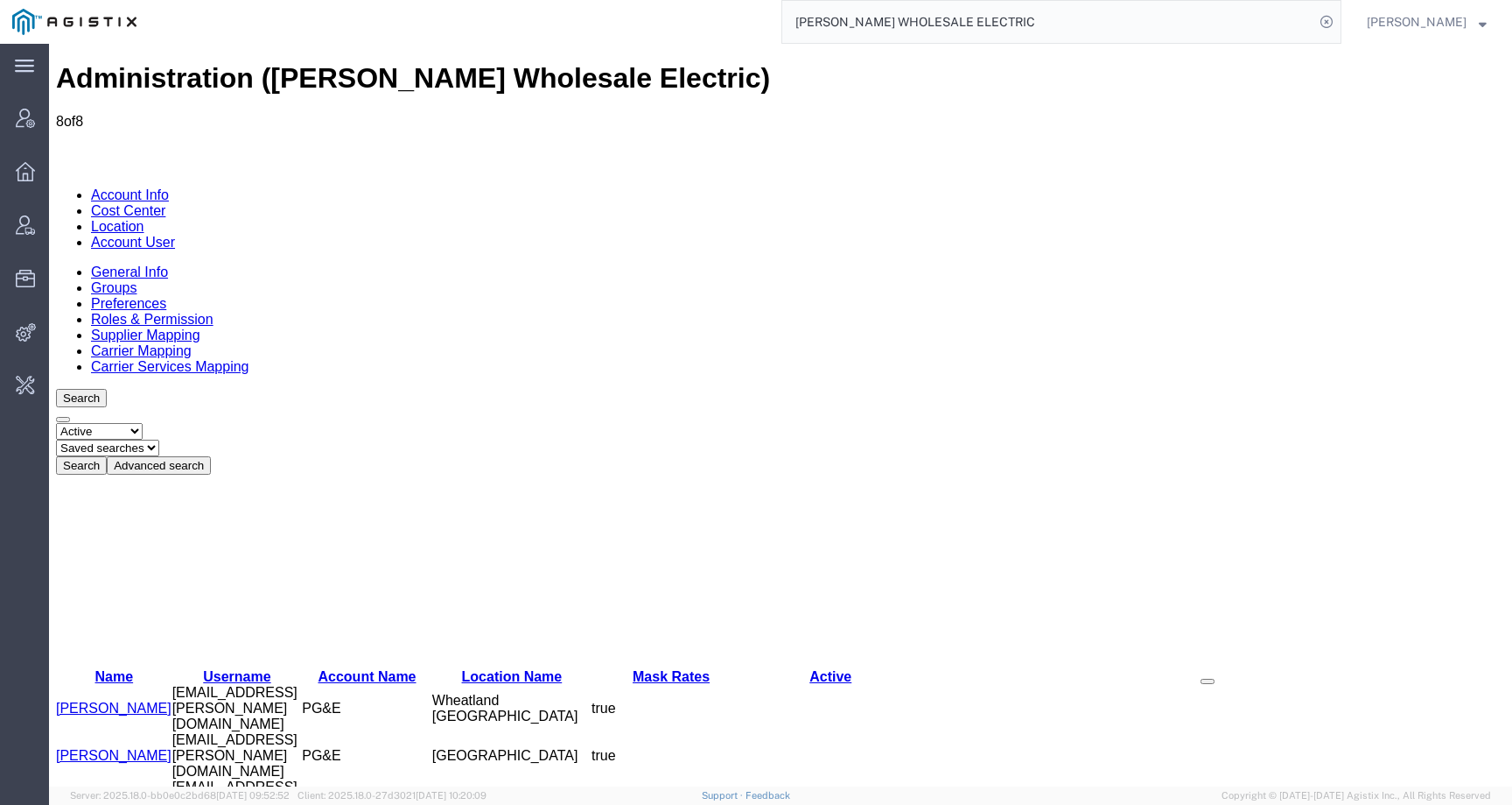
click at [145, 219] on link "Location" at bounding box center [118, 226] width 53 height 15
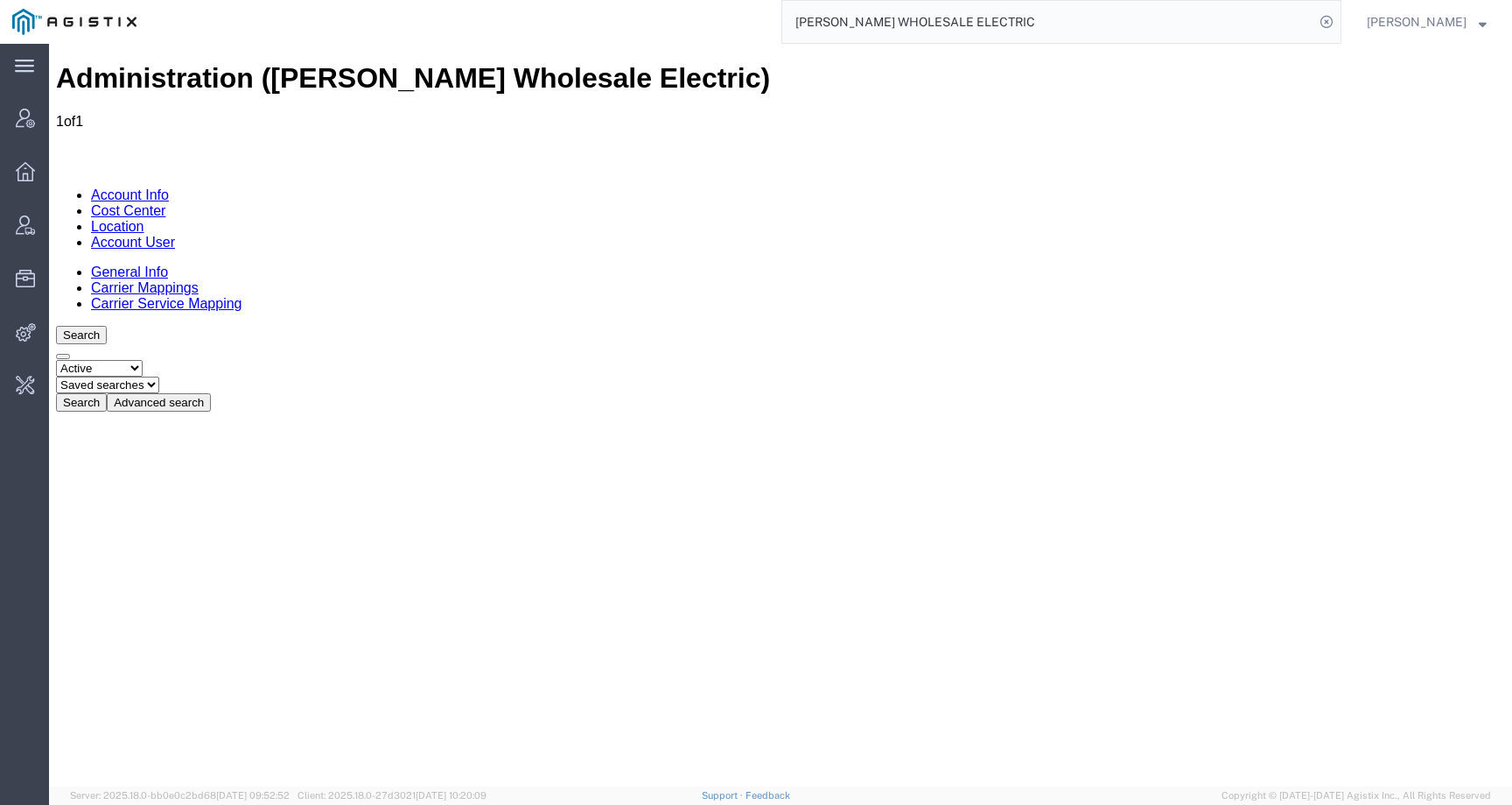
click at [175, 234] on link "Account User" at bounding box center [133, 242] width 84 height 15
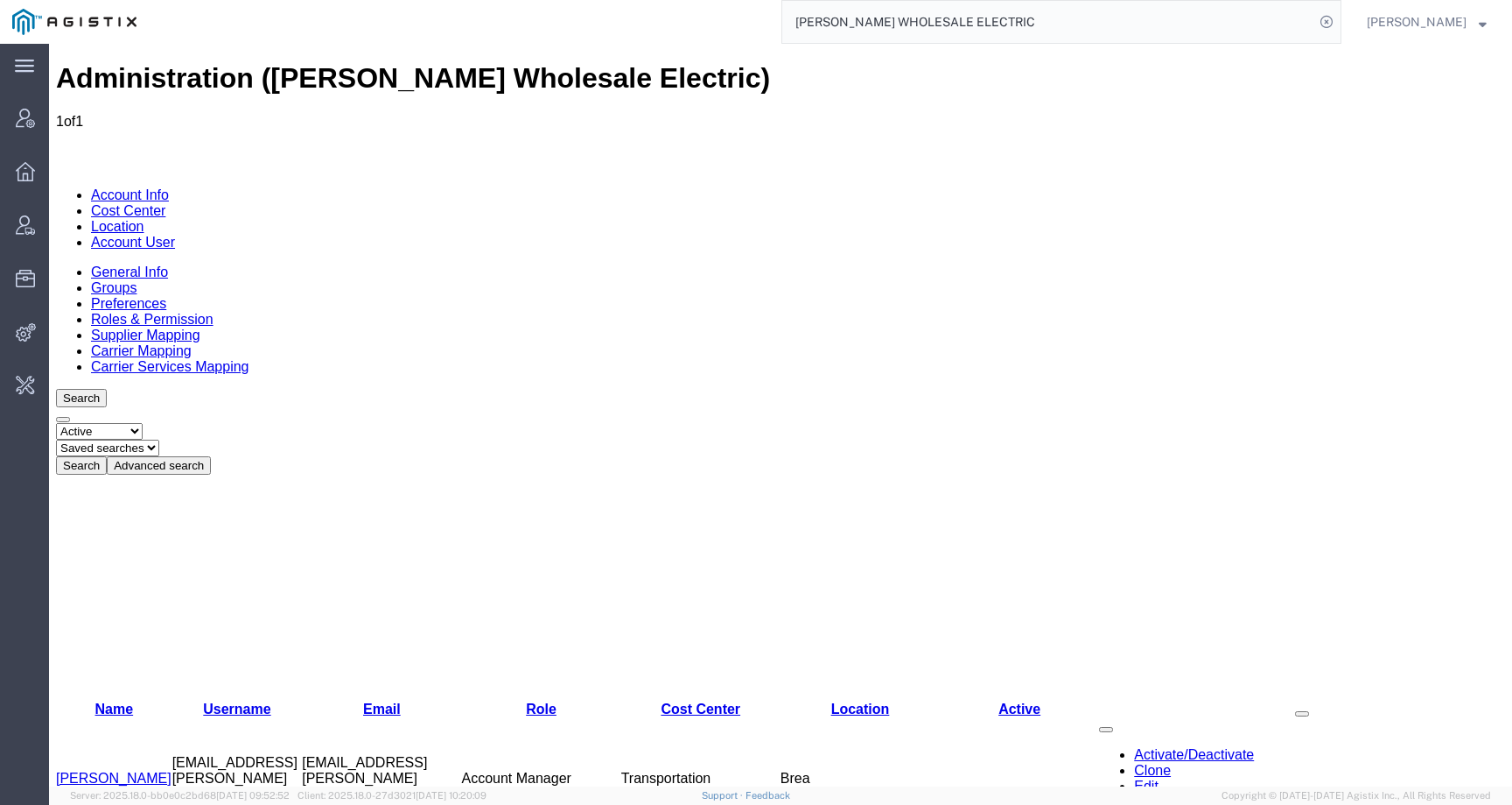
click at [140, 188] on link "Account Info" at bounding box center [130, 195] width 77 height 15
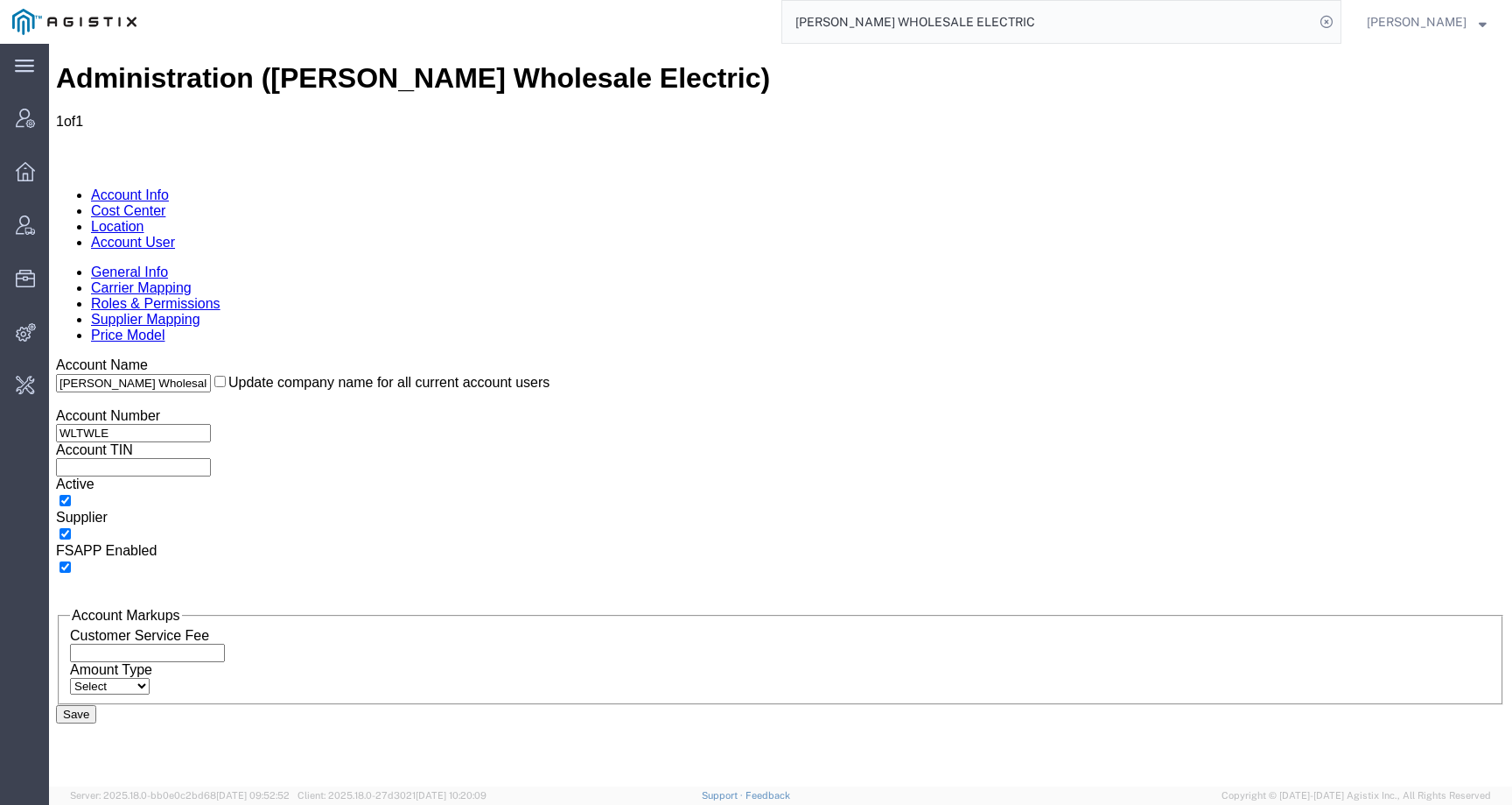
click at [165, 204] on link "Cost Center" at bounding box center [129, 211] width 75 height 15
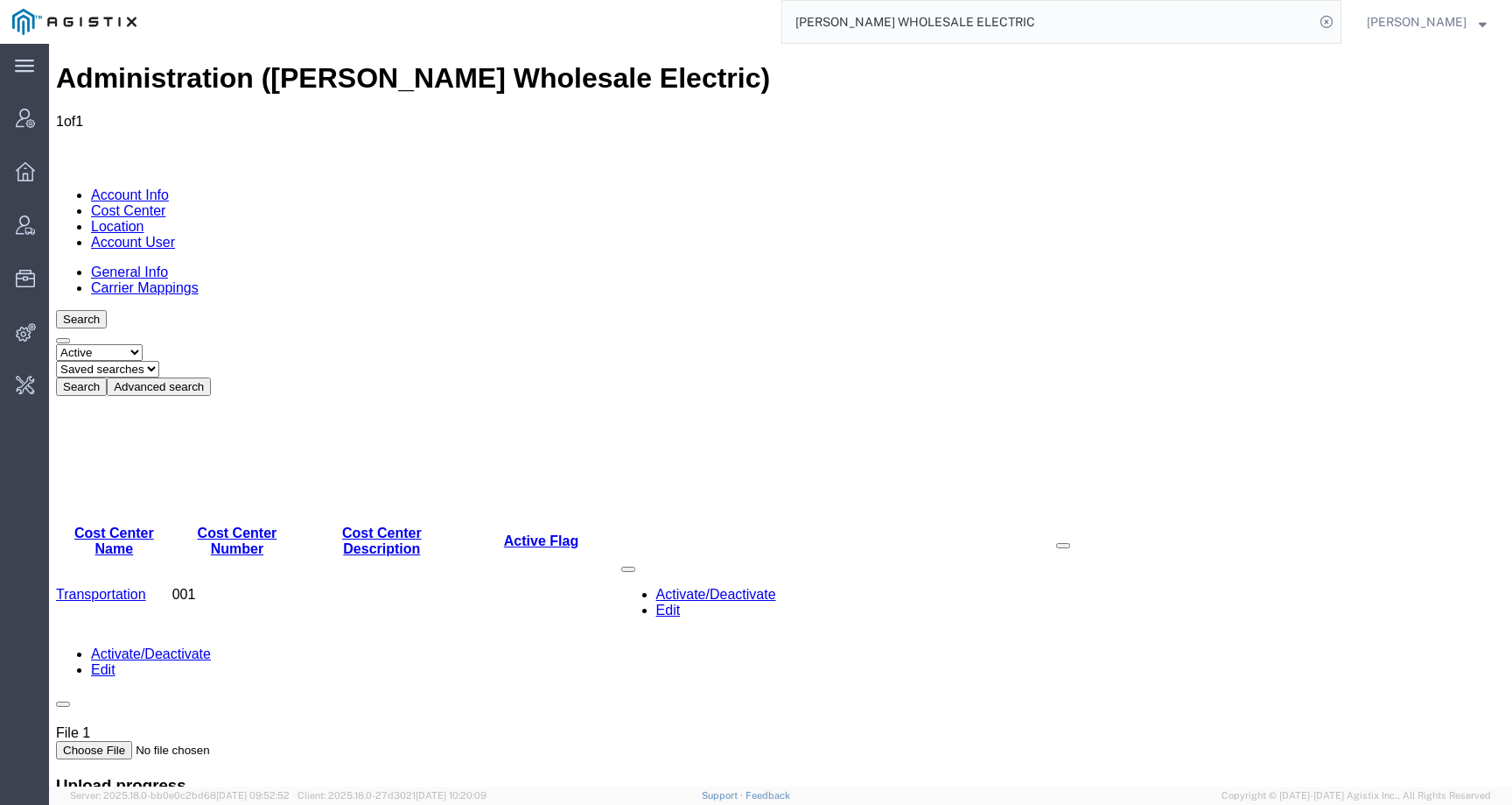
click at [103, 188] on link "Account Info" at bounding box center [130, 195] width 77 height 15
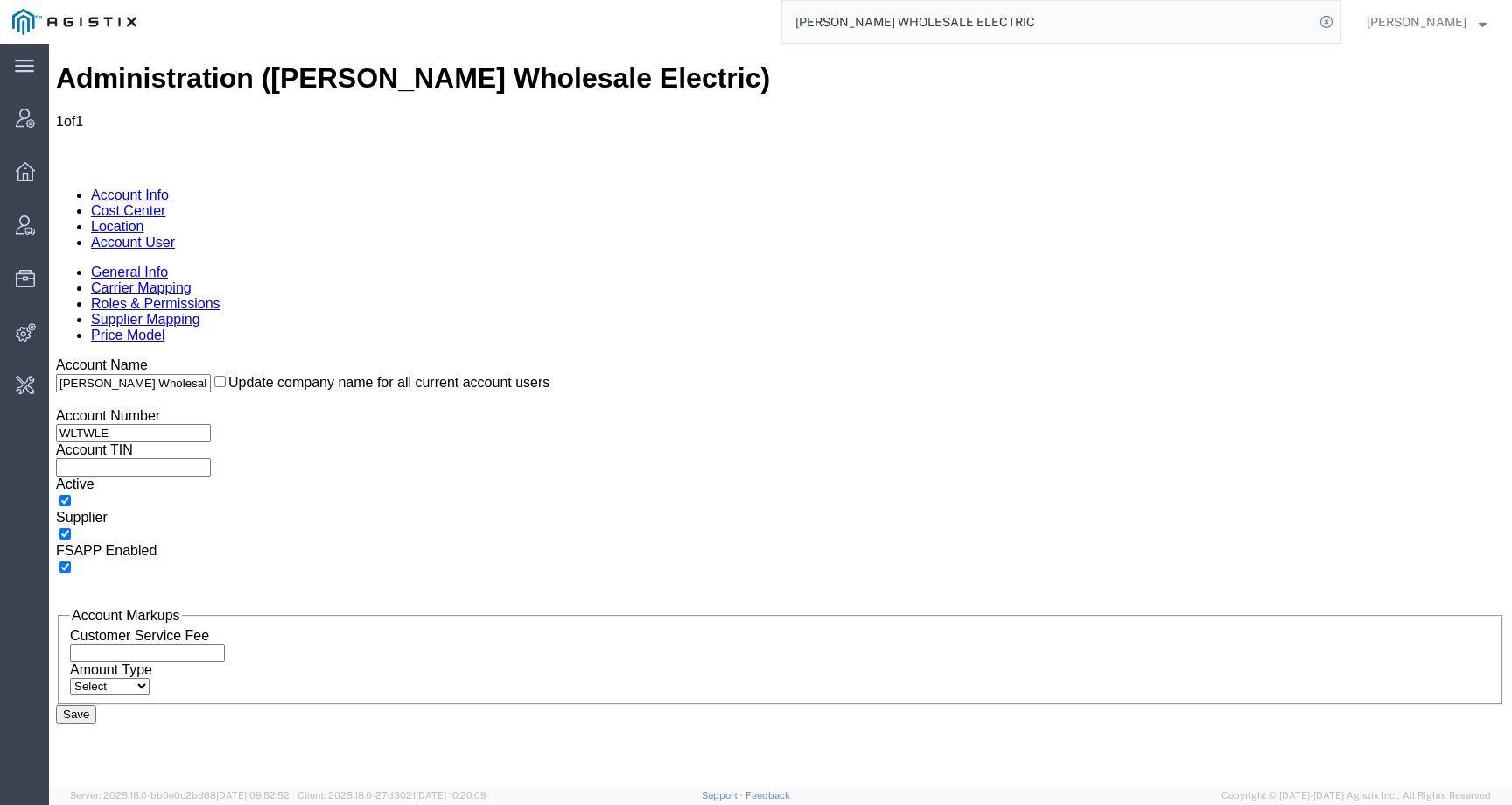
click at [145, 219] on link "Location" at bounding box center [118, 226] width 53 height 15
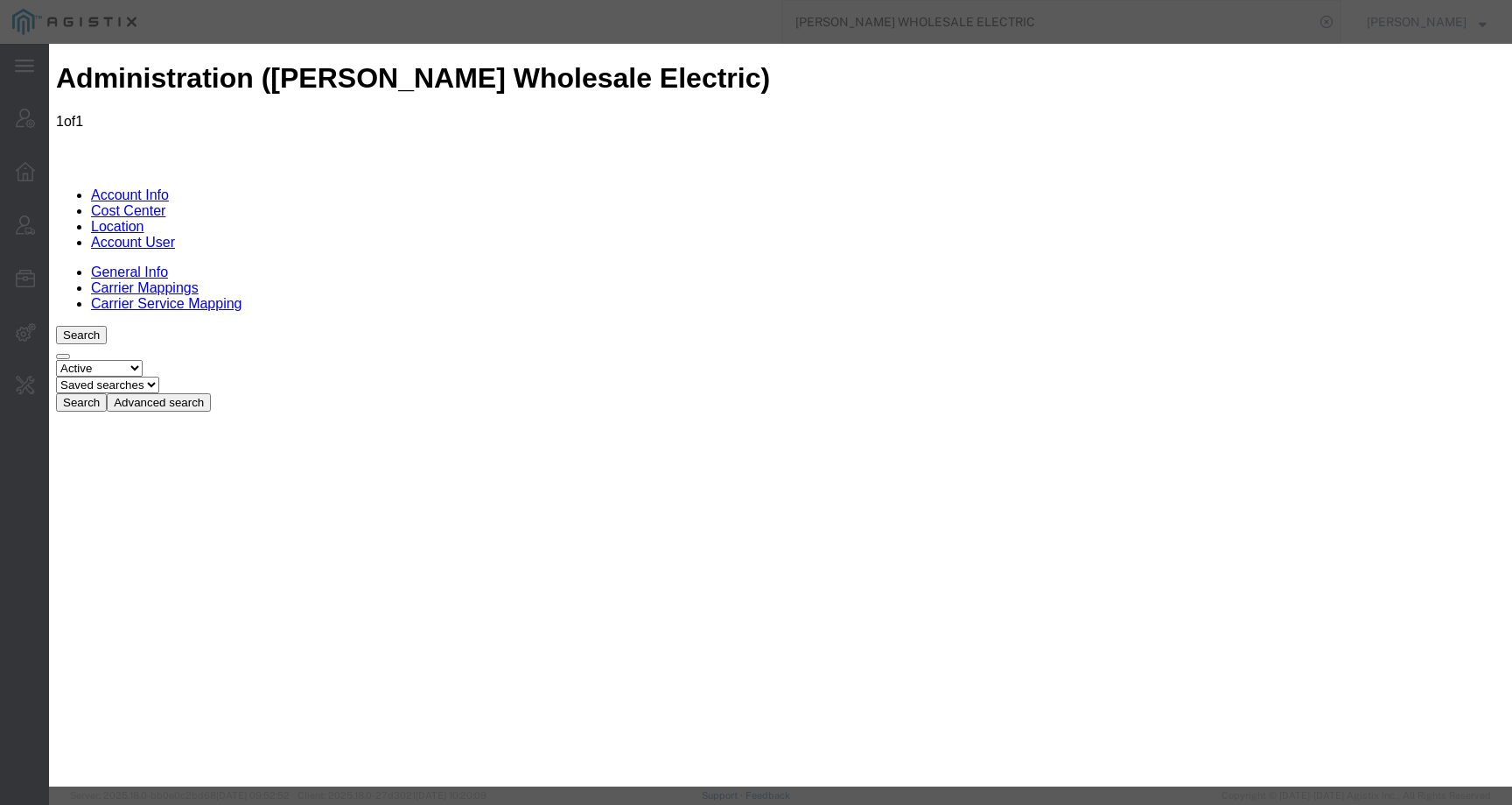
paste input "1159971"
type input "1159971"
paste input "[PERSON_NAME] WHOLESALE ELECTRIC"
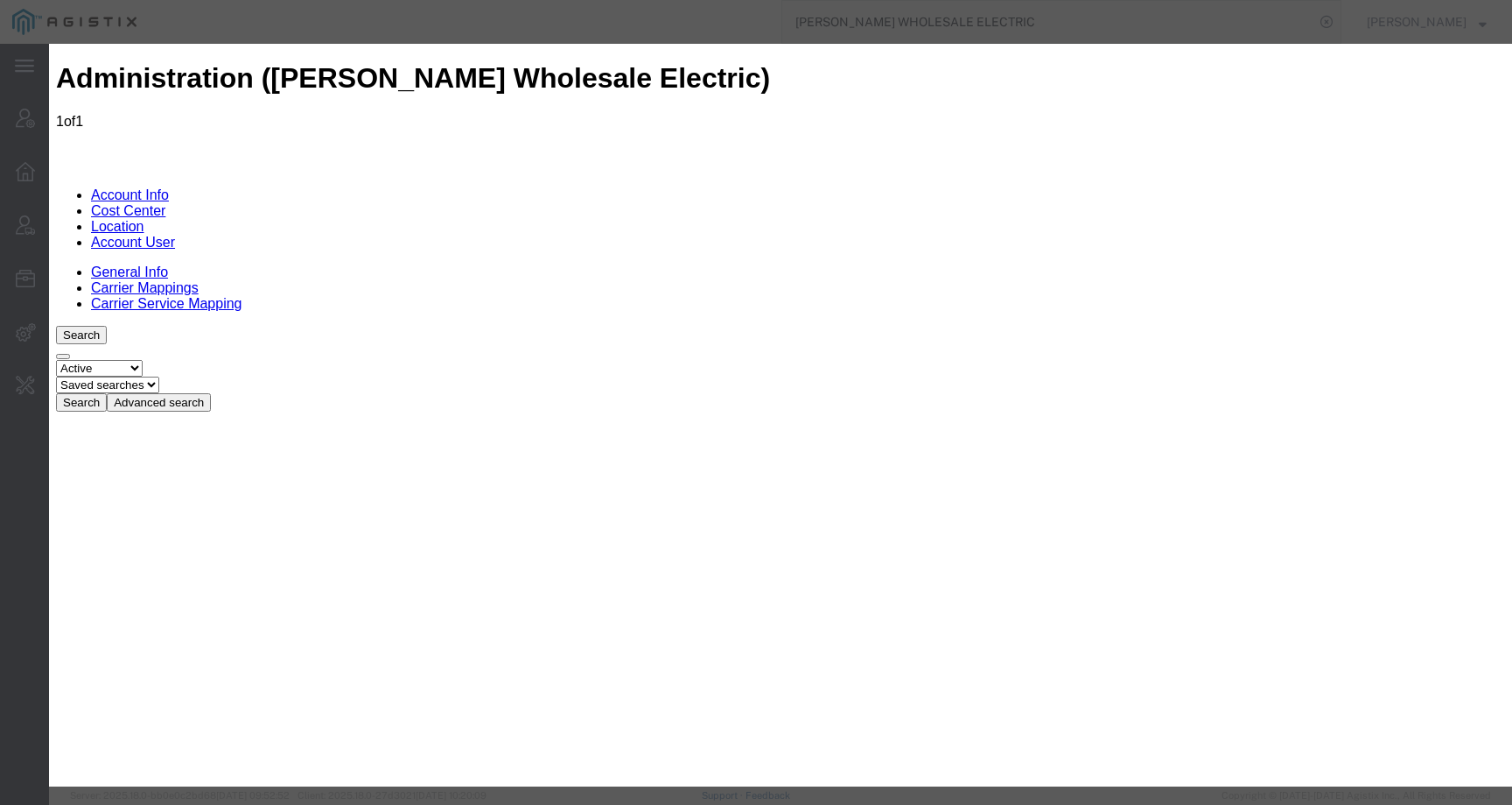
type input "[PERSON_NAME] WHOLESALE ELECTRIC"
paste input "[PERSON_NAME] WHOLESALE ELECTRIC"
type input "[PERSON_NAME] WHOLESALE ELECTRIC"
drag, startPoint x: 699, startPoint y: 186, endPoint x: 454, endPoint y: 189, distance: 245.0
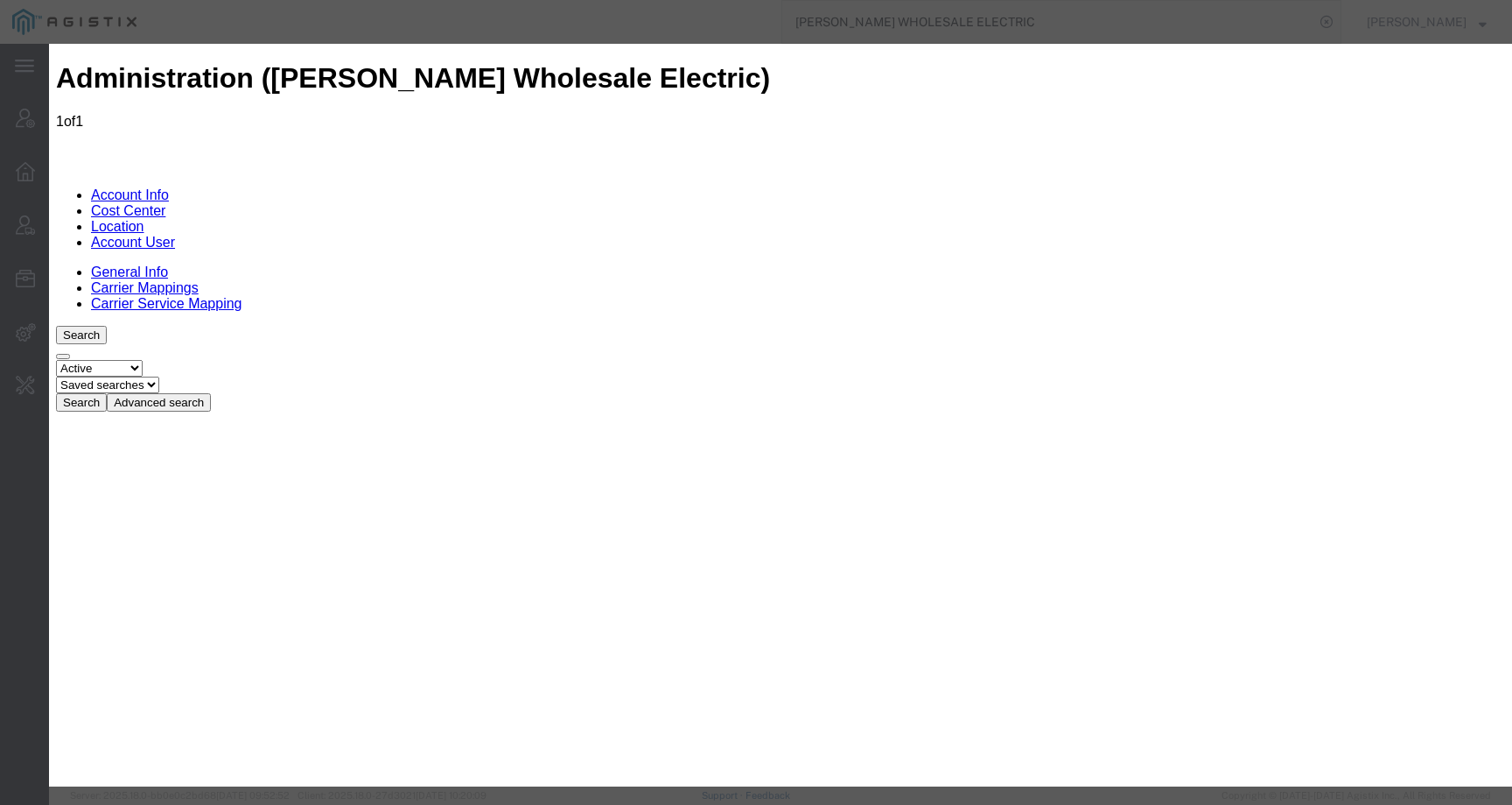
type input "\"
paste input "200 N BERRY ST"
type input "200 N BERRY ST"
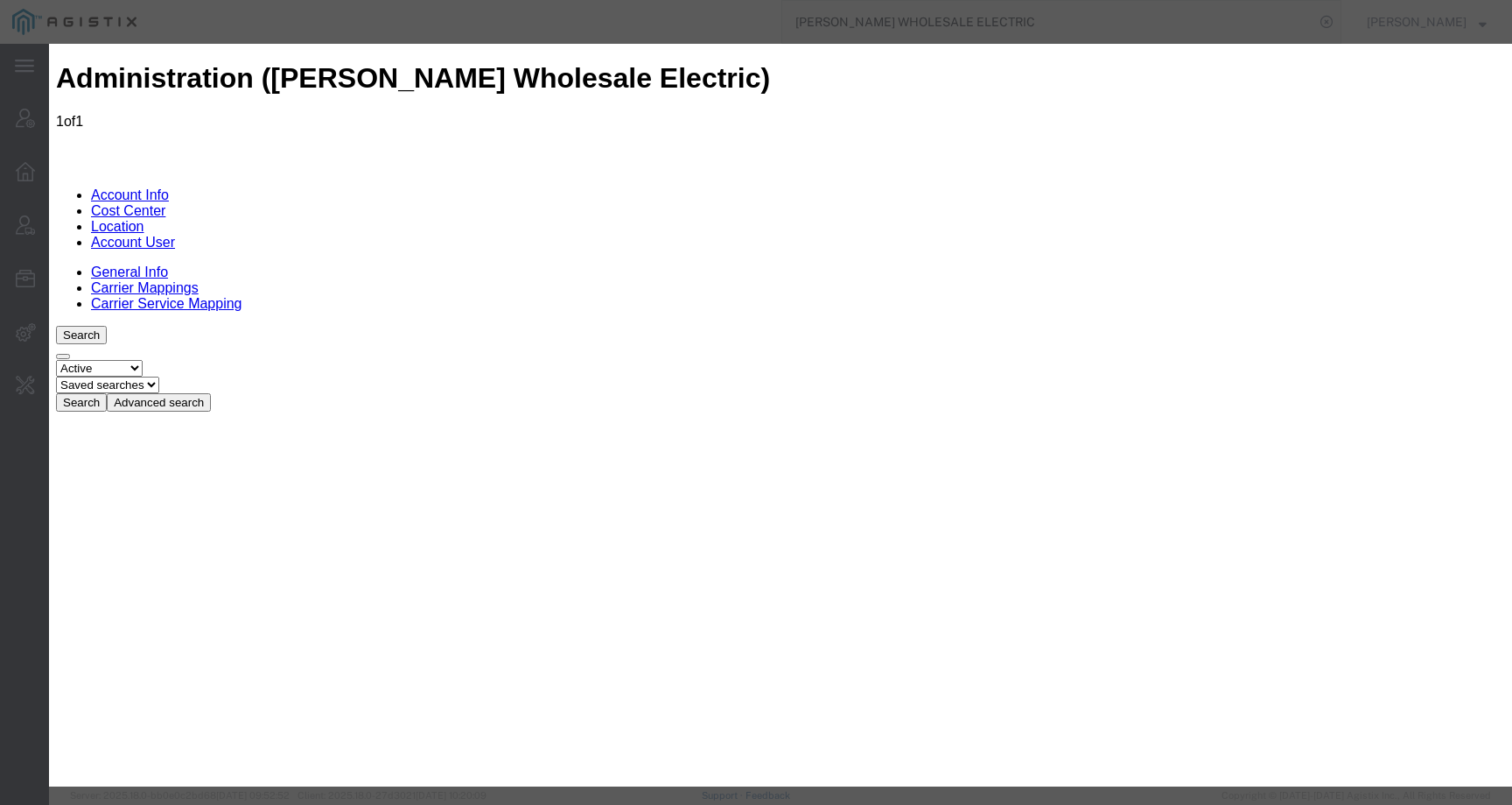
drag, startPoint x: 959, startPoint y: 107, endPoint x: 972, endPoint y: 14, distance: 93.9
drag, startPoint x: 974, startPoint y: 61, endPoint x: 977, endPoint y: 226, distance: 165.0
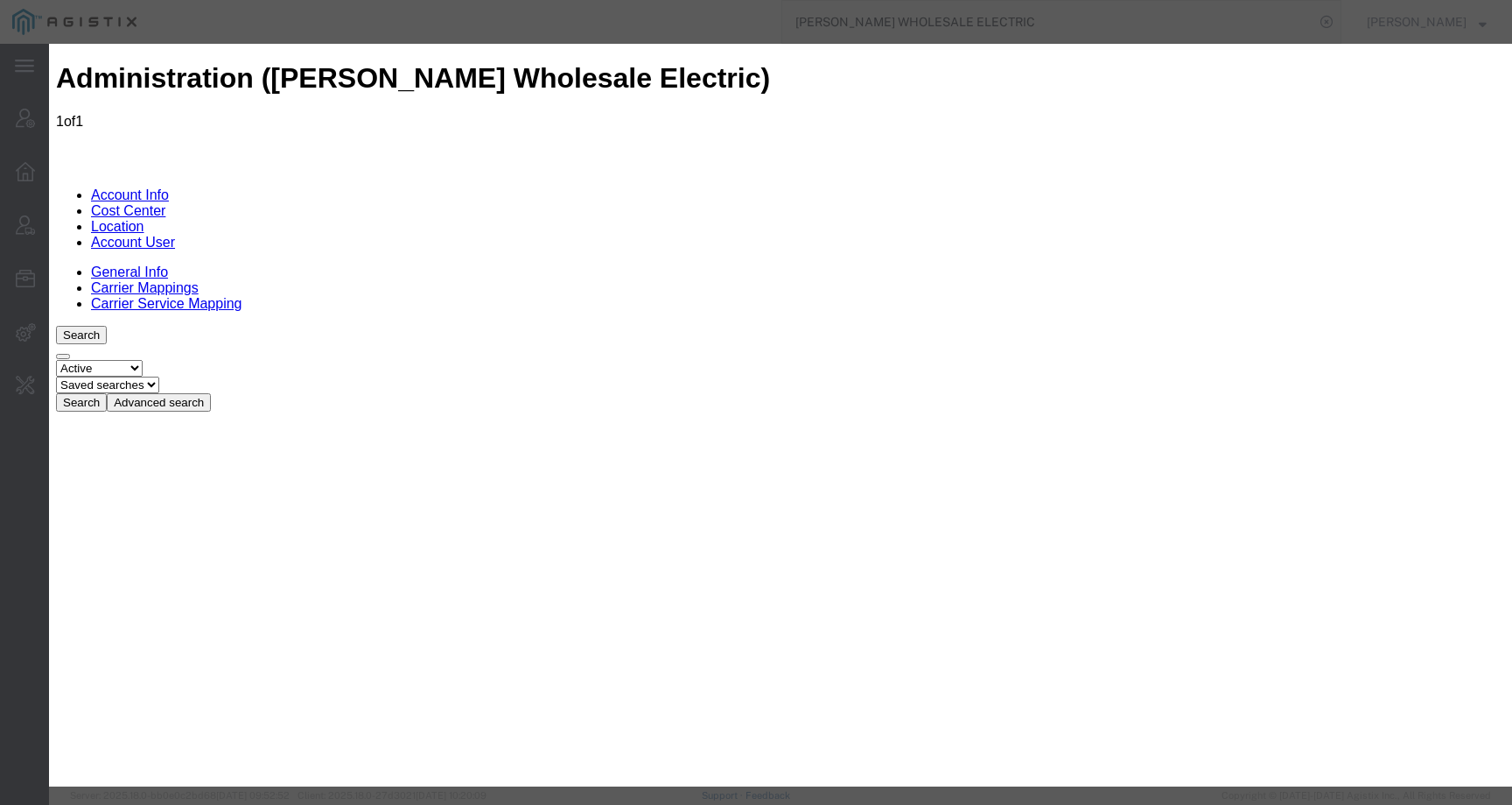
drag, startPoint x: 947, startPoint y: 60, endPoint x: 945, endPoint y: 100, distance: 40.0
drag, startPoint x: 760, startPoint y: 596, endPoint x: 755, endPoint y: 657, distance: 61.2
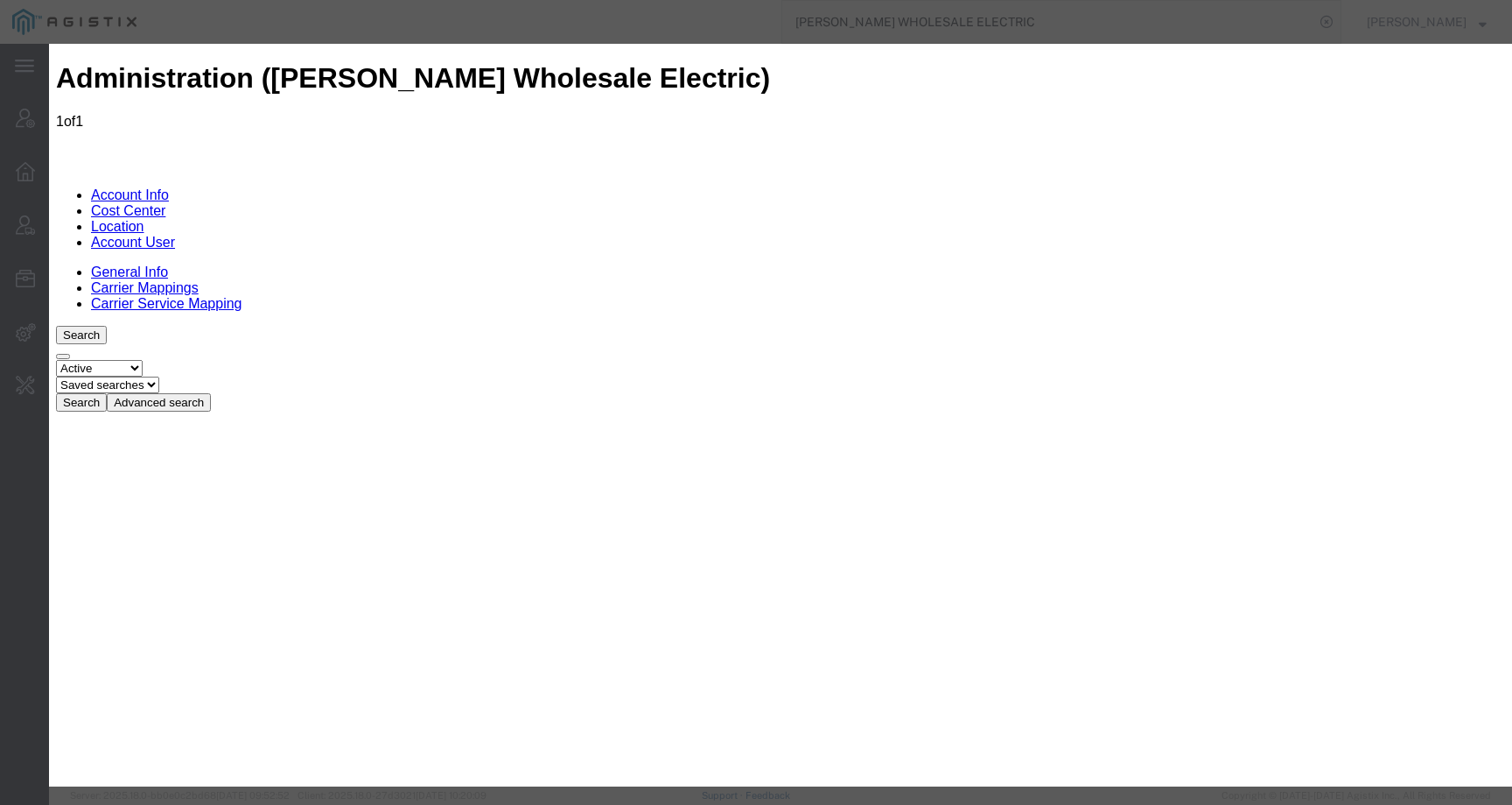
drag, startPoint x: 987, startPoint y: 65, endPoint x: 969, endPoint y: 62, distance: 18.2
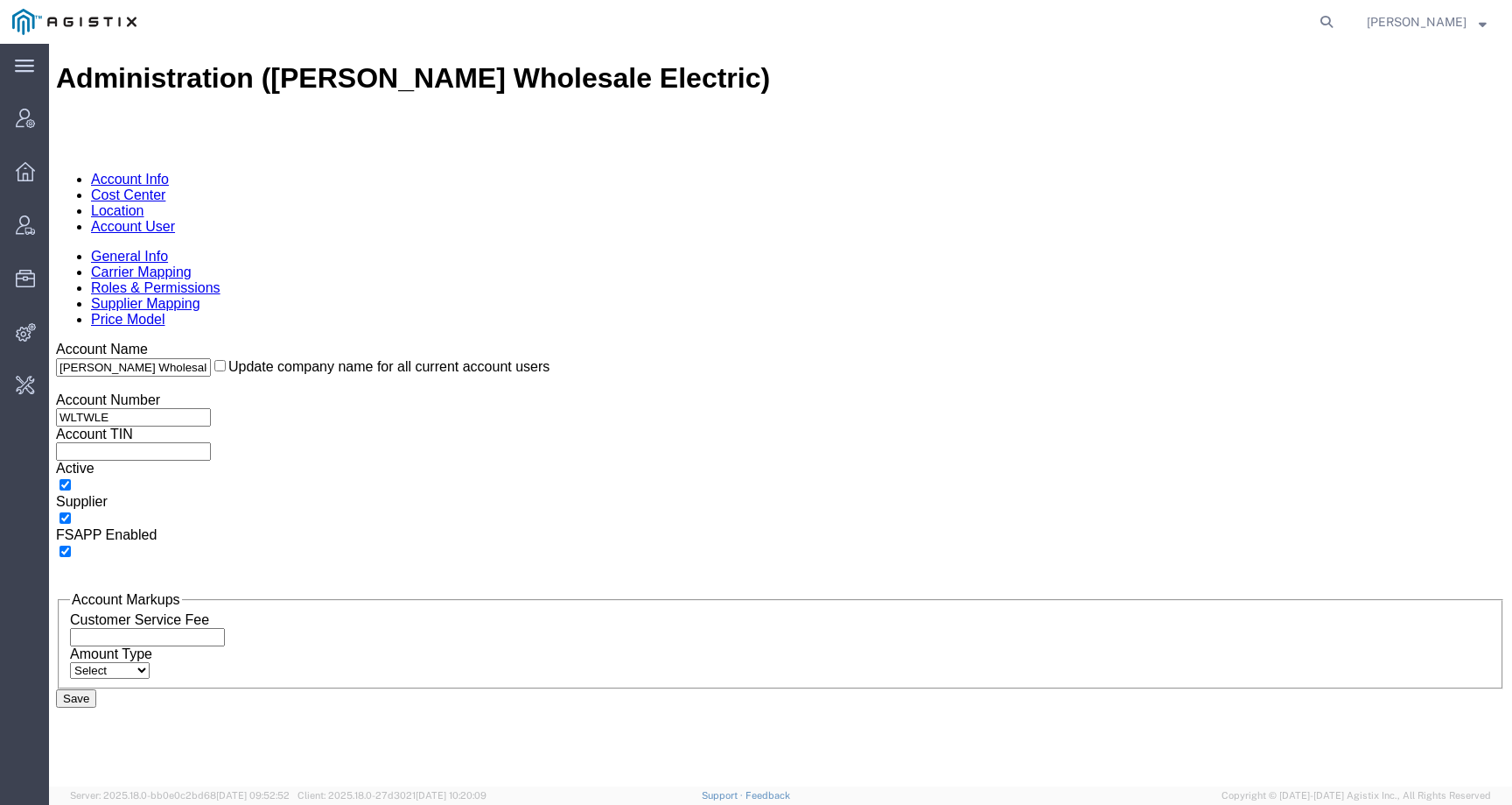
click at [1342, 21] on form at bounding box center [1328, 21] width 28 height 44
click at [1339, 21] on icon at bounding box center [1326, 21] width 24 height 24
paste input "1159971"
type input "1159971"
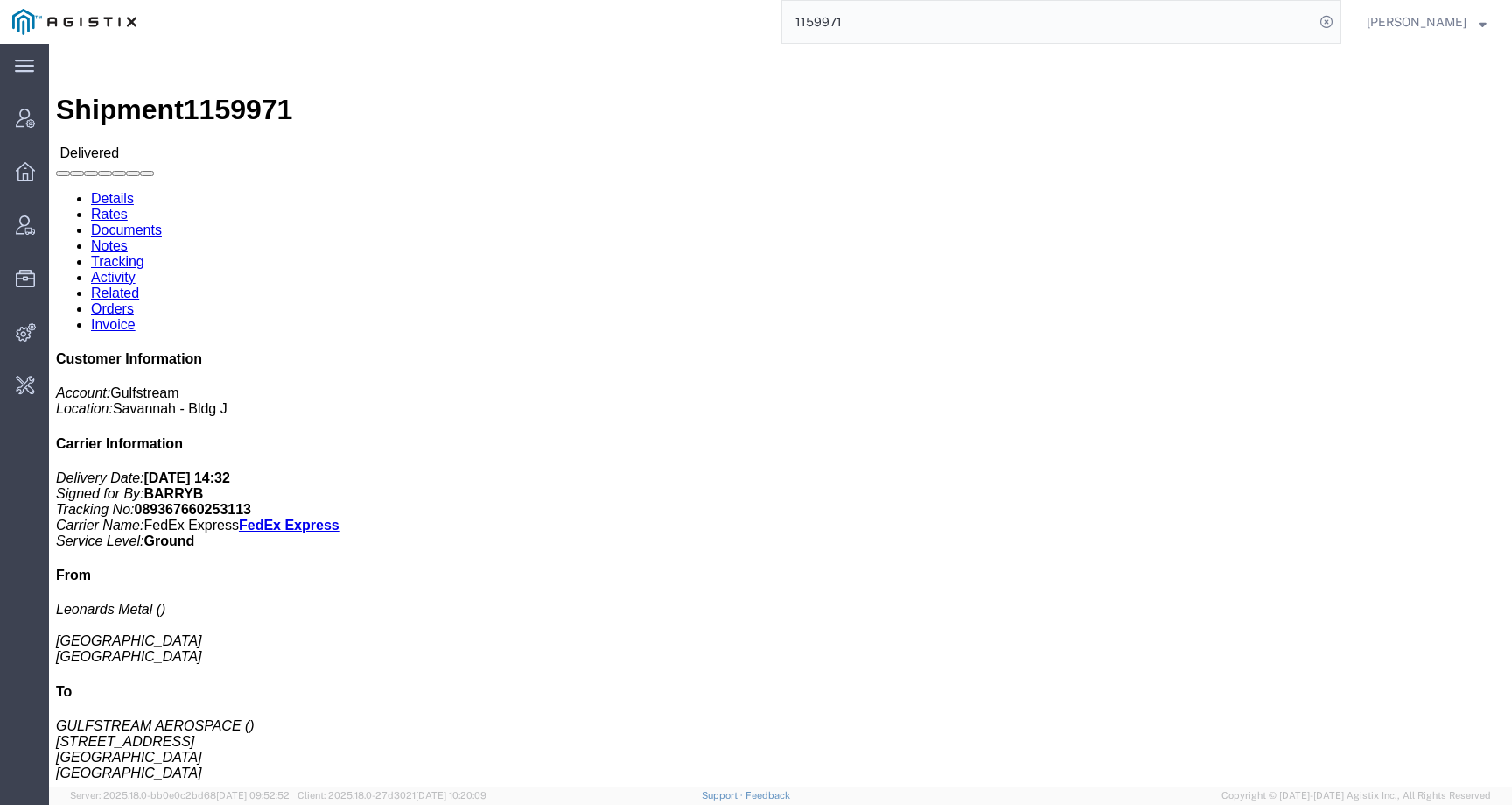
click at [1093, 32] on input "1159971" at bounding box center [1048, 21] width 532 height 42
click at [1060, 20] on input "1159971" at bounding box center [1048, 21] width 532 height 42
click at [72, 10] on img at bounding box center [74, 21] width 124 height 26
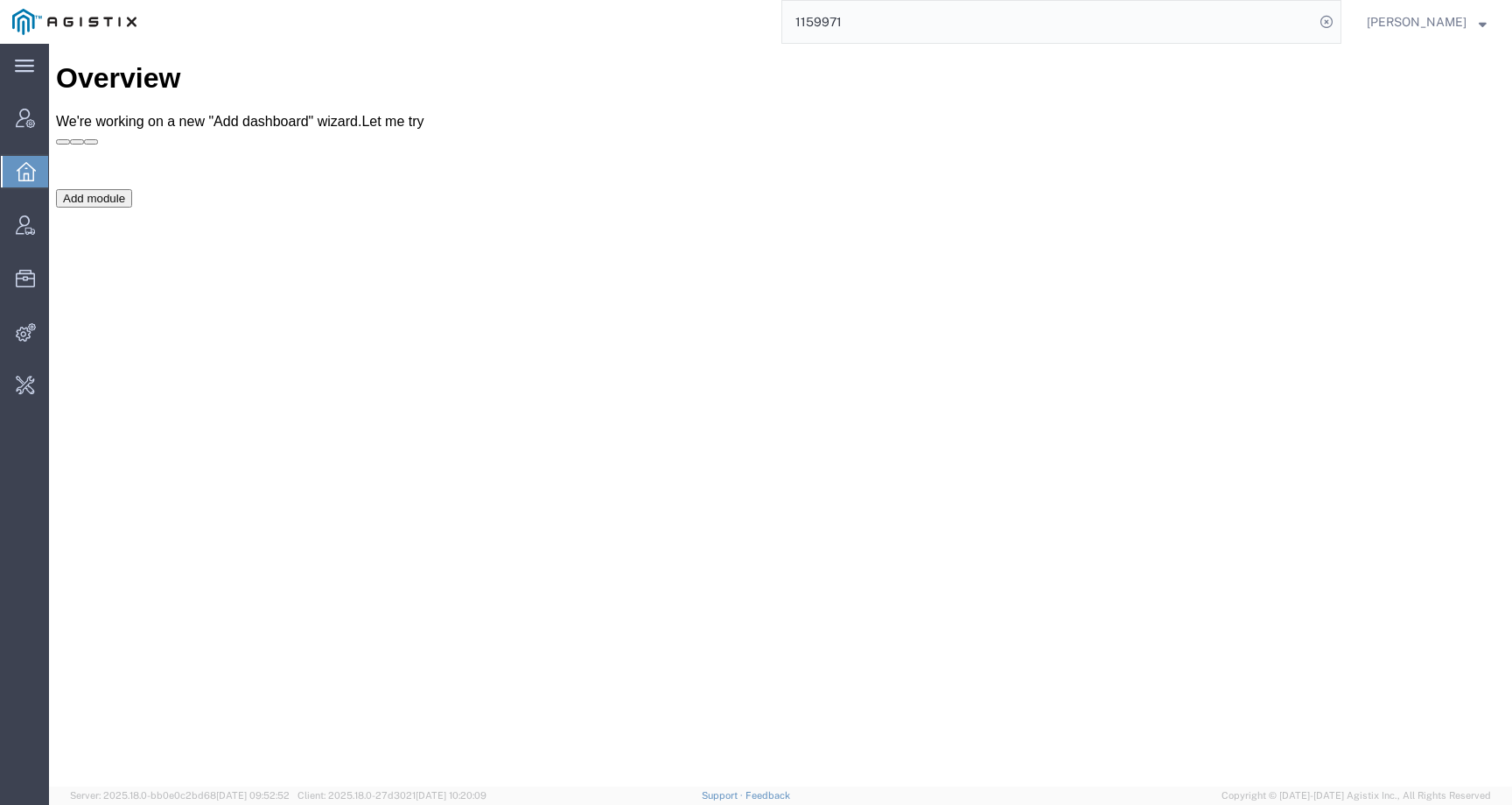
click at [930, 20] on input "1159971" at bounding box center [1048, 21] width 532 height 42
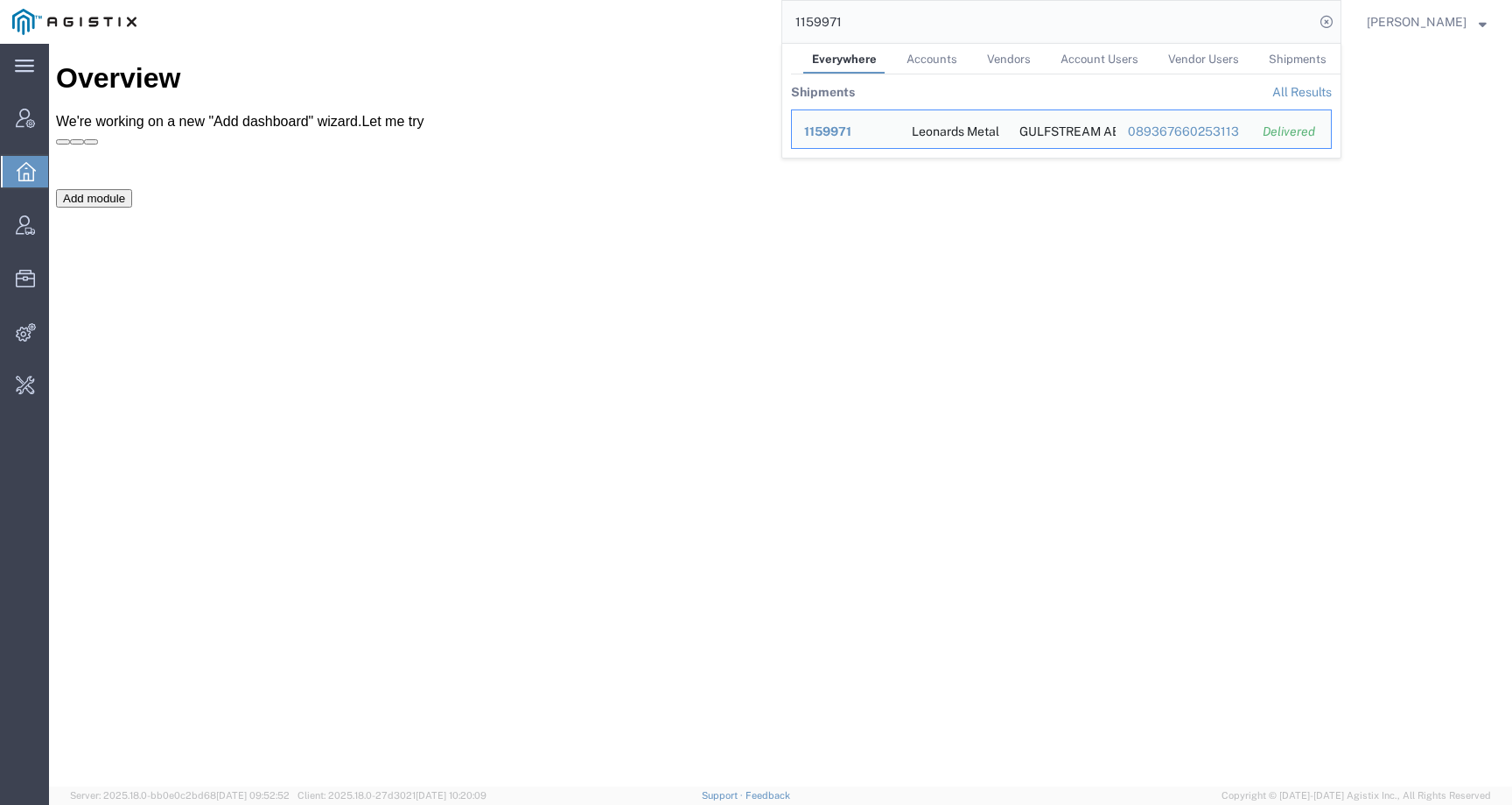
click at [958, 53] on span "Accounts" at bounding box center [931, 59] width 50 height 13
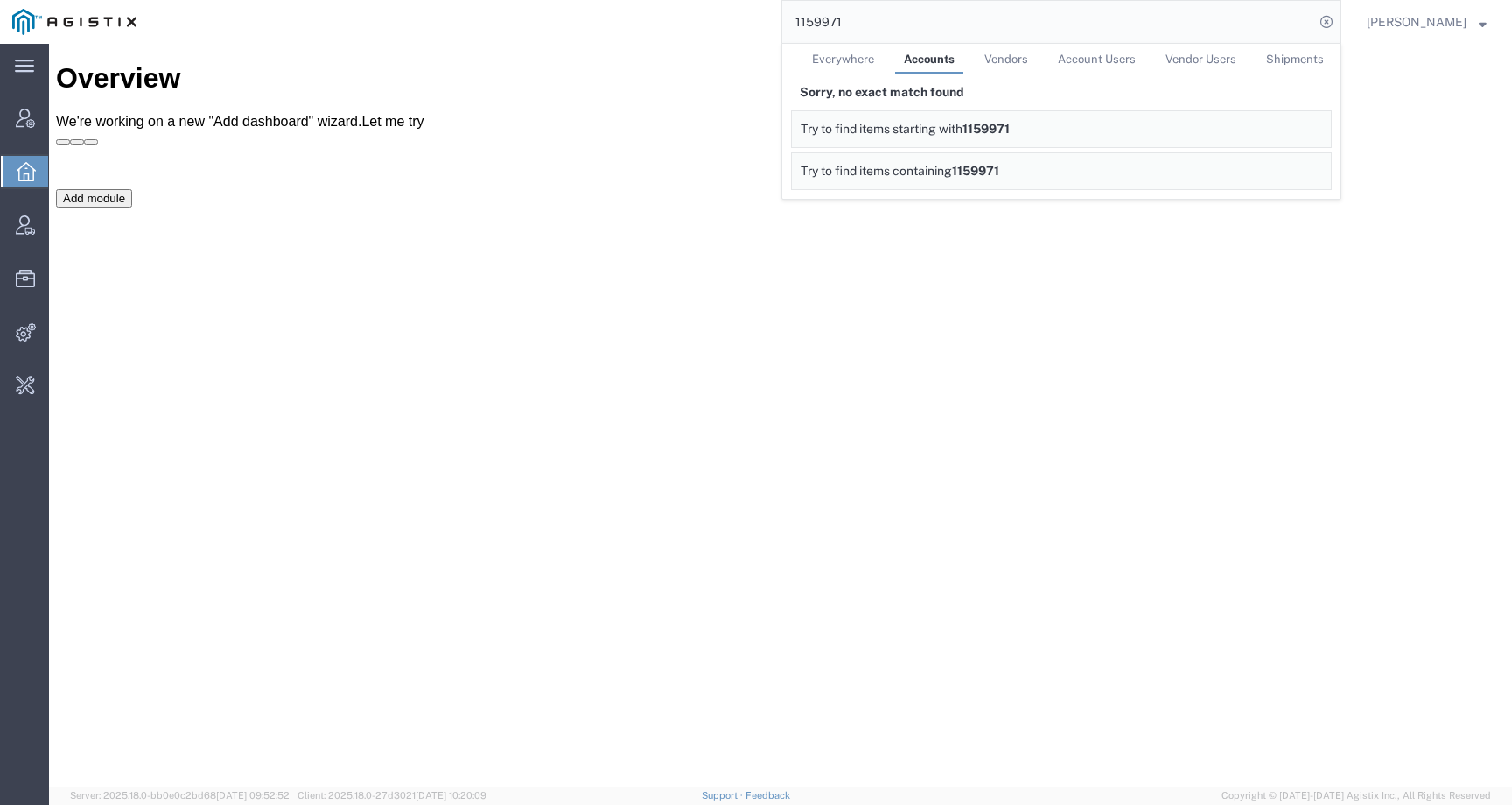
click at [1023, 64] on span "Vendors" at bounding box center [1006, 59] width 44 height 13
click at [1137, 59] on span "Account Users" at bounding box center [1098, 59] width 77 height 13
click at [1209, 64] on span "Vendor Users" at bounding box center [1202, 59] width 71 height 13
click at [1303, 52] on span "Shipments" at bounding box center [1297, 59] width 58 height 13
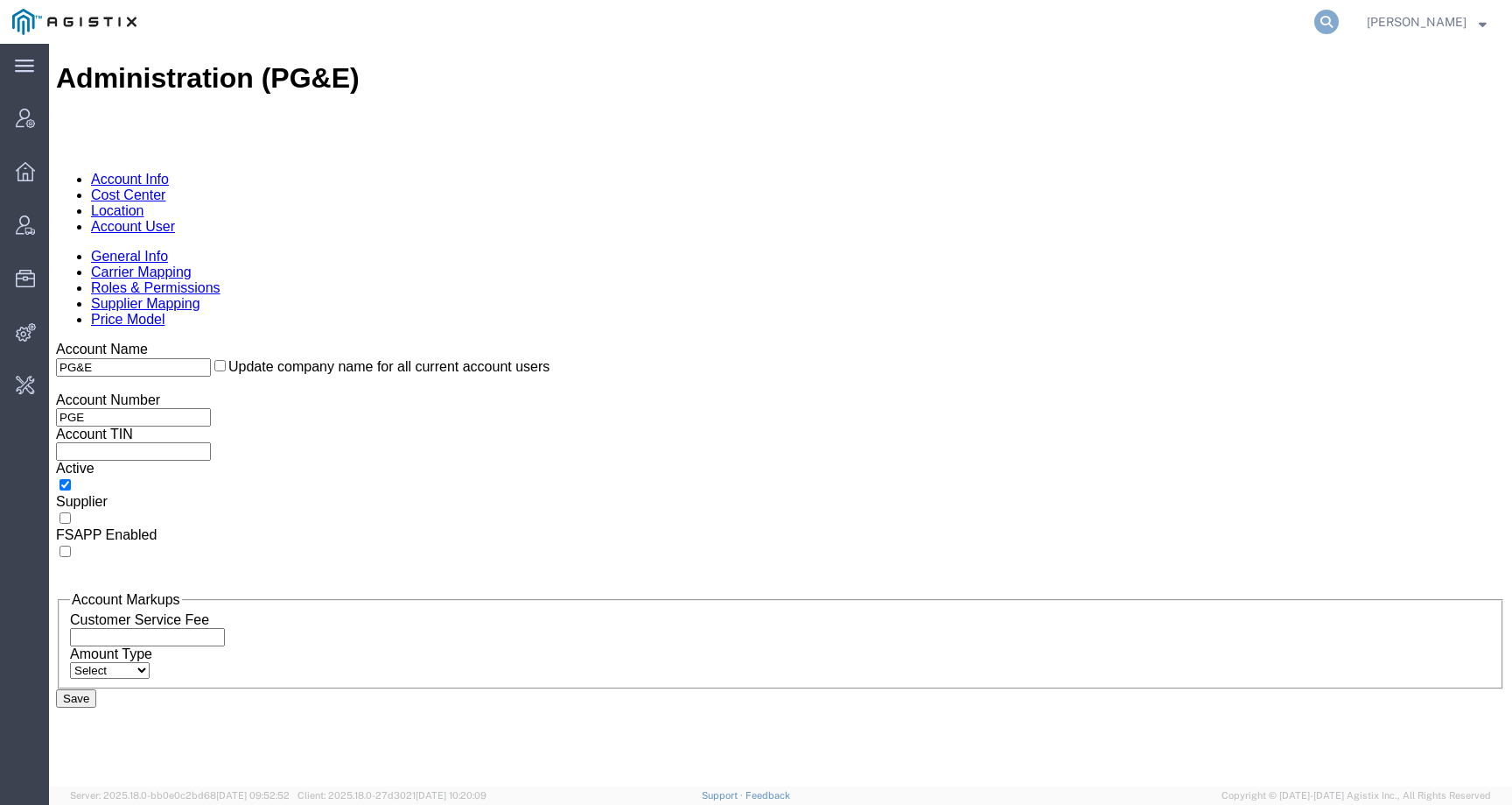
click at [1339, 12] on icon at bounding box center [1326, 21] width 24 height 24
click at [1312, 17] on input "search" at bounding box center [1048, 21] width 532 height 42
type input "ç"
paste input "BREA"
drag, startPoint x: 876, startPoint y: 18, endPoint x: 786, endPoint y: 18, distance: 90.0
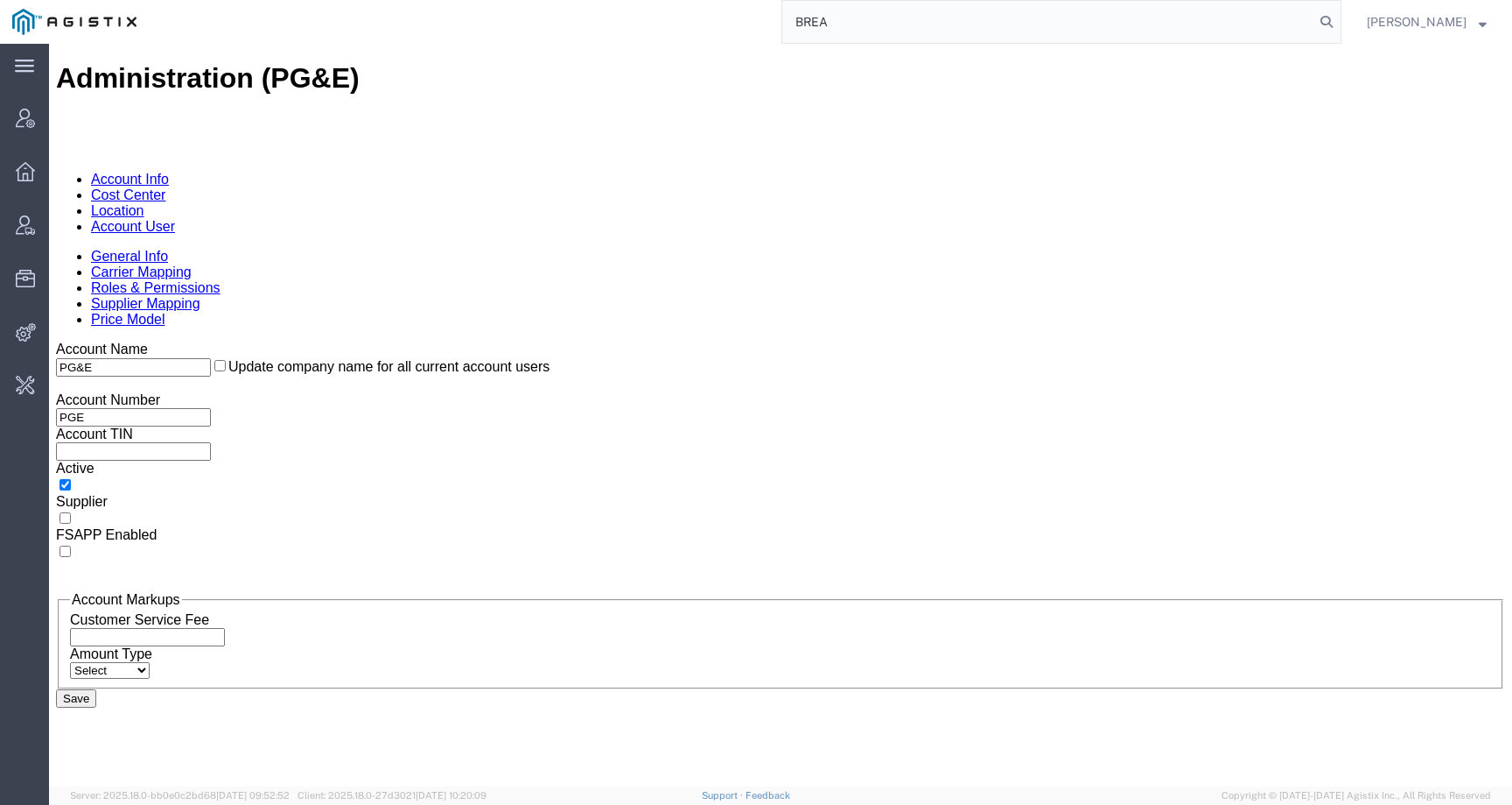
click at [786, 18] on div "BREA" at bounding box center [745, 21] width 1193 height 44
paste input "[PERSON_NAME] WHOLESALE ELECTRIC"
type input "[PERSON_NAME] WHOLESALE ELECTRIC"
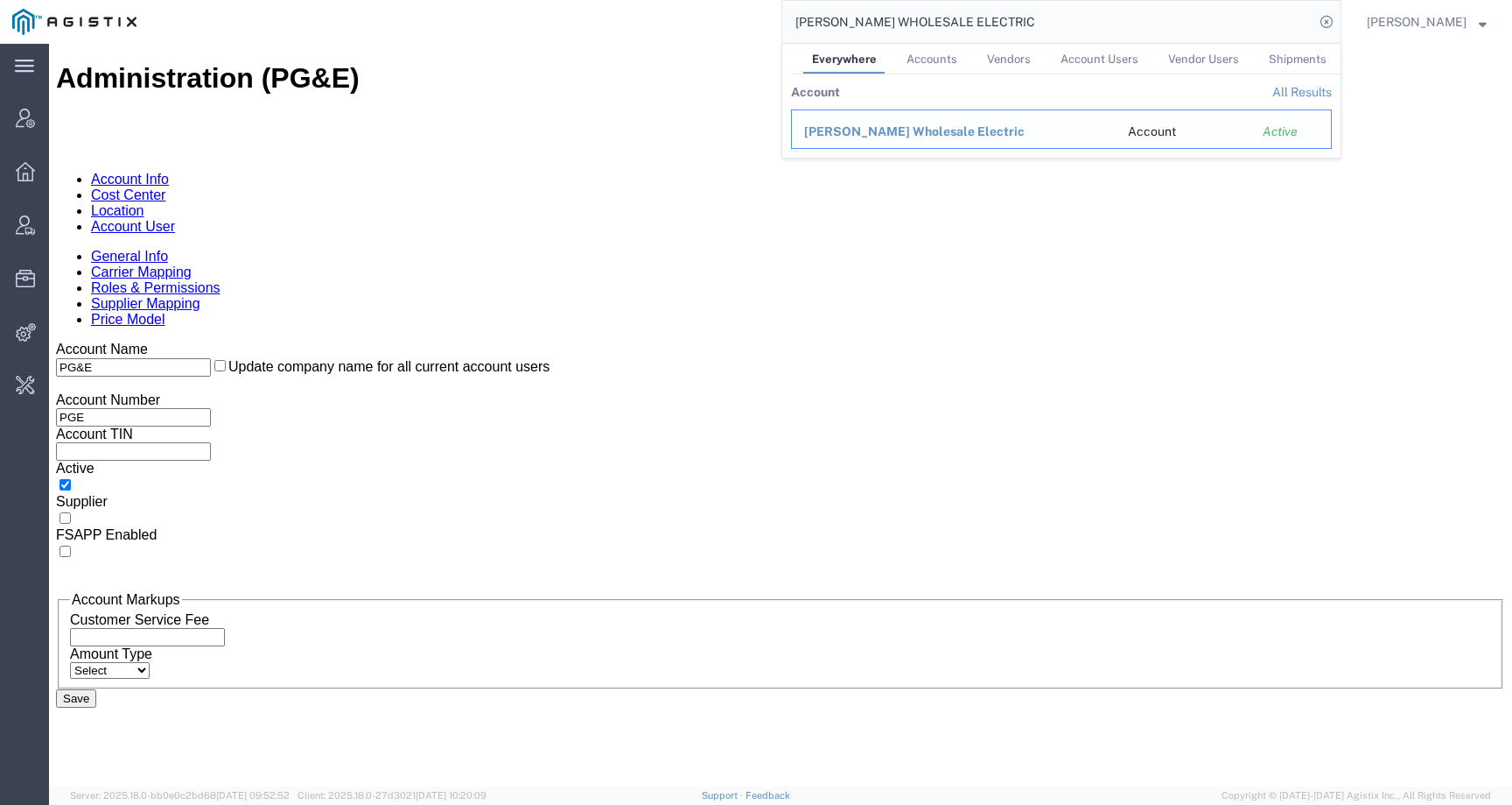
click at [848, 131] on span "[PERSON_NAME] Wholesale Electric" at bounding box center [915, 131] width 220 height 14
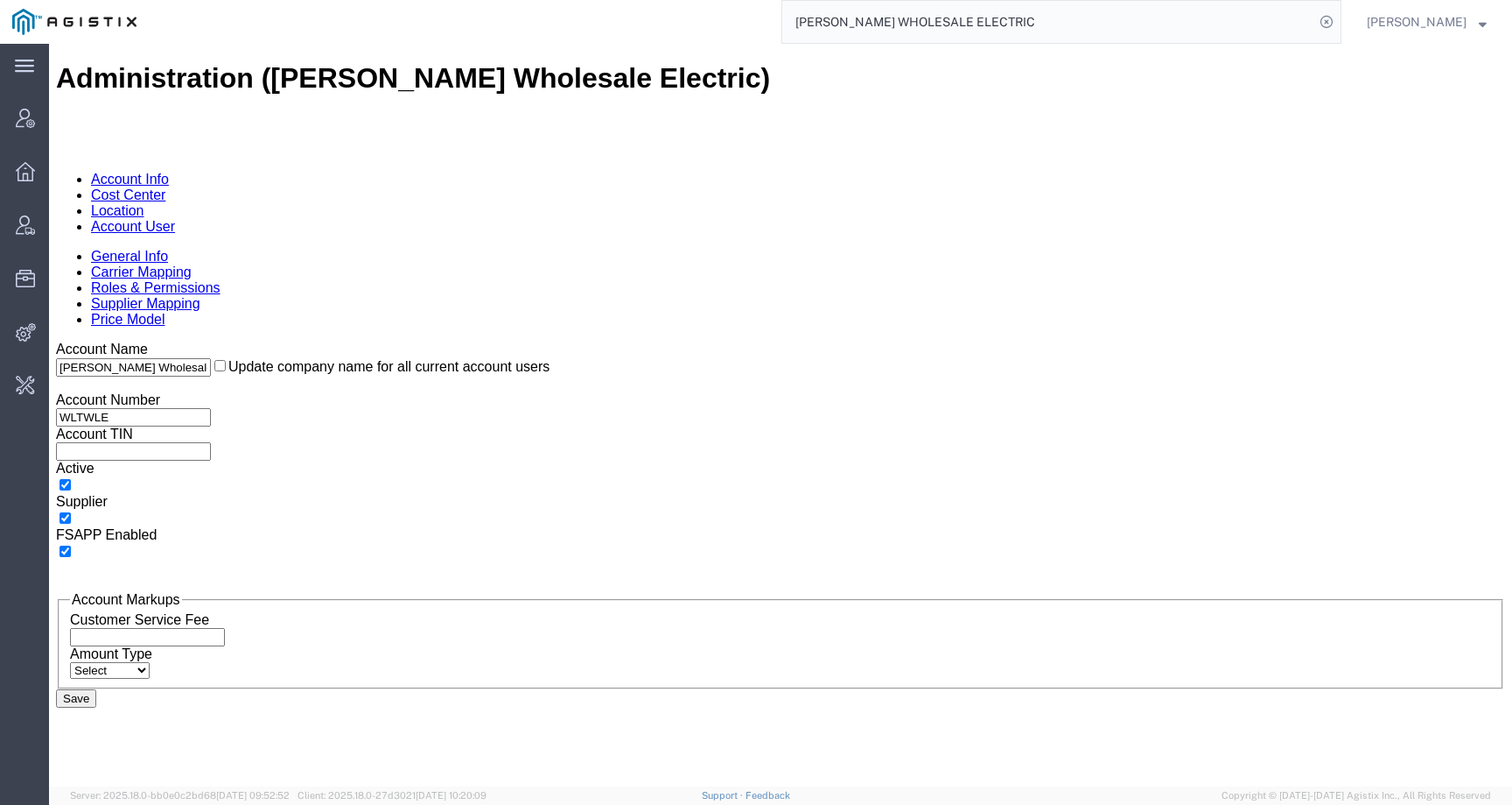
click at [145, 204] on link "Location" at bounding box center [118, 211] width 53 height 15
